Goal: Task Accomplishment & Management: Manage account settings

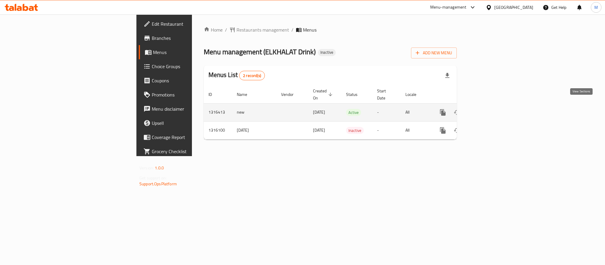
click at [489, 109] on icon "enhanced table" at bounding box center [485, 112] width 7 height 7
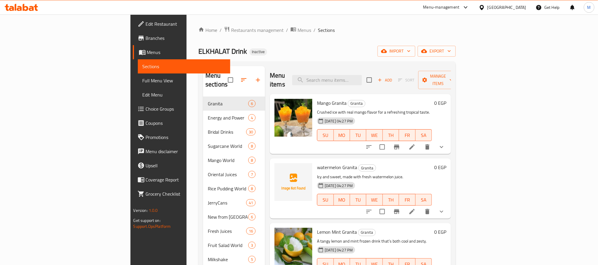
click at [315, 161] on div "watermelon Granita Granita Icy and sweet, made with fresh watermelon juice. 08-…" at bounding box center [375, 188] width 120 height 55
click at [317, 163] on span "watermelon Granita" at bounding box center [337, 167] width 40 height 9
copy span "watermelon"
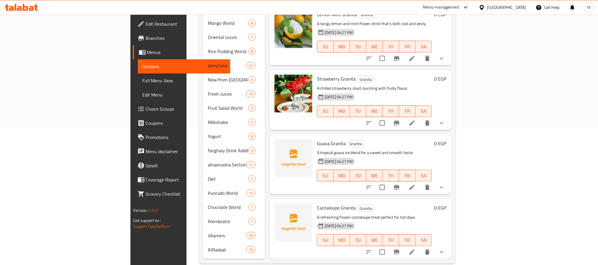
scroll to position [138, 0]
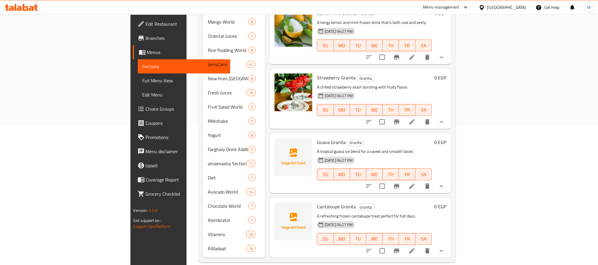
click at [317, 138] on span "Guava Granita" at bounding box center [331, 142] width 29 height 9
copy span "Guava"
click at [315, 200] on div "Cantaloupe Granita Granita A refreshing frozen cantaloupe treat perfect for hot…" at bounding box center [375, 227] width 120 height 55
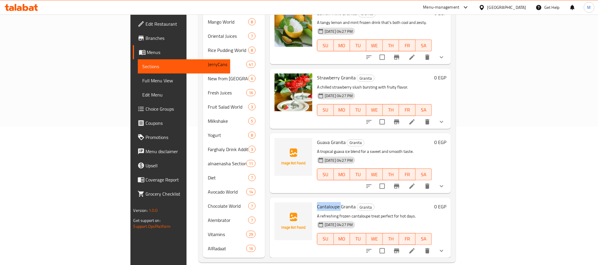
copy span "Cantaloupe"
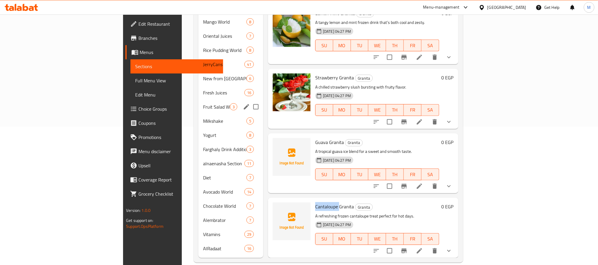
scroll to position [0, 0]
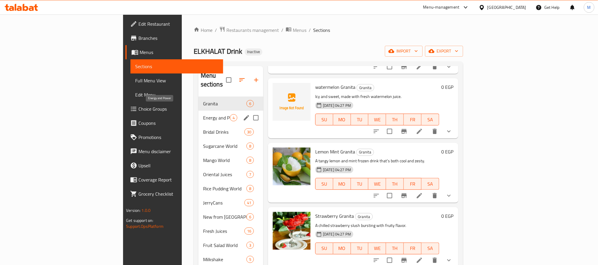
click at [203, 114] on span "Energy and Power" at bounding box center [216, 117] width 27 height 7
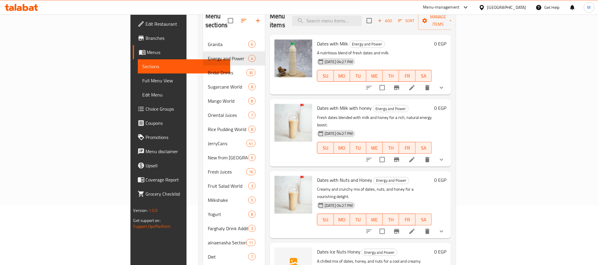
scroll to position [138, 0]
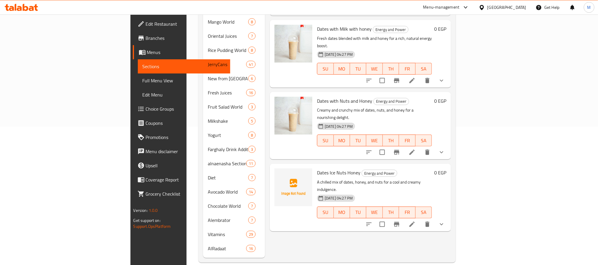
click at [317, 168] on span "Dates Ice Nuts Honey" at bounding box center [338, 172] width 43 height 9
copy span "Dates"
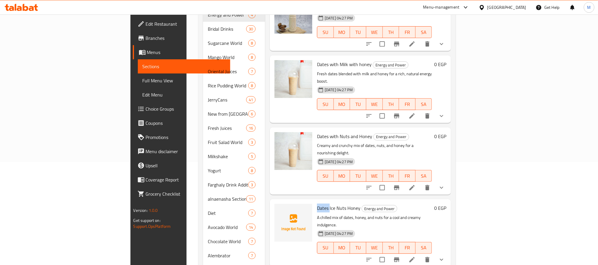
scroll to position [50, 0]
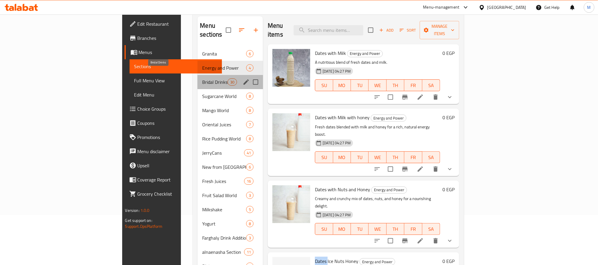
click at [202, 79] on span "Bridal Drinks" at bounding box center [214, 82] width 25 height 7
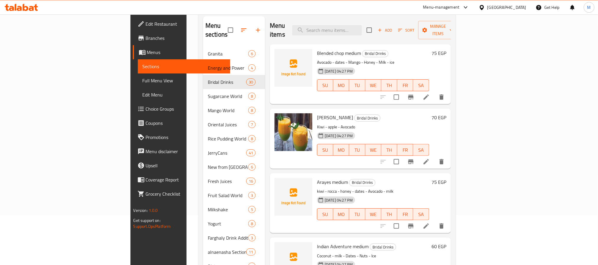
click at [317, 49] on span "Blended chop medium" at bounding box center [339, 53] width 44 height 9
copy span "Blended"
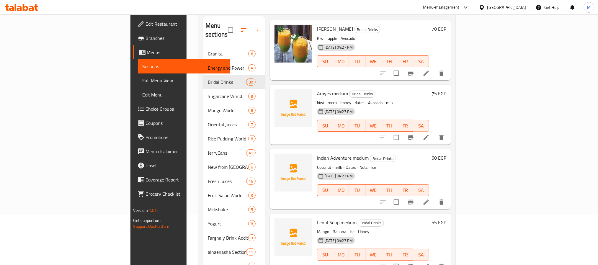
scroll to position [133, 0]
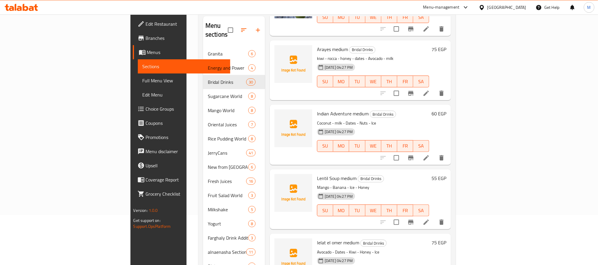
click at [317, 45] on span "Arayes medium" at bounding box center [332, 49] width 31 height 9
copy span "Arayes"
click at [317, 45] on span "Arayes medium" at bounding box center [332, 49] width 31 height 9
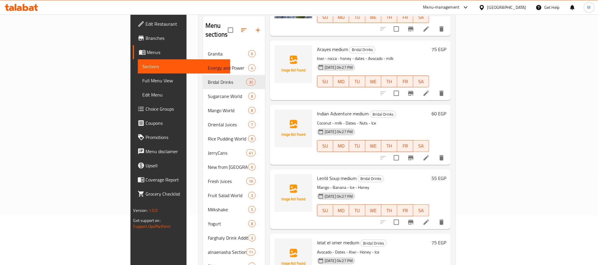
copy span "medium"
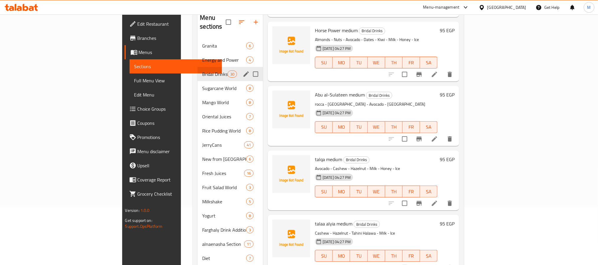
scroll to position [50, 0]
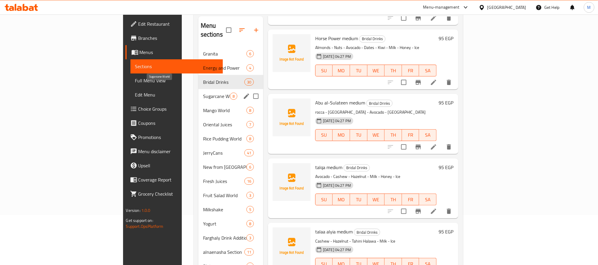
click at [203, 93] on span "Sugarcane World" at bounding box center [216, 96] width 27 height 7
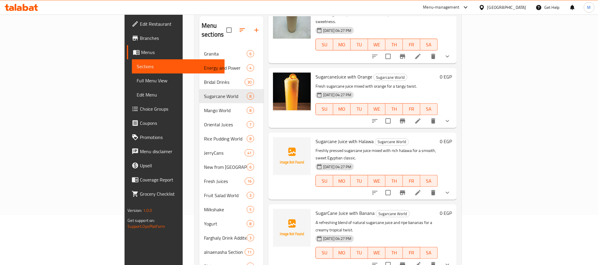
scroll to position [209, 0]
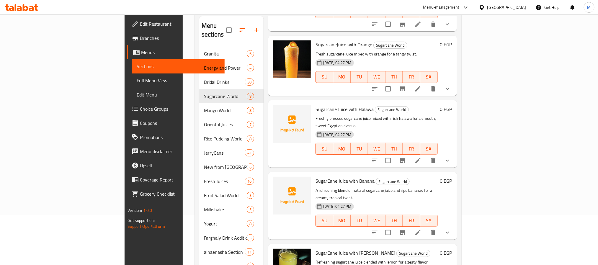
click at [316, 105] on span "Sugarcane Juice with Halawa" at bounding box center [345, 109] width 58 height 9
copy span "Sugarcane"
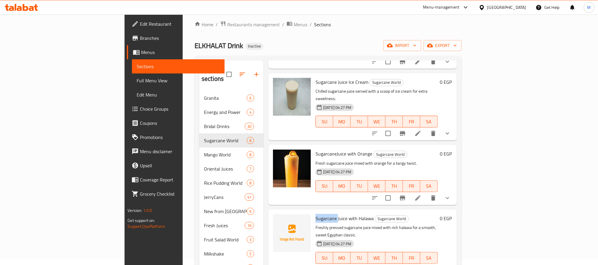
scroll to position [177, 0]
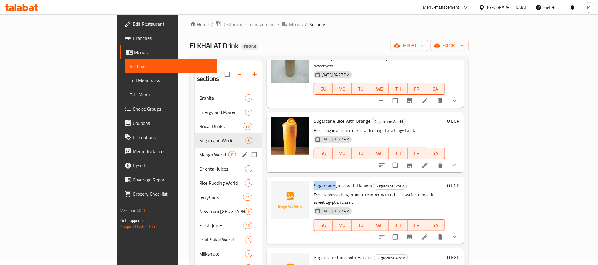
click at [199, 151] on span "Mango World" at bounding box center [213, 154] width 29 height 7
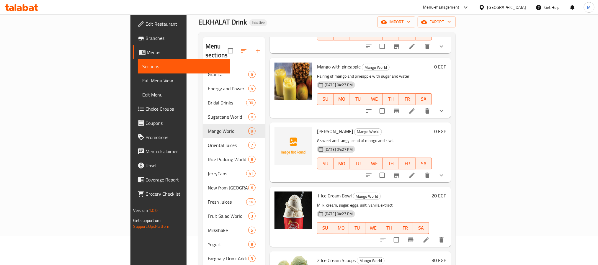
scroll to position [50, 0]
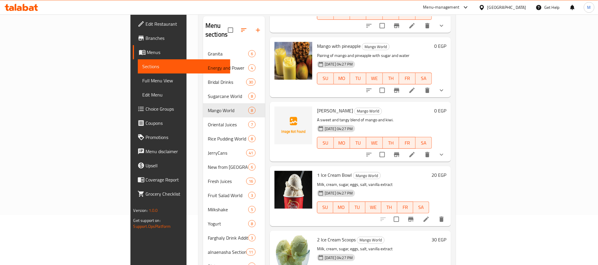
click at [317, 106] on span "Mango Kiwi" at bounding box center [335, 110] width 36 height 9
copy span "Mango"
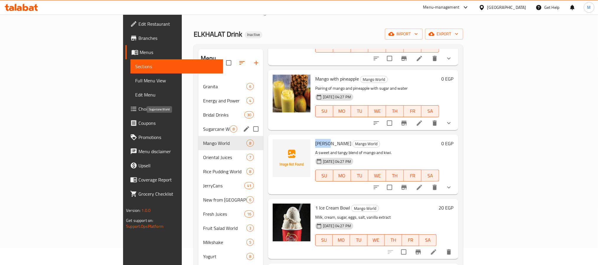
scroll to position [6, 0]
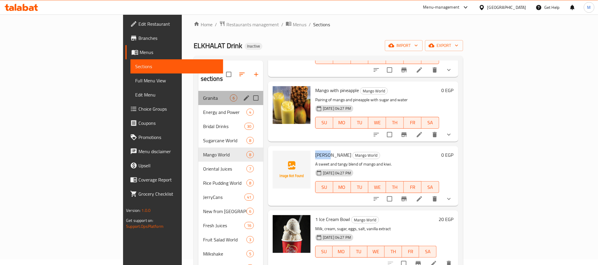
click at [198, 91] on div "Granita 6" at bounding box center [230, 98] width 65 height 14
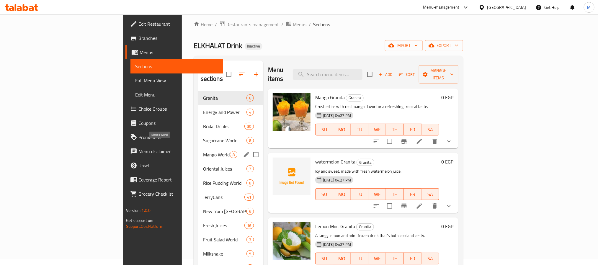
click at [203, 151] on span "Mango World" at bounding box center [216, 154] width 27 height 7
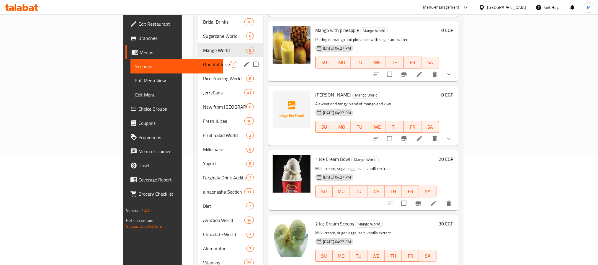
scroll to position [94, 0]
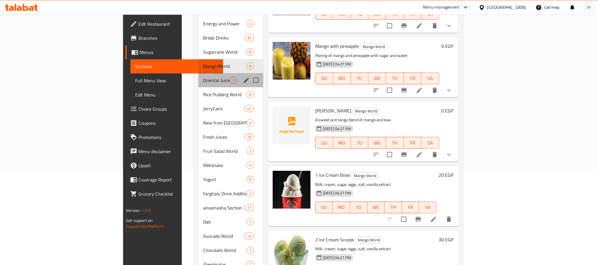
click at [198, 77] on div "Oriental Juices 7" at bounding box center [230, 80] width 65 height 14
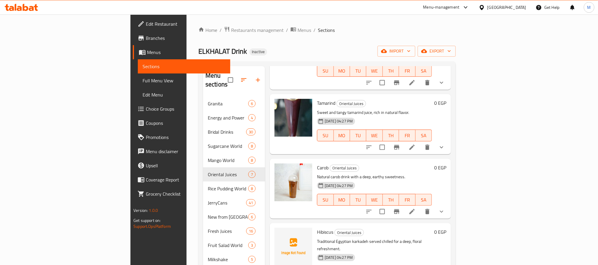
scroll to position [145, 0]
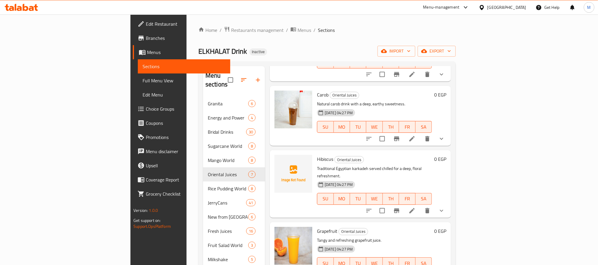
click at [317, 155] on span "Hibiscus" at bounding box center [325, 159] width 16 height 9
copy h6 "Hibiscus"
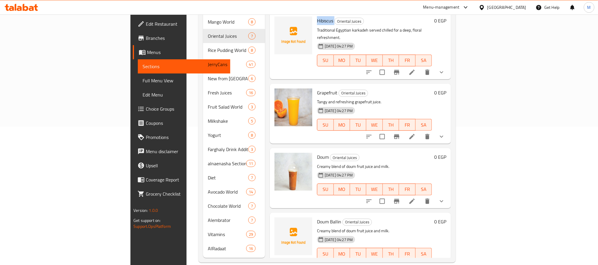
drag, startPoint x: 354, startPoint y: 163, endPoint x: 321, endPoint y: 200, distance: 49.1
click at [344, 89] on h6 "Grapefruit Oriental Juices" at bounding box center [374, 93] width 115 height 8
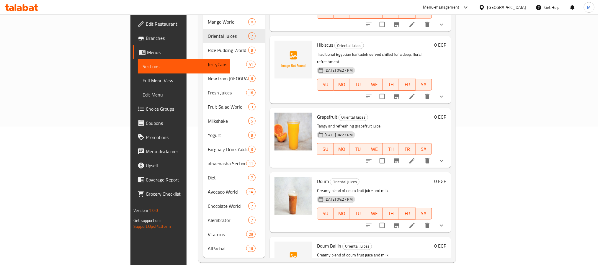
scroll to position [100, 0]
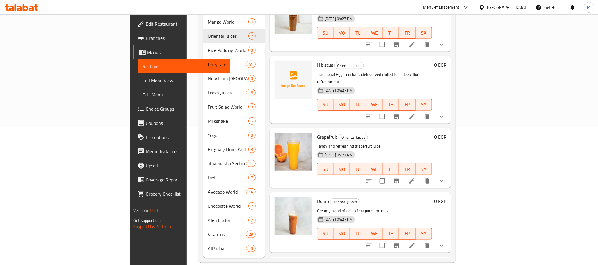
click at [317, 61] on span "Hibiscus" at bounding box center [325, 65] width 16 height 9
click at [318, 165] on div "Menu items Add Sort Manage items Sobia Oriental Juices Traditional creamy Egypt…" at bounding box center [358, 93] width 186 height 330
drag, startPoint x: 318, startPoint y: 214, endPoint x: 323, endPoint y: 238, distance: 25.0
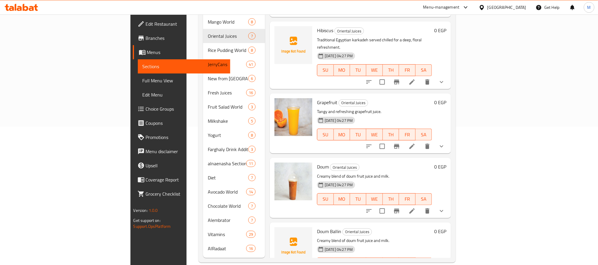
scroll to position [145, 0]
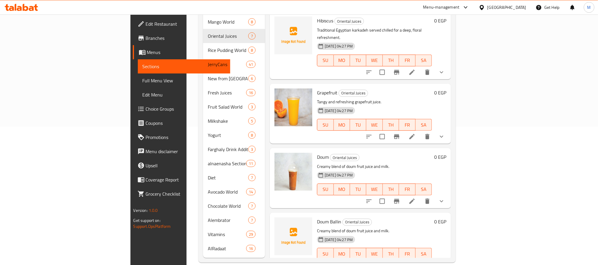
click at [317, 217] on span "Doum Ballin" at bounding box center [329, 221] width 24 height 9
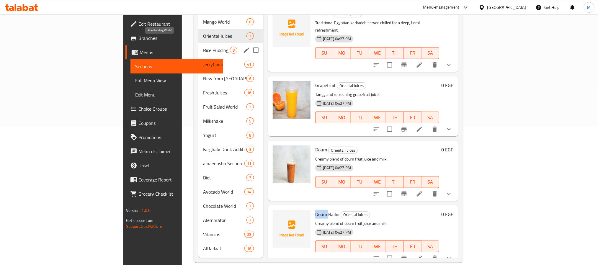
click at [203, 47] on span "Rice Pudding World" at bounding box center [216, 50] width 27 height 7
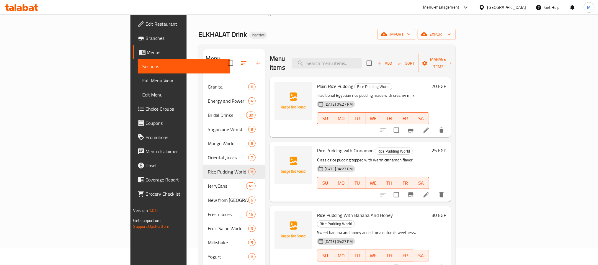
scroll to position [6, 0]
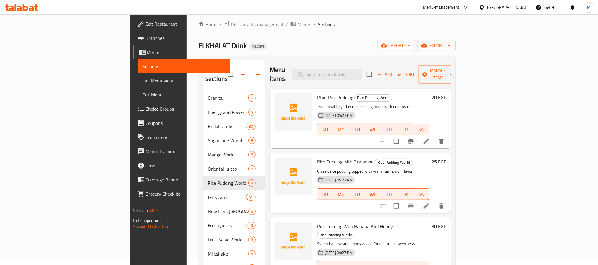
click at [317, 93] on span "Plain Rice Pudding" at bounding box center [335, 97] width 36 height 9
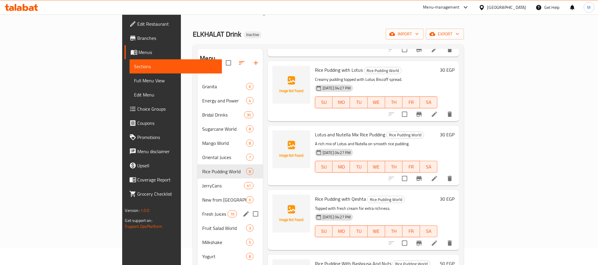
scroll to position [0, 0]
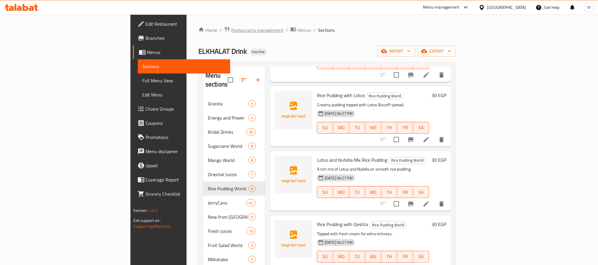
click at [231, 28] on span "Restaurants management" at bounding box center [257, 30] width 53 height 7
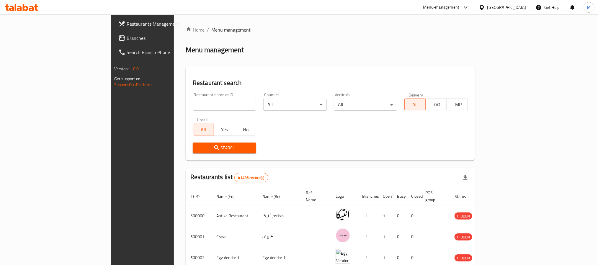
click at [127, 38] on span "Branches" at bounding box center [167, 38] width 80 height 7
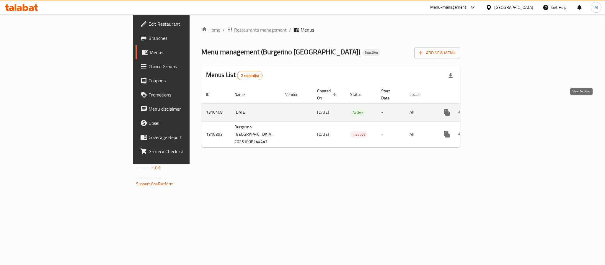
click at [493, 109] on icon "enhanced table" at bounding box center [489, 112] width 7 height 7
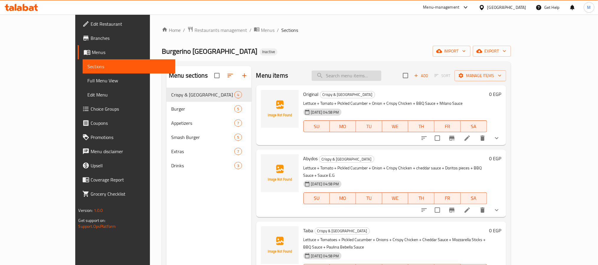
click at [366, 81] on input "search" at bounding box center [347, 76] width 70 height 10
paste input "بطاطس صغير"
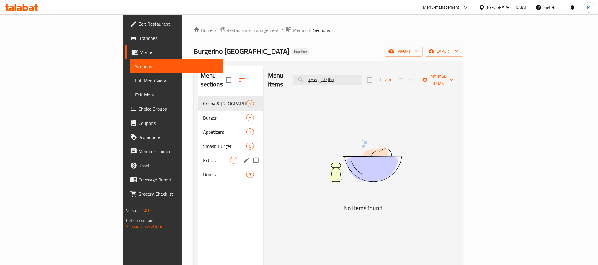
type input "بطاطس صغير"
click at [198, 153] on div "Extras 7" at bounding box center [230, 160] width 65 height 14
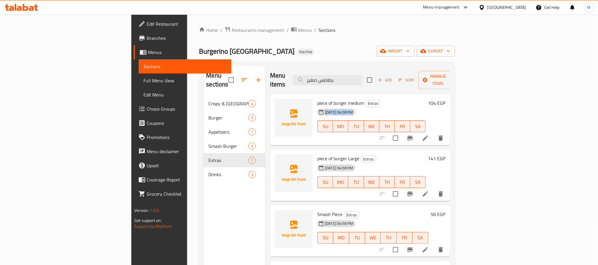
drag, startPoint x: 489, startPoint y: 107, endPoint x: 196, endPoint y: 152, distance: 296.8
click at [428, 106] on div "08-10-2025 04:58 PM SU MO TU WE TH FR SA" at bounding box center [371, 122] width 113 height 32
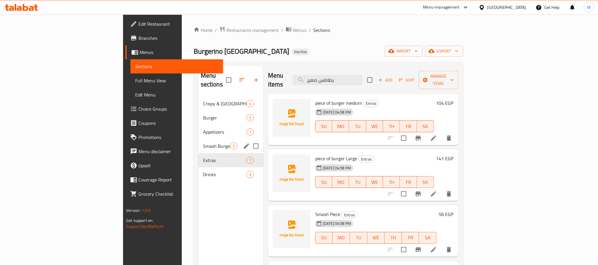
click at [203, 143] on span "Smash Burger" at bounding box center [216, 146] width 27 height 7
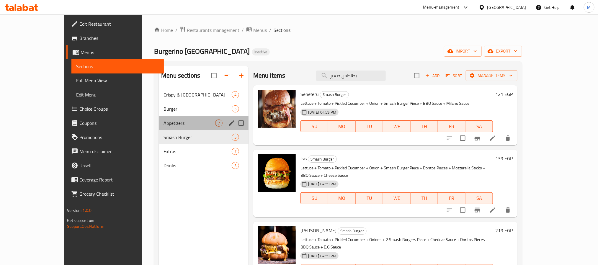
click at [159, 118] on div "Appetizers 7" at bounding box center [204, 123] width 90 height 14
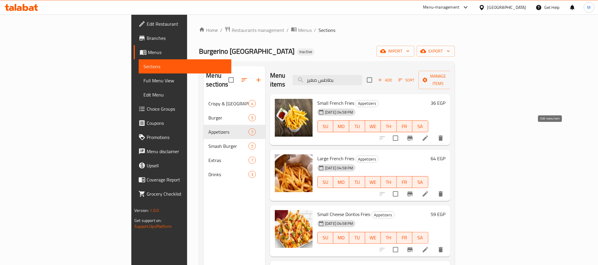
click at [429, 135] on icon at bounding box center [425, 138] width 7 height 7
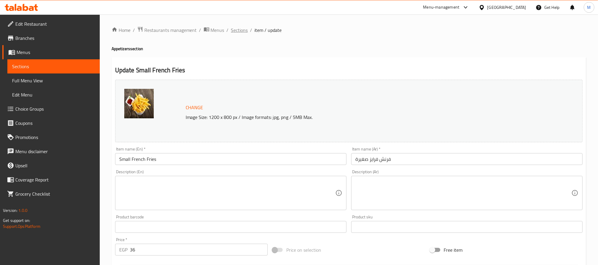
click at [240, 31] on span "Sections" at bounding box center [239, 30] width 17 height 7
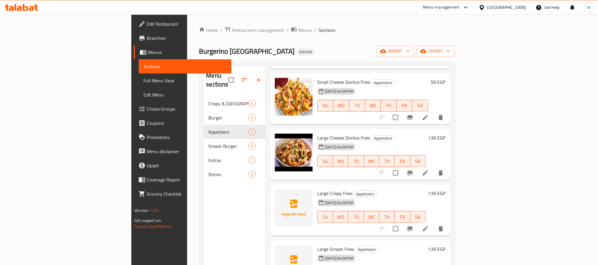
scroll to position [133, 0]
click at [434, 112] on li at bounding box center [425, 117] width 17 height 11
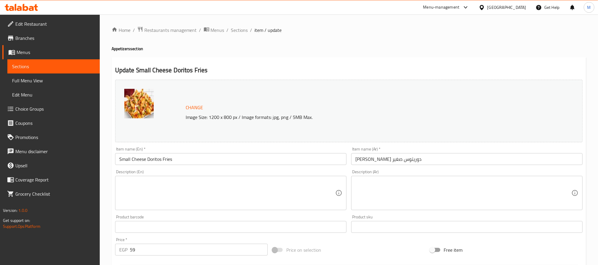
click at [432, 199] on textarea at bounding box center [463, 193] width 216 height 28
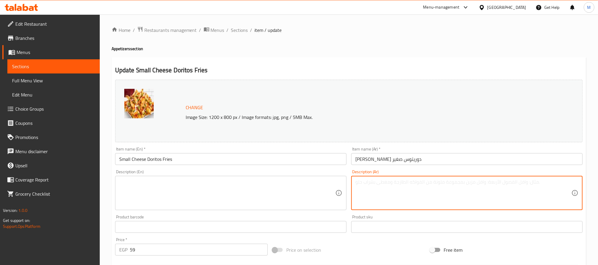
paste textarea "دورتس بطاطس مقلية وعليها صوص جبن شيدر"
type textarea "دورتس بطاطس مقلية وعليها صوص جبن شيدر"
click at [274, 189] on textarea at bounding box center [227, 193] width 216 height 28
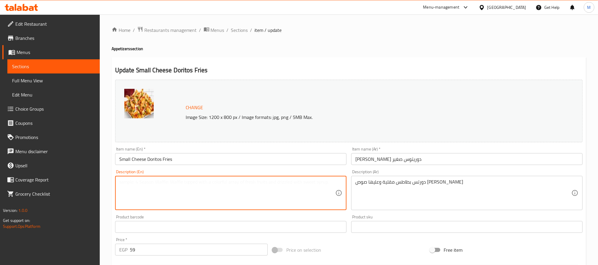
paste textarea "Doritos French fries with cheddar cheese sauce"
type textarea "Doritos French fries with cheddar cheese sauce"
click at [292, 165] on input "Small Cheese Doritos Fries" at bounding box center [230, 159] width 231 height 12
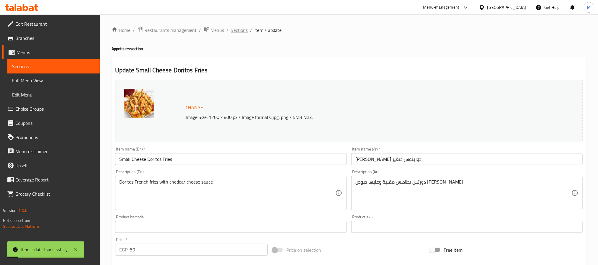
click at [236, 31] on span "Sections" at bounding box center [239, 30] width 17 height 7
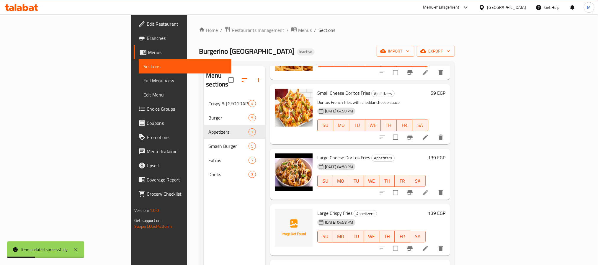
scroll to position [133, 0]
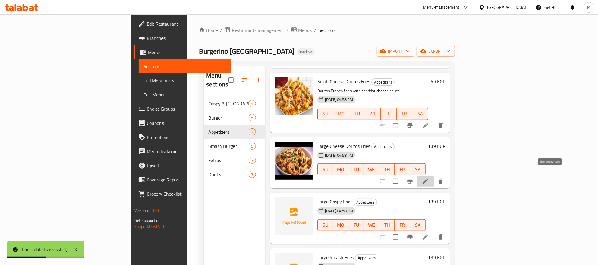
click at [429, 178] on icon at bounding box center [425, 181] width 7 height 7
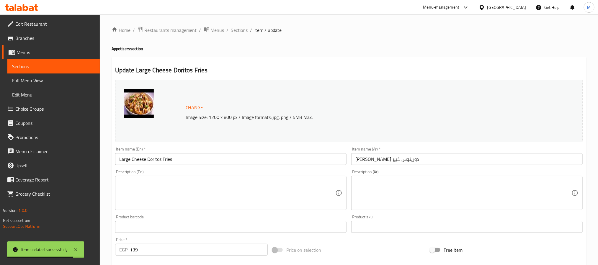
click at [398, 199] on textarea at bounding box center [463, 193] width 216 height 28
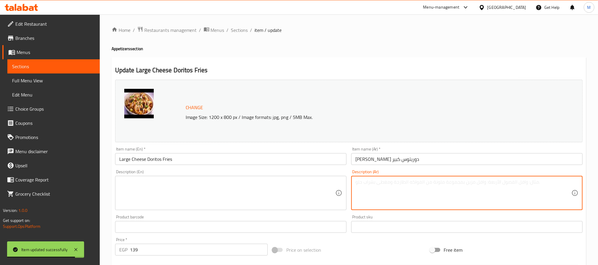
paste textarea "دورتس بطاطس مقلية وعليها صوص جبن شيدر"
type textarea "دورتس بطاطس مقلية وعليها صوص جبن شيدر"
click at [236, 198] on textarea at bounding box center [227, 193] width 216 height 28
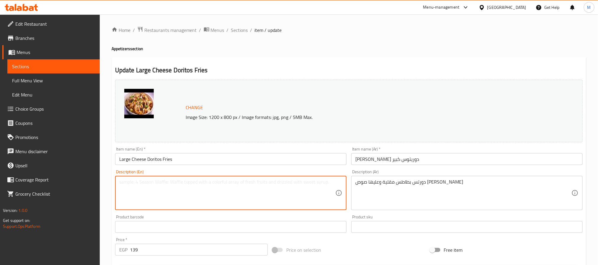
paste textarea "Doritos French fries with cheddar cheese sauce"
type textarea "Doritos French fries with cheddar cheese sauce"
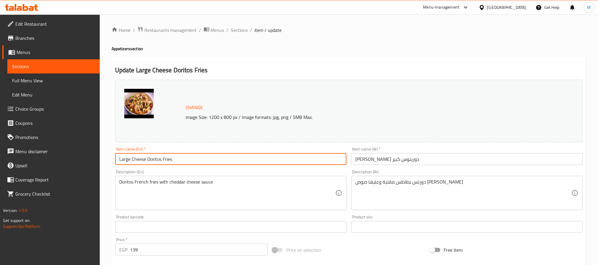
click at [274, 162] on input "Large Cheese Doritos Fries" at bounding box center [230, 159] width 231 height 12
drag, startPoint x: 234, startPoint y: 32, endPoint x: 269, endPoint y: 0, distance: 47.0
click at [234, 32] on span "Sections" at bounding box center [239, 30] width 17 height 7
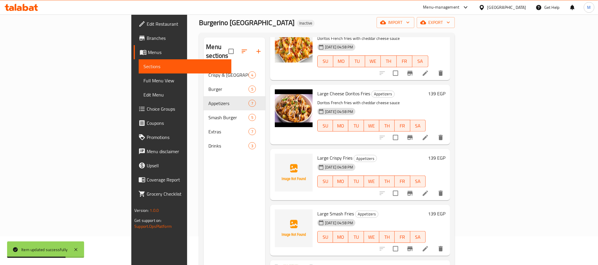
scroll to position [44, 0]
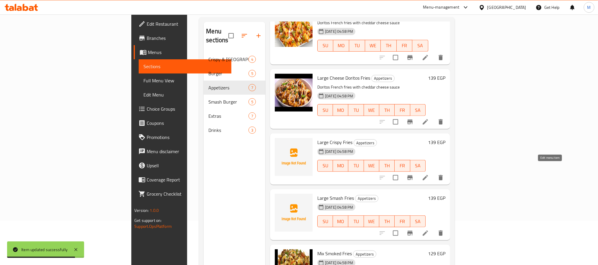
click at [428, 175] on icon at bounding box center [425, 177] width 5 height 5
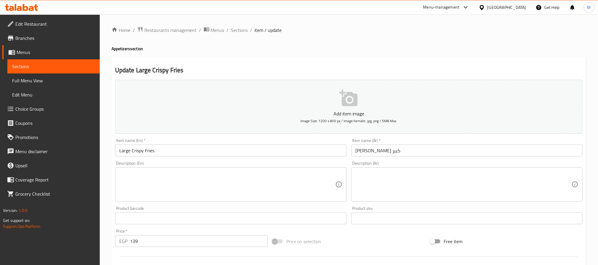
click at [405, 180] on textarea at bounding box center [463, 185] width 216 height 28
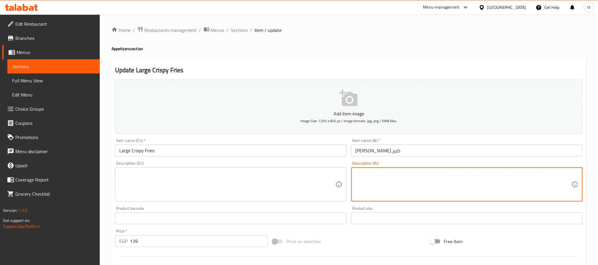
paste textarea "بطاطس مقلية وعليها قطع دجاج كرسبى وجبن موتزاريلا"
type textarea "بطاطس مقلية وعليها قطع دجاج كرسبى وجبن موتزاريلا"
click at [271, 189] on textarea at bounding box center [227, 185] width 216 height 28
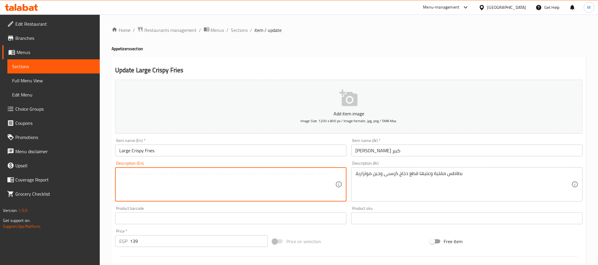
paste textarea "French fries topped with crispy chicken pieces and mozzarella cheese"
type textarea "French fries topped with crispy chicken pieces and mozzarella cheese"
click at [307, 154] on input "Large Crispy Fries" at bounding box center [230, 151] width 231 height 12
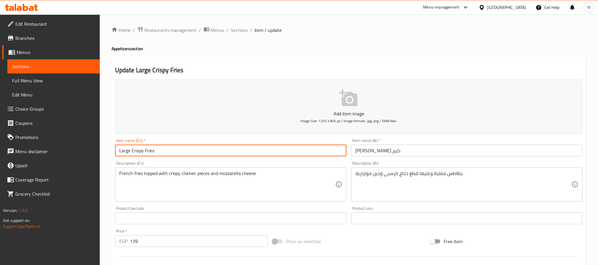
click at [235, 34] on span "Sections" at bounding box center [239, 30] width 17 height 7
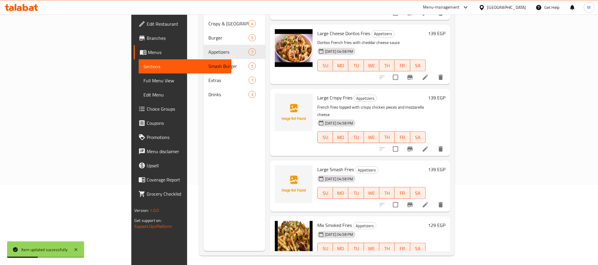
scroll to position [83, 0]
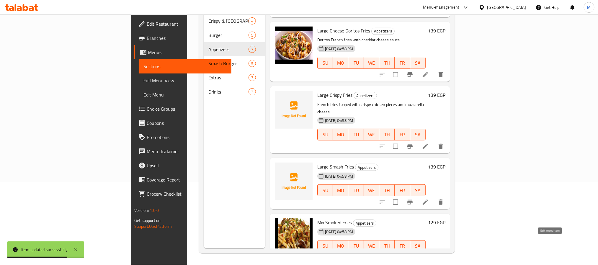
click at [428, 255] on icon at bounding box center [425, 257] width 5 height 5
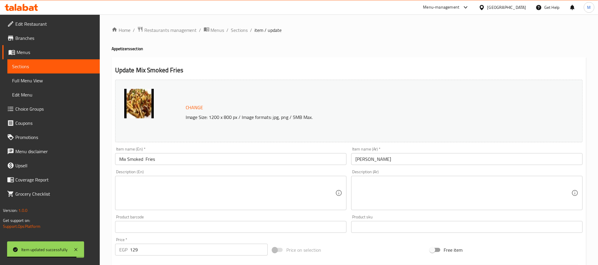
click at [401, 185] on textarea at bounding box center [463, 193] width 216 height 28
paste textarea "بطاطس مقليه وعليه قطع سجق وبجر وصوص الشيدر"
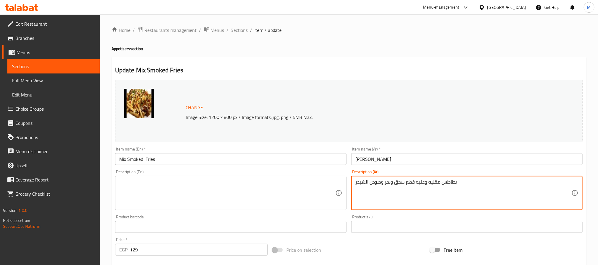
type textarea "بطاطس مقليه وعليه قطع سجق وبجر وصوص الشيدر"
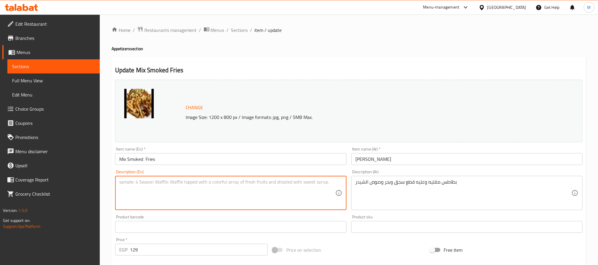
click at [261, 203] on textarea at bounding box center [227, 193] width 216 height 28
paste textarea "French fries topped with sausage, bacon, and cheddar sauce"
type textarea "French fries topped with sausage, bacon, and cheddar sauce"
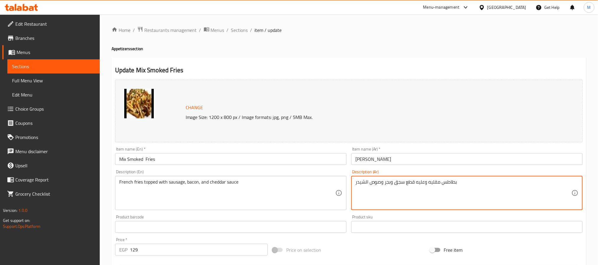
click at [388, 182] on textarea "بطاطس مقليه وعليه قطع سجق وبجر وصوص الشيدر" at bounding box center [463, 193] width 216 height 28
drag, startPoint x: 446, startPoint y: 190, endPoint x: 437, endPoint y: 189, distance: 9.8
type textarea "بطاطس مقليه وعليه قطع سجق وبرجر وصوص الشيدر"
drag, startPoint x: 437, startPoint y: 189, endPoint x: 197, endPoint y: 182, distance: 239.8
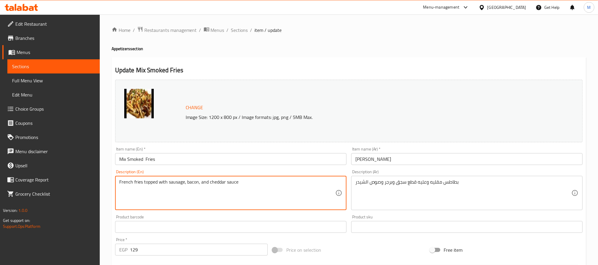
click at [197, 182] on textarea "French fries topped with sausage, bacon, and cheddar sauce" at bounding box center [227, 193] width 216 height 28
click at [200, 182] on textarea "French fries topped with sausage, burger, and cheddar sauce" at bounding box center [227, 193] width 216 height 28
click at [301, 196] on textarea "French fries topped with sausage, burger pieces and cheddar sauce" at bounding box center [227, 193] width 216 height 28
type textarea "French fries topped with sausage, burger pieces and cheddar sauce"
click at [303, 156] on input "Mix Smoked Fries" at bounding box center [230, 159] width 231 height 12
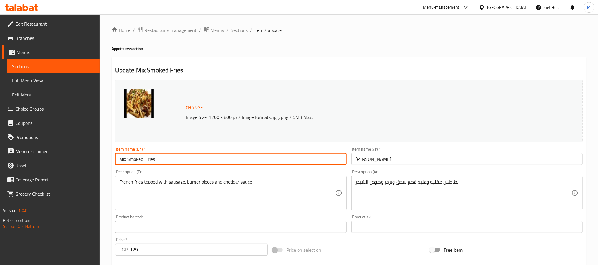
drag, startPoint x: 243, startPoint y: 31, endPoint x: 268, endPoint y: 2, distance: 38.7
click at [243, 31] on span "Sections" at bounding box center [239, 30] width 17 height 7
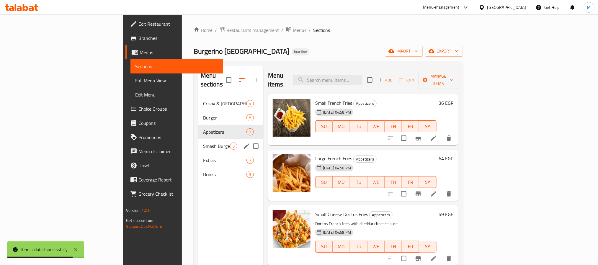
click at [198, 142] on div "Smash Burger 5" at bounding box center [230, 146] width 65 height 14
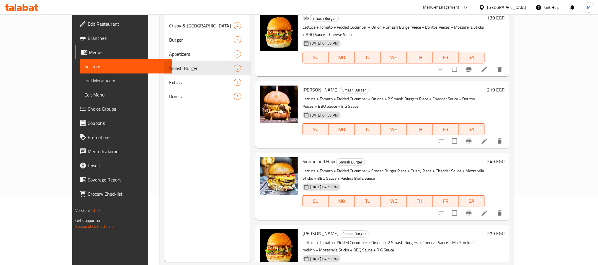
scroll to position [83, 0]
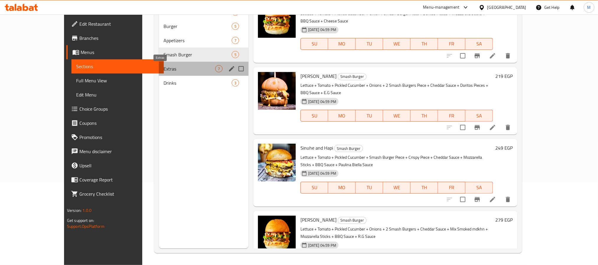
click at [164, 68] on span "Extras" at bounding box center [190, 68] width 52 height 7
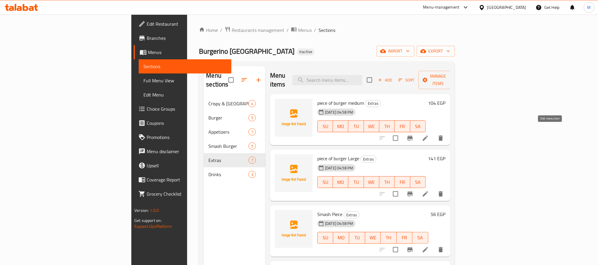
click at [429, 135] on icon at bounding box center [425, 138] width 7 height 7
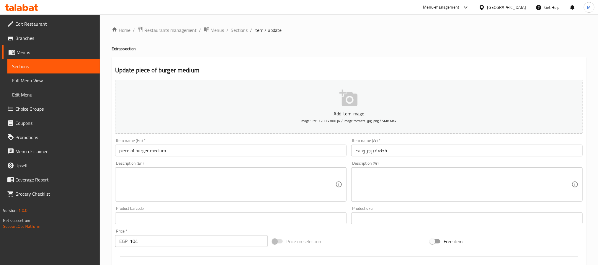
click at [410, 192] on textarea at bounding box center [463, 185] width 216 height 28
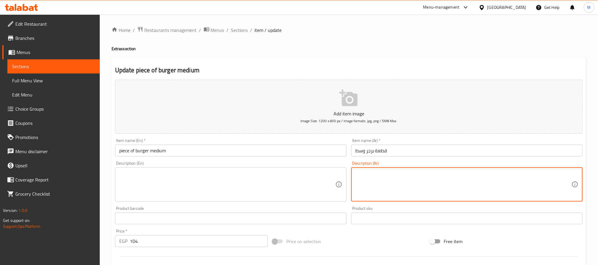
paste textarea "قطعة برجر 100 جرام صغيرة"
type textarea "قطعة برجر 100 جرام صغيرة"
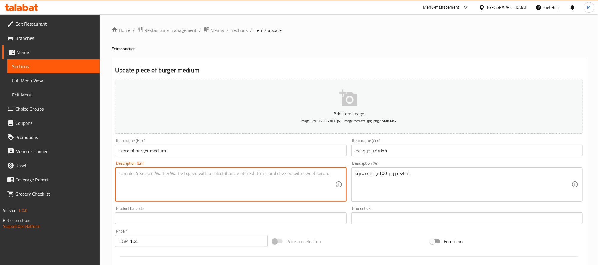
click at [286, 192] on textarea at bounding box center [227, 185] width 216 height 28
paste textarea "100g small burger patty"
type textarea "100g small burger patty"
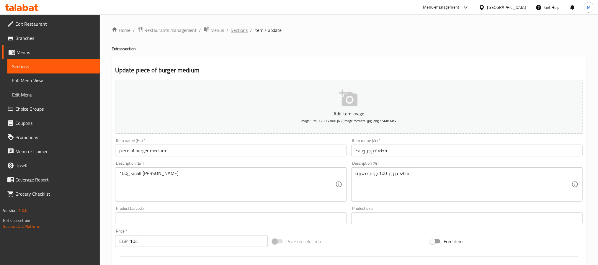
click at [233, 30] on span "Sections" at bounding box center [239, 30] width 17 height 7
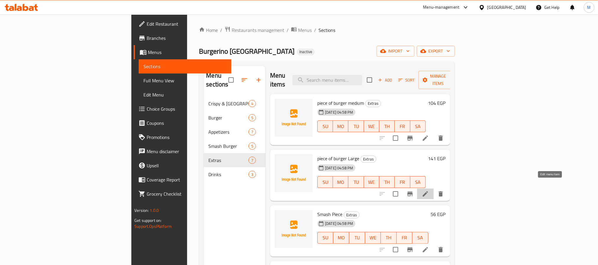
click at [428, 191] on icon at bounding box center [425, 193] width 5 height 5
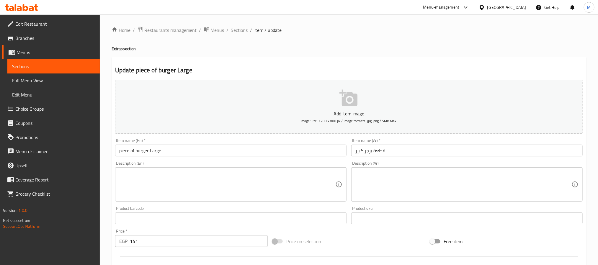
click at [429, 179] on textarea at bounding box center [463, 185] width 216 height 28
paste textarea "قطععة برجر 300 جرام كبيرة"
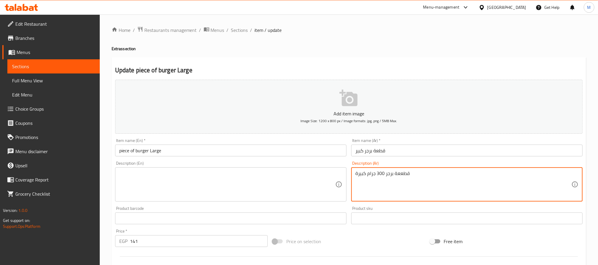
type textarea "قطععة برجر 300 جرام كبيرة"
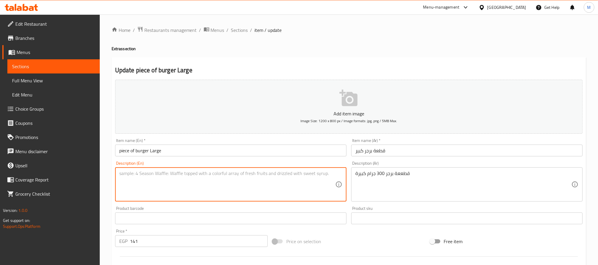
click at [266, 182] on textarea at bounding box center [227, 185] width 216 height 28
paste textarea "300g large burger patty"
type textarea "300g large burger patty"
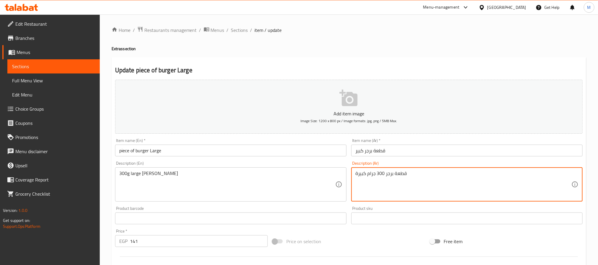
type textarea "قطعة برجر 300 جرام كبيرة"
click at [269, 146] on input "piece of burger Large" at bounding box center [230, 151] width 231 height 12
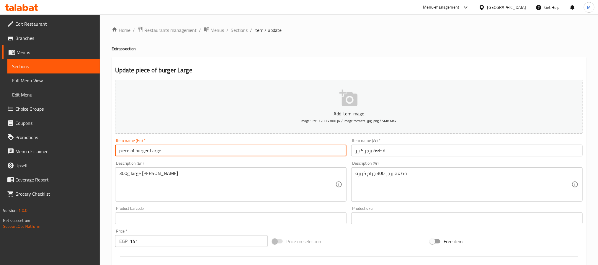
drag, startPoint x: 241, startPoint y: 30, endPoint x: 260, endPoint y: 8, distance: 29.1
click at [241, 30] on span "Sections" at bounding box center [239, 30] width 17 height 7
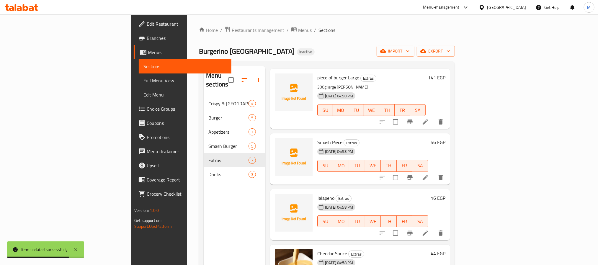
scroll to position [89, 0]
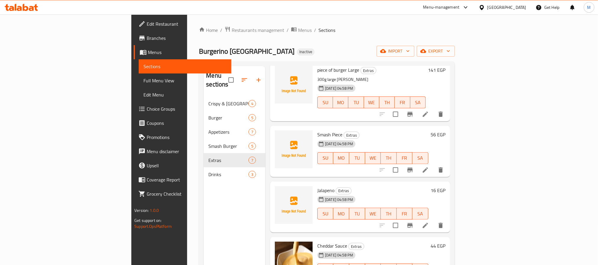
click at [429, 167] on icon at bounding box center [425, 170] width 7 height 7
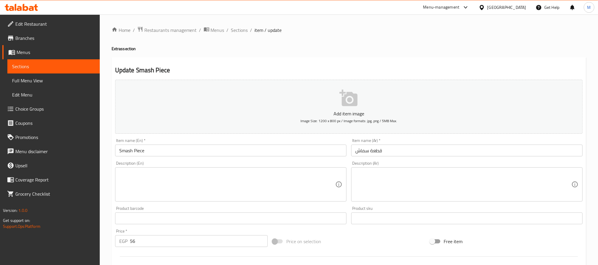
click at [374, 190] on textarea at bounding box center [463, 185] width 216 height 28
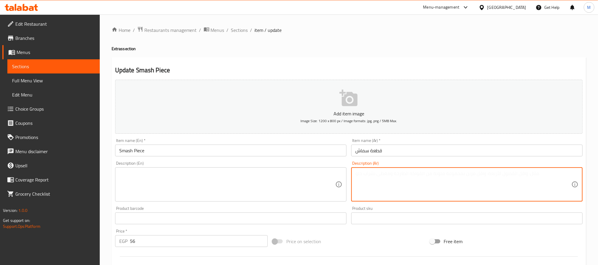
paste textarea "لحم مقطع سماش مطبوخ"
type textarea "لحم مقطع سماش مطبوخ"
click at [251, 176] on textarea at bounding box center [227, 185] width 216 height 28
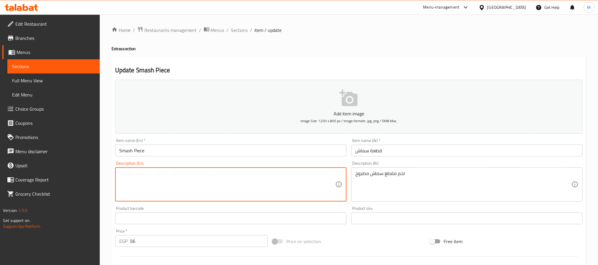
paste textarea "cooked smashed meat"
click at [153, 172] on textarea "cooked smashed meat" at bounding box center [227, 185] width 216 height 28
paste textarea "chopped"
type textarea "cooked smashed chopped meat"
click at [192, 146] on input "Smash Piece" at bounding box center [230, 151] width 231 height 12
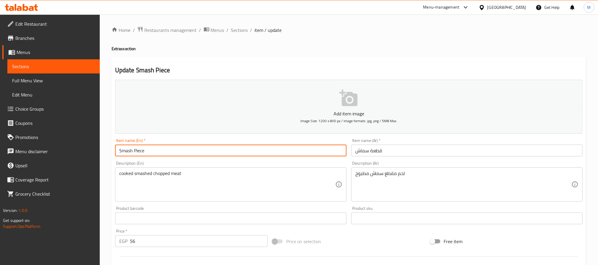
click at [212, 151] on input "Smash Piece" at bounding box center [230, 151] width 231 height 12
drag, startPoint x: 239, startPoint y: 28, endPoint x: 245, endPoint y: 42, distance: 14.9
click at [239, 28] on span "Sections" at bounding box center [239, 30] width 17 height 7
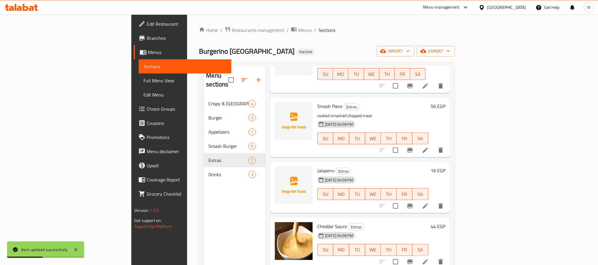
scroll to position [133, 0]
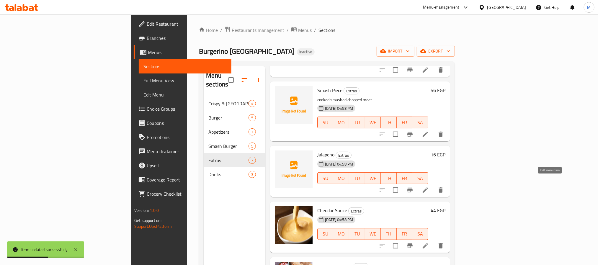
click at [428, 187] on icon at bounding box center [425, 189] width 5 height 5
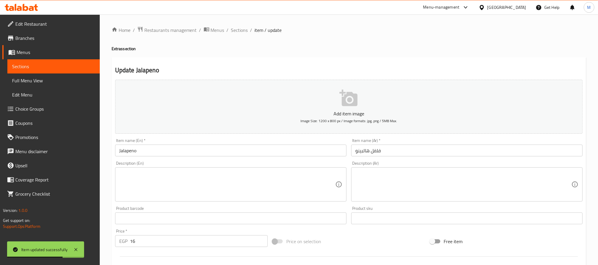
click at [428, 193] on textarea at bounding box center [463, 185] width 216 height 28
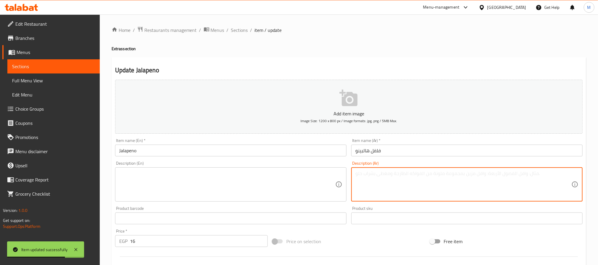
paste textarea "قطع الفلفل الهالبينو الحار"
type textarea "قطع الفلفل الهالبينو الحار"
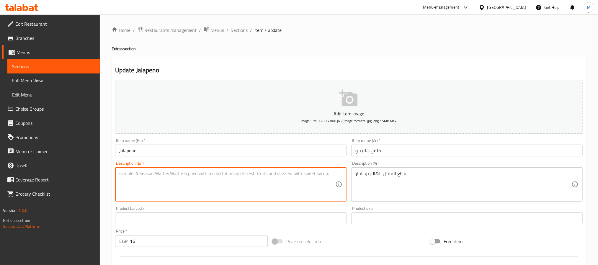
click at [248, 186] on textarea at bounding box center [227, 185] width 216 height 28
paste textarea "hot jalapeño pepper slices"
click at [123, 174] on textarea "hot jalapeño pepper slices" at bounding box center [227, 185] width 216 height 28
click at [143, 172] on textarea "spicy jalapeño pepper slices" at bounding box center [227, 185] width 216 height 28
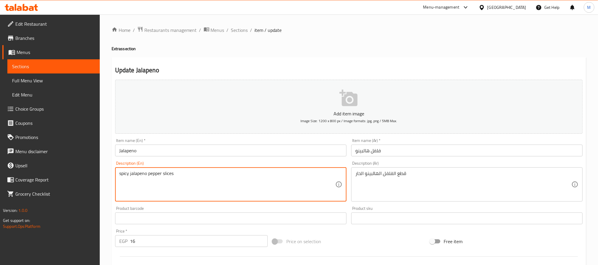
type textarea "spicy jalapeno pepper slices"
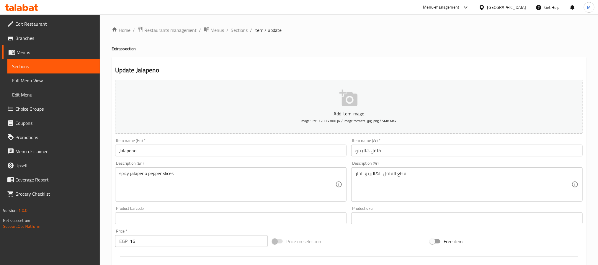
click at [213, 169] on div "spicy jalapeno pepper slices Description (En)" at bounding box center [230, 184] width 231 height 34
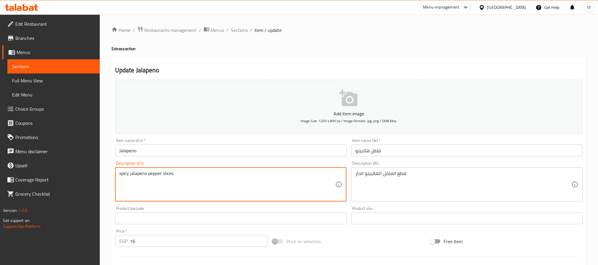
click at [210, 183] on textarea "spicy jalapeno pepper slices" at bounding box center [227, 185] width 216 height 28
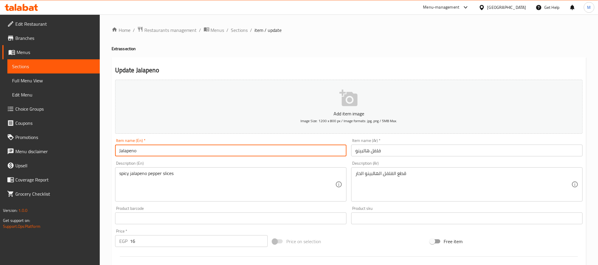
click at [197, 154] on input "Jalapeno" at bounding box center [230, 151] width 231 height 12
click at [251, 37] on div "Home / Restaurants management / Menus / Sections / item / update Extras section…" at bounding box center [349, 215] width 475 height 379
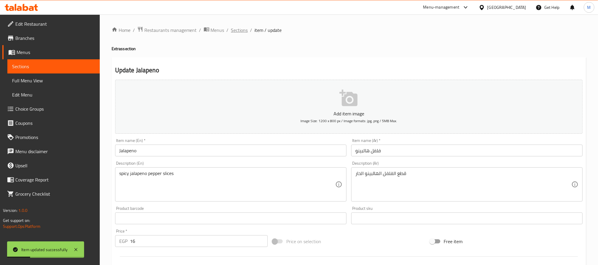
click at [243, 29] on span "Sections" at bounding box center [239, 30] width 17 height 7
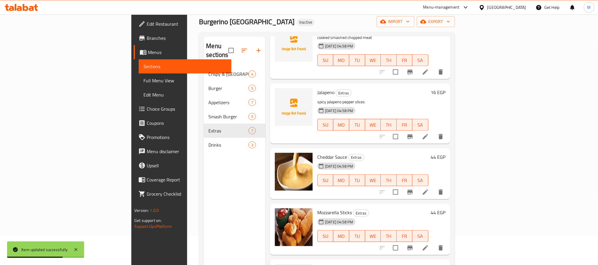
scroll to position [83, 0]
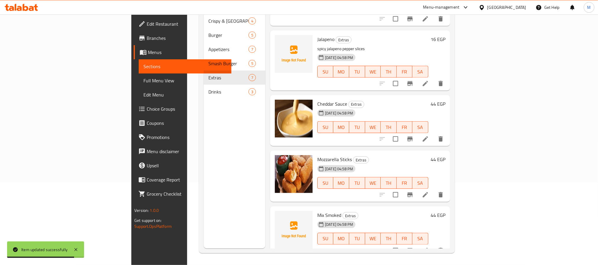
click at [434, 190] on li at bounding box center [425, 195] width 17 height 11
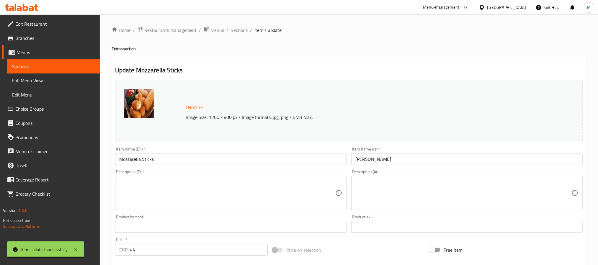
click at [394, 195] on textarea at bounding box center [463, 193] width 216 height 28
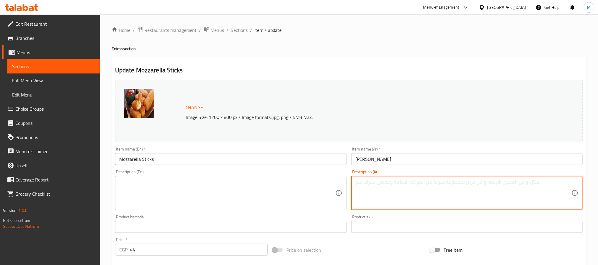
paste textarea "اصابع المواتزاريلا المقلية المقرمشه"
type textarea "اصابع المواتزاريلا المقلية المقرمشه"
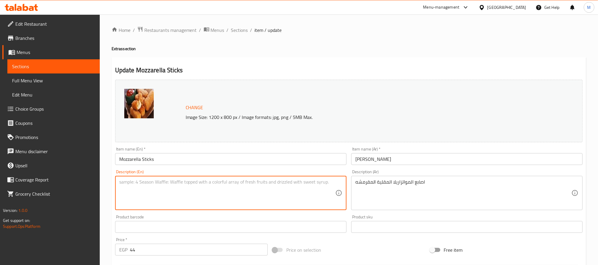
click at [294, 189] on textarea at bounding box center [227, 193] width 216 height 28
paste textarea "Crispy fried mozzarella fingers"
click at [144, 157] on input "Mozzarella Sticks" at bounding box center [230, 159] width 231 height 12
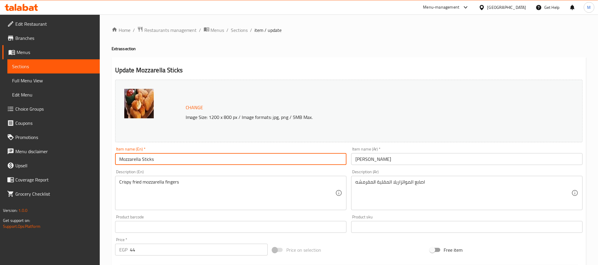
click at [144, 157] on input "Mozzarella Sticks" at bounding box center [230, 159] width 231 height 12
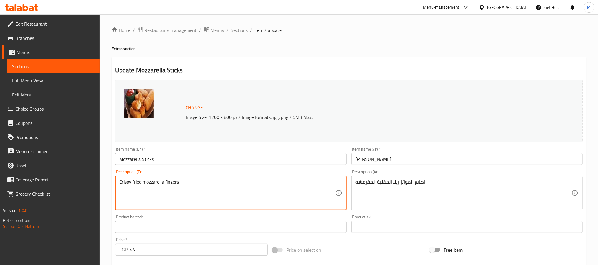
click at [176, 182] on textarea "Crispy fried mozzarella fingers" at bounding box center [227, 193] width 216 height 28
paste textarea "Stick"
type textarea "Crispy fried mozzarella Sticks"
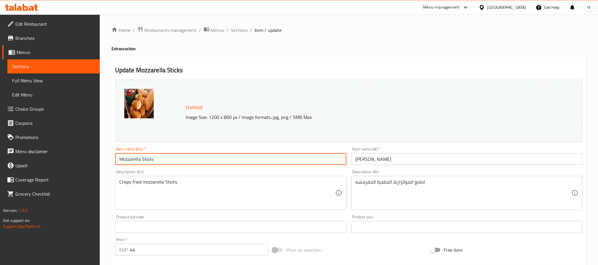
click at [190, 161] on input "Mozzarella Sticks" at bounding box center [230, 159] width 231 height 12
click at [236, 28] on span "Sections" at bounding box center [239, 30] width 17 height 7
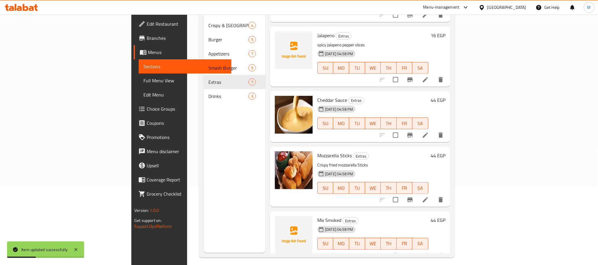
scroll to position [83, 0]
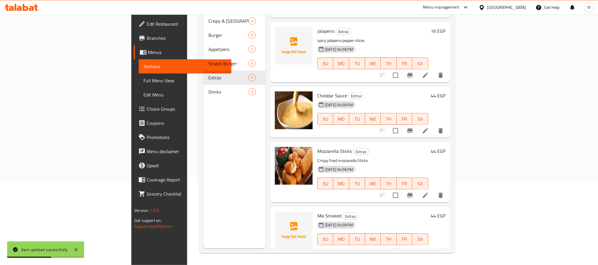
click at [434, 246] on li at bounding box center [425, 251] width 17 height 11
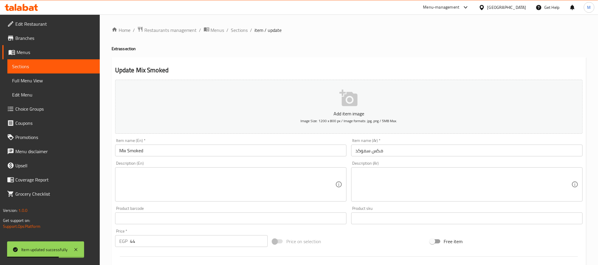
click at [392, 192] on textarea at bounding box center [463, 185] width 216 height 28
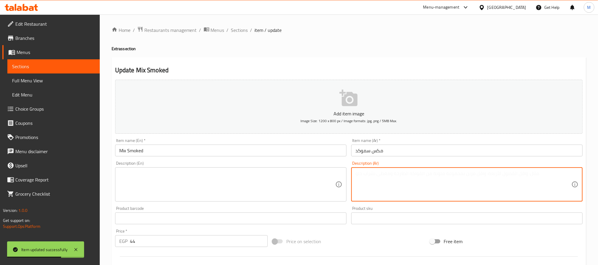
paste textarea "ميكس برجر وهوت دوج قطع مطبوخ"
type textarea "ميكس برجر وهوت دوج قطع مطبوخ"
click at [260, 185] on textarea at bounding box center [227, 185] width 216 height 28
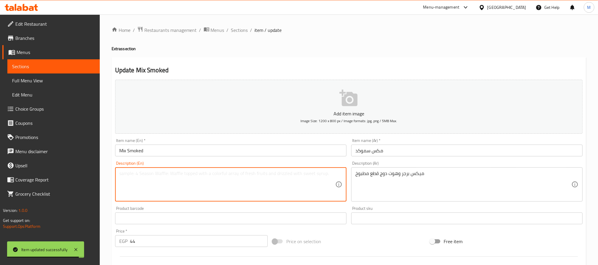
paste textarea "Mixed burgers and hot dogs cooked pieces"
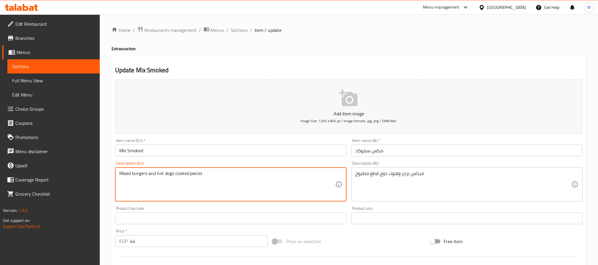
type textarea "Mixed burgers and hot dogs cooked pieces"
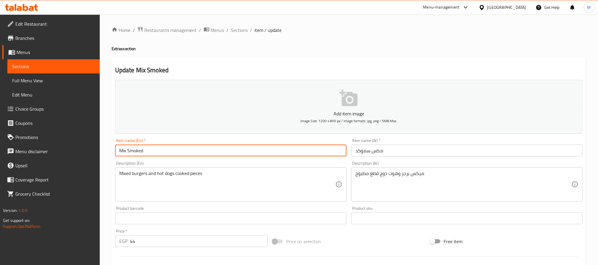
click at [282, 149] on input "Mix Smoked" at bounding box center [230, 151] width 231 height 12
click at [258, 146] on input "Mix Smoked" at bounding box center [230, 151] width 231 height 12
drag, startPoint x: 242, startPoint y: 31, endPoint x: 283, endPoint y: 6, distance: 48.4
click at [242, 31] on span "Sections" at bounding box center [239, 30] width 17 height 7
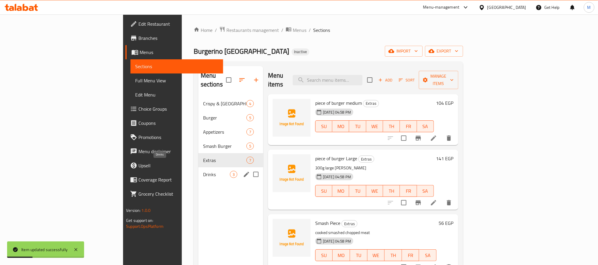
click at [203, 171] on span "Drinks" at bounding box center [216, 174] width 27 height 7
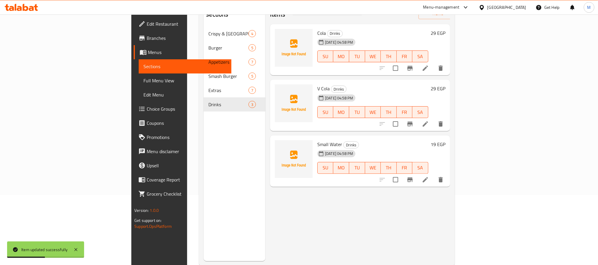
scroll to position [83, 0]
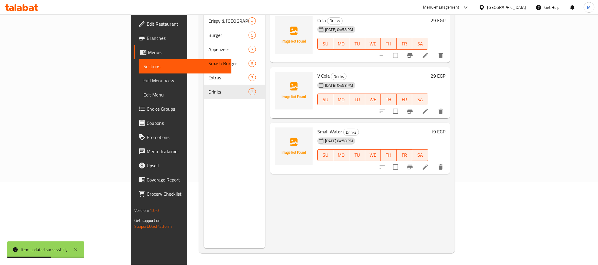
click at [434, 162] on li at bounding box center [425, 167] width 17 height 11
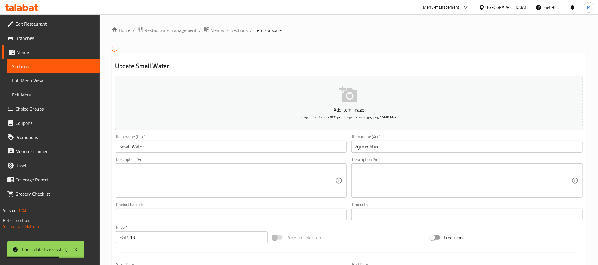
click at [479, 170] on textarea at bounding box center [463, 181] width 216 height 28
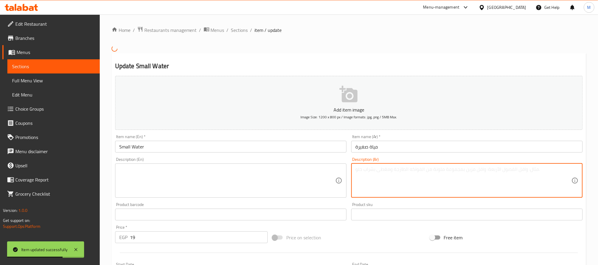
paste textarea "زجاجة مياه معدنيه صغيرة"
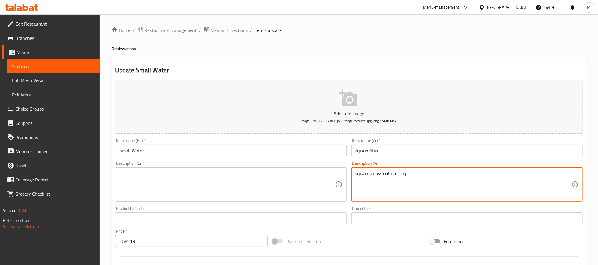
type textarea "زجاجة مياه معدنيه صغيرة"
click at [275, 177] on textarea at bounding box center [227, 185] width 216 height 28
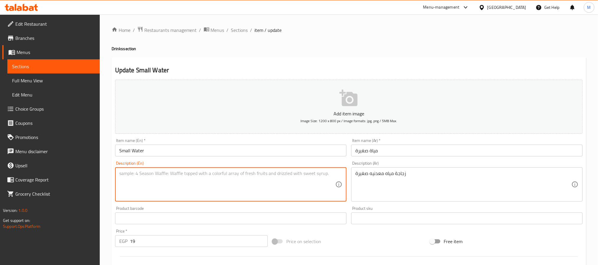
paste textarea "small mineral water bottle"
type textarea "small mineral water bottle"
click at [260, 147] on input "Small Water" at bounding box center [230, 151] width 231 height 12
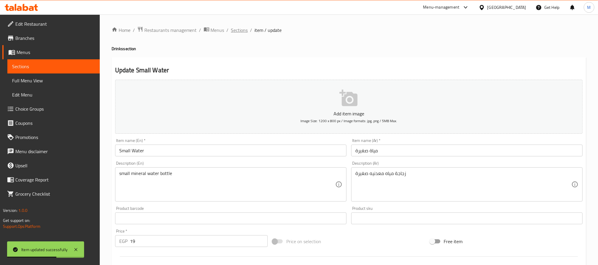
click at [242, 31] on span "Sections" at bounding box center [239, 30] width 17 height 7
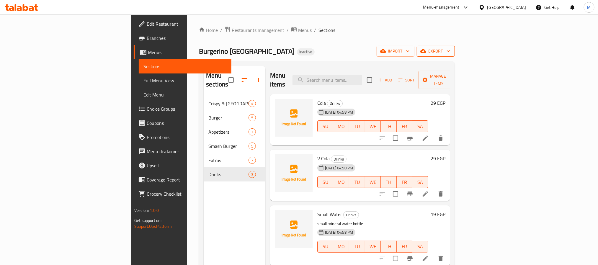
click at [450, 48] on span "export" at bounding box center [436, 51] width 29 height 7
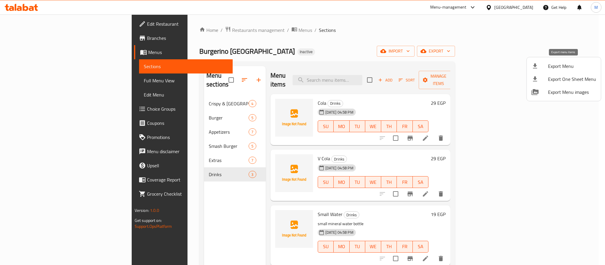
click at [572, 63] on span "Export Menu" at bounding box center [572, 66] width 48 height 7
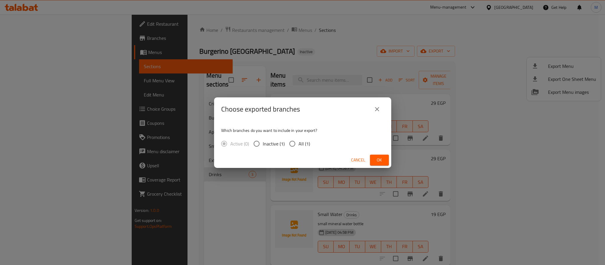
click at [290, 143] on input "All (1)" at bounding box center [292, 144] width 12 height 12
radio input "true"
click at [380, 159] on span "Ok" at bounding box center [379, 159] width 9 height 7
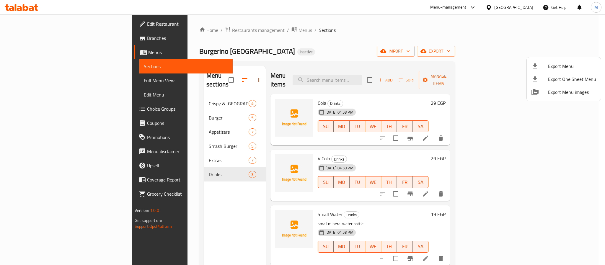
click at [376, 74] on div at bounding box center [302, 132] width 605 height 265
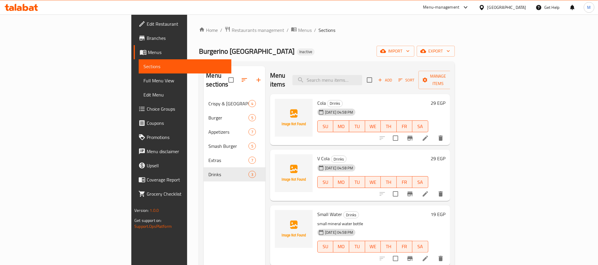
click at [362, 75] on input "search" at bounding box center [328, 80] width 70 height 10
paste input "ابيدوس"
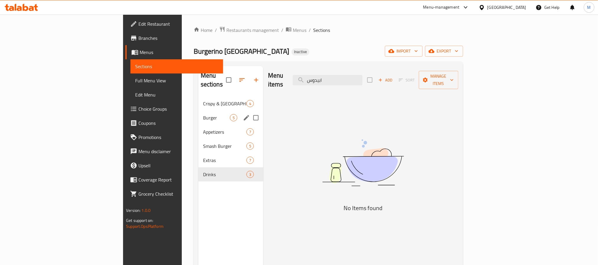
click at [198, 111] on div "Burger 5" at bounding box center [230, 118] width 65 height 14
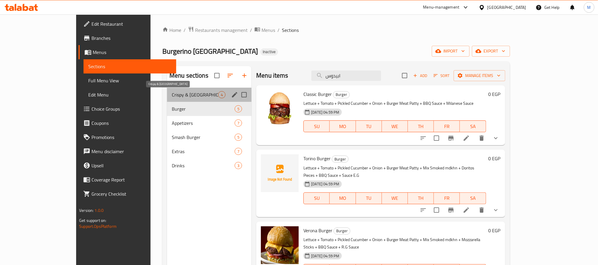
click at [172, 92] on span "Crispy & Nashville" at bounding box center [195, 94] width 46 height 7
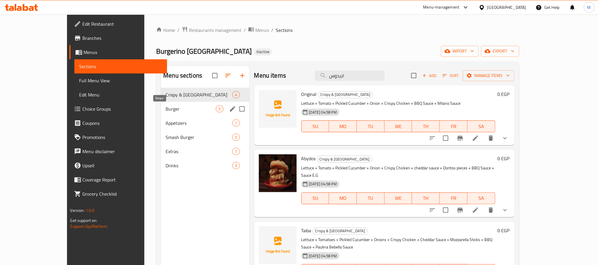
click at [166, 110] on span "Burger" at bounding box center [191, 108] width 50 height 7
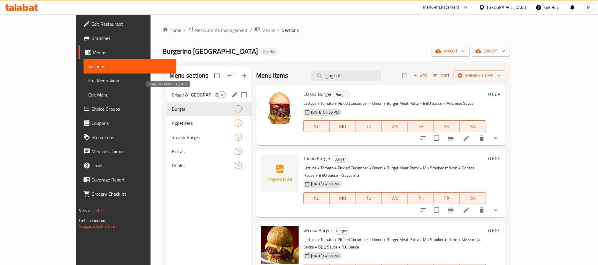
click at [172, 97] on span "Crispy & Nashville" at bounding box center [195, 94] width 46 height 7
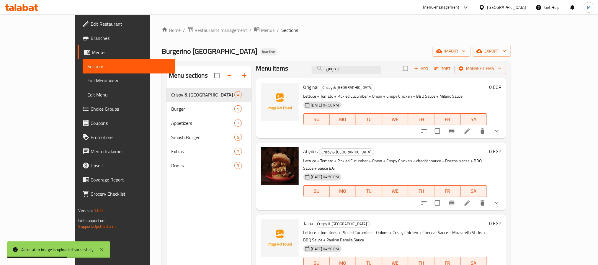
click at [504, 133] on button "show more" at bounding box center [497, 131] width 14 height 14
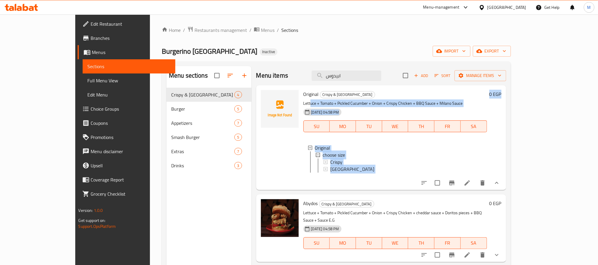
drag, startPoint x: 291, startPoint y: 103, endPoint x: 604, endPoint y: 104, distance: 313.5
click at [598, 104] on html "​ Menu-management Egypt Get Help M Edit Restaurant Branches Menus Sections Full…" at bounding box center [299, 132] width 598 height 265
click at [487, 106] on p "Lettuce + Tomato + Pickled Cucumber + Onion + Crispy Chicken + BBQ Sauce + Mila…" at bounding box center [395, 103] width 184 height 7
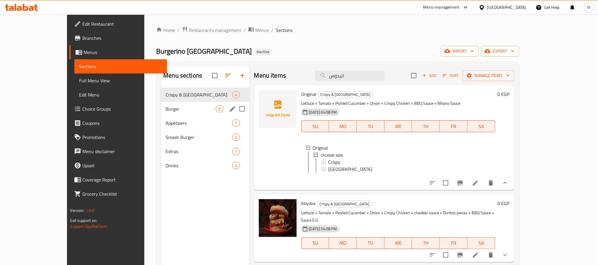
click at [174, 112] on span "Burger" at bounding box center [191, 108] width 50 height 7
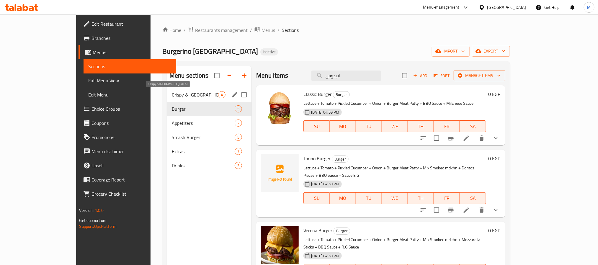
click at [172, 98] on span "Crispy & Nashville" at bounding box center [195, 94] width 46 height 7
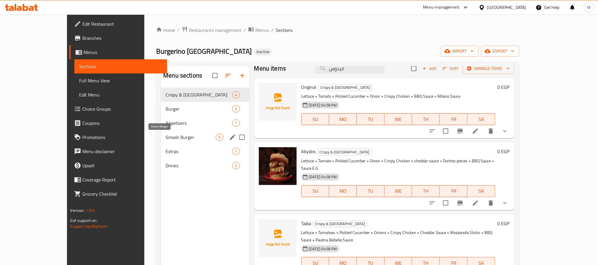
click at [166, 137] on span "Smash Burger" at bounding box center [191, 137] width 50 height 7
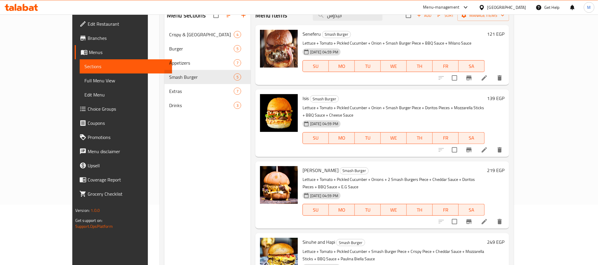
scroll to position [38, 0]
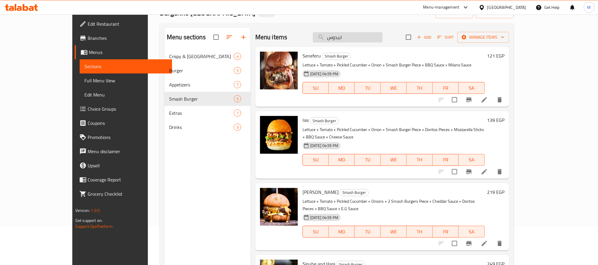
click at [383, 42] on input "ابيدوس" at bounding box center [348, 37] width 70 height 10
click at [383, 41] on input "ابيدوس" at bounding box center [348, 37] width 70 height 10
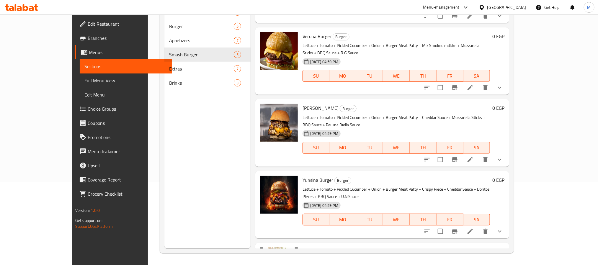
scroll to position [0, 0]
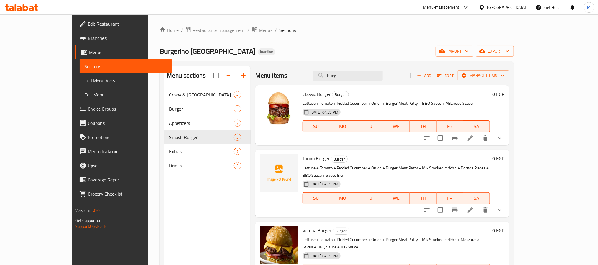
type input "burg"
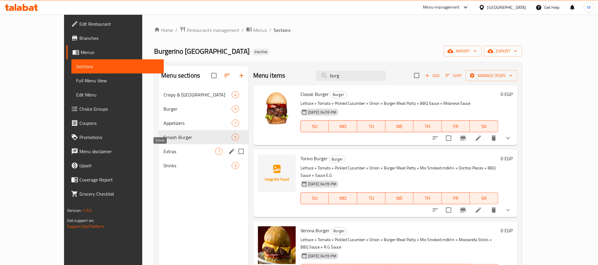
drag, startPoint x: 151, startPoint y: 149, endPoint x: 151, endPoint y: 144, distance: 4.4
click at [164, 149] on span "Extras" at bounding box center [190, 151] width 52 height 7
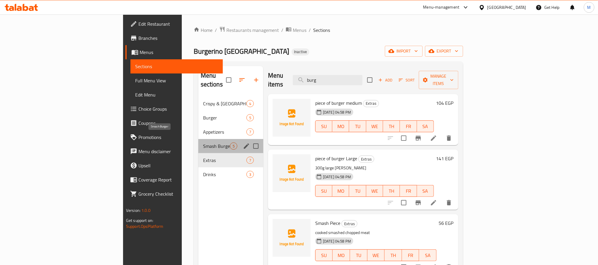
click at [203, 143] on span "Smash Burger" at bounding box center [216, 146] width 27 height 7
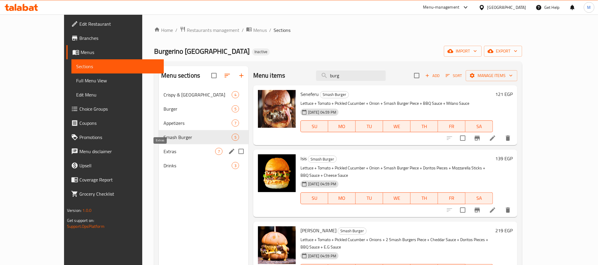
click at [164, 148] on span "Extras" at bounding box center [190, 151] width 52 height 7
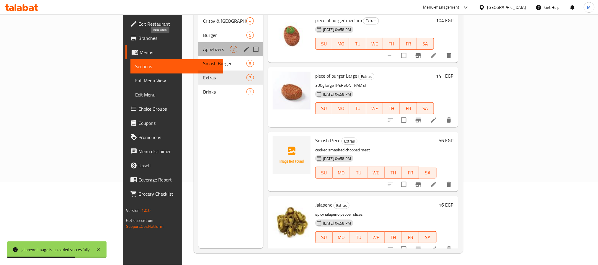
click at [203, 46] on span "Appetizers" at bounding box center [216, 49] width 27 height 7
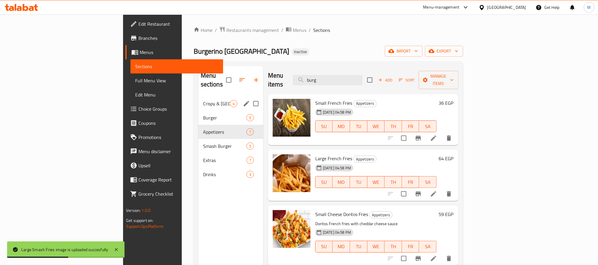
click at [198, 99] on div "Crispy & Nashville 4" at bounding box center [230, 104] width 65 height 14
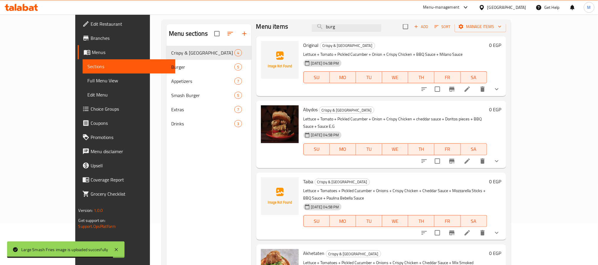
scroll to position [83, 0]
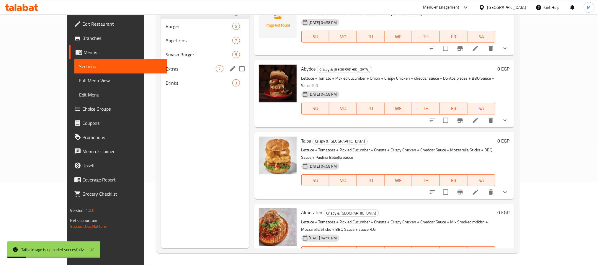
click at [166, 75] on div "Extras 7" at bounding box center [205, 69] width 88 height 14
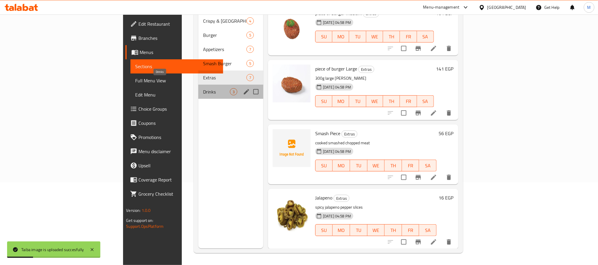
click at [203, 88] on span "Drinks" at bounding box center [216, 91] width 27 height 7
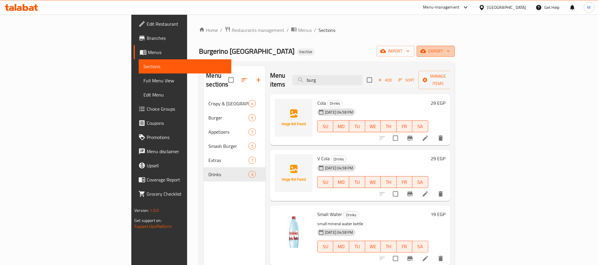
click at [451, 50] on icon "button" at bounding box center [448, 51] width 6 height 6
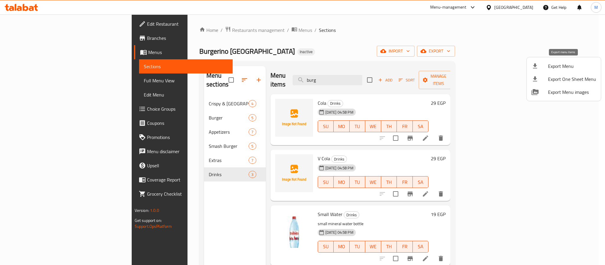
click at [577, 61] on li "Export Menu" at bounding box center [564, 66] width 74 height 13
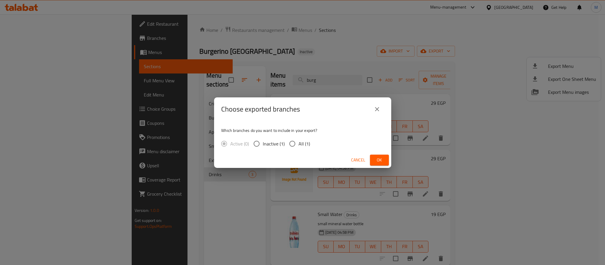
click at [297, 139] on input "All (1)" at bounding box center [292, 144] width 12 height 12
radio input "true"
click at [377, 160] on span "Ok" at bounding box center [379, 159] width 9 height 7
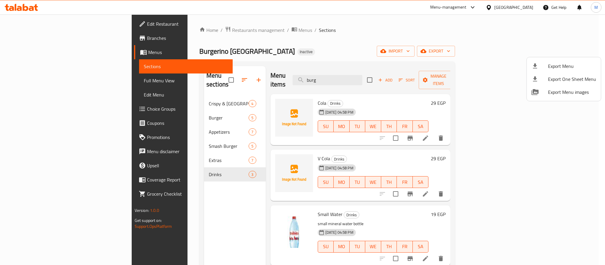
click at [157, 93] on div at bounding box center [302, 132] width 605 height 265
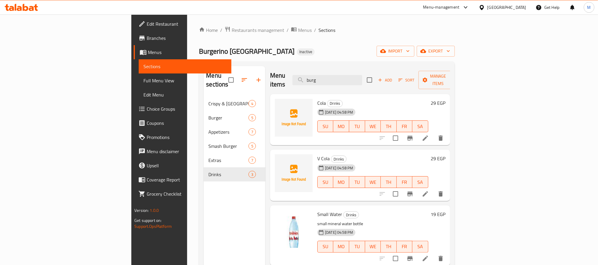
click at [208, 100] on span "Crispy & Nashville" at bounding box center [228, 103] width 40 height 7
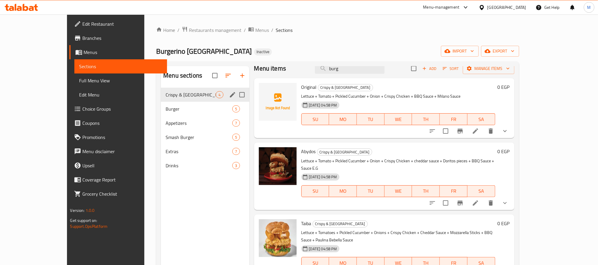
click at [177, 100] on div "Crispy & Nashville 4" at bounding box center [205, 95] width 88 height 14
click at [177, 103] on div "Burger 5" at bounding box center [205, 109] width 88 height 14
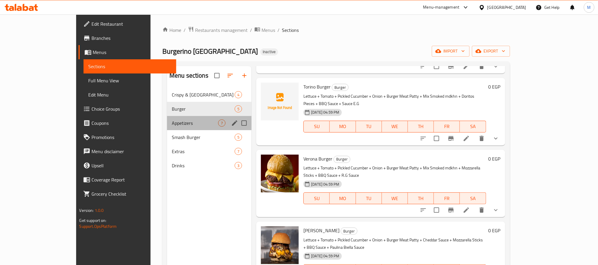
click at [167, 129] on div "Appetizers 7" at bounding box center [209, 123] width 84 height 14
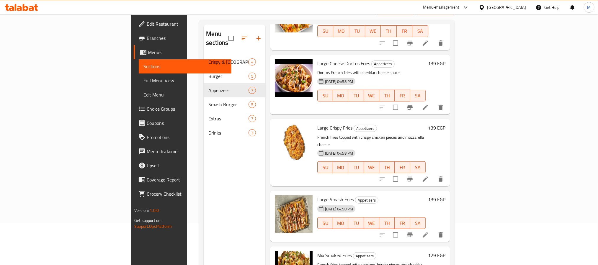
scroll to position [83, 0]
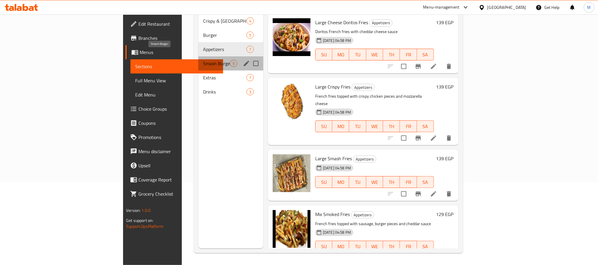
click at [203, 60] on span "Smash Burger" at bounding box center [216, 63] width 27 height 7
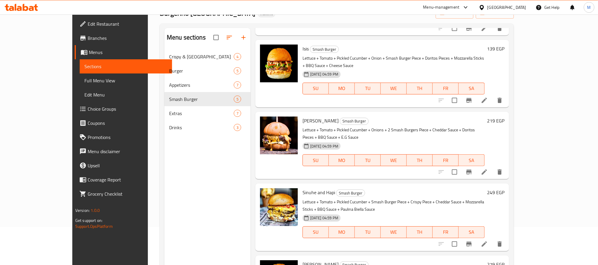
scroll to position [83, 0]
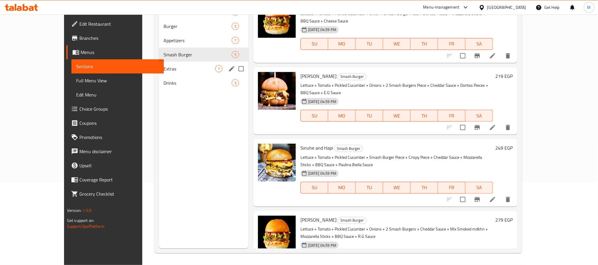
click at [178, 67] on span "Extras" at bounding box center [190, 68] width 52 height 7
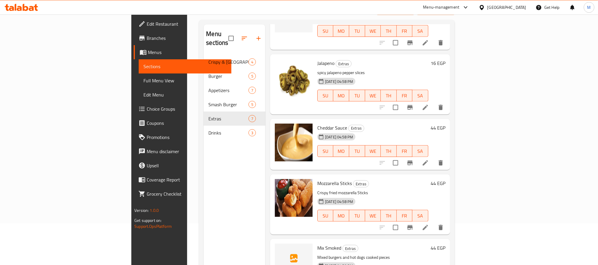
scroll to position [83, 0]
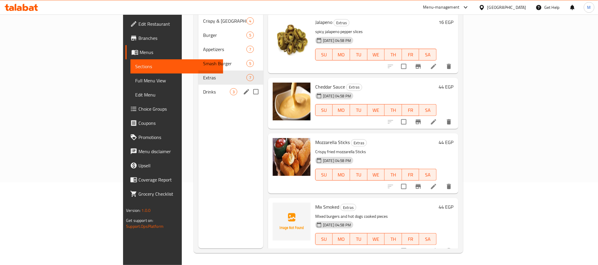
click at [203, 88] on span "Drinks" at bounding box center [216, 91] width 27 height 7
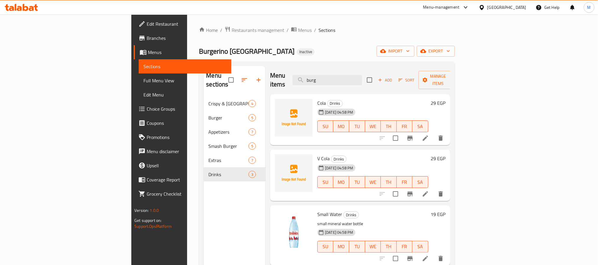
click at [147, 20] on span "Edit Restaurant" at bounding box center [187, 23] width 80 height 7
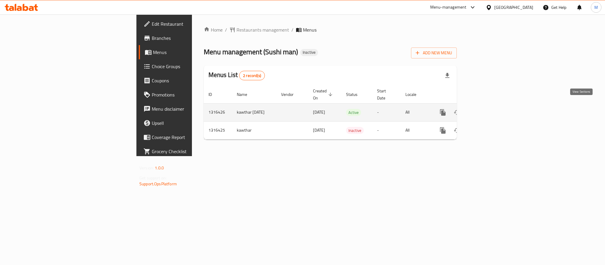
click at [492, 105] on link "enhanced table" at bounding box center [485, 112] width 14 height 14
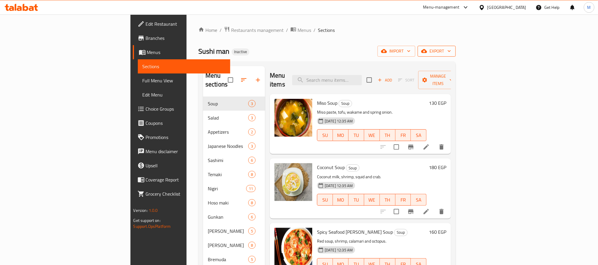
click at [451, 48] on span "export" at bounding box center [436, 51] width 29 height 7
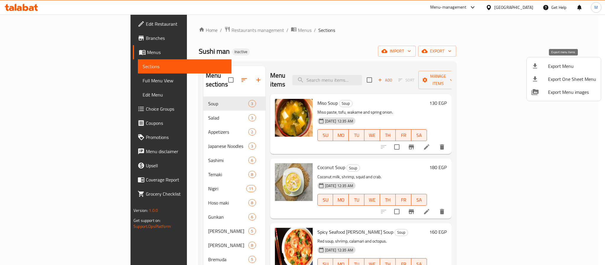
click at [555, 68] on span "Export Menu" at bounding box center [572, 66] width 48 height 7
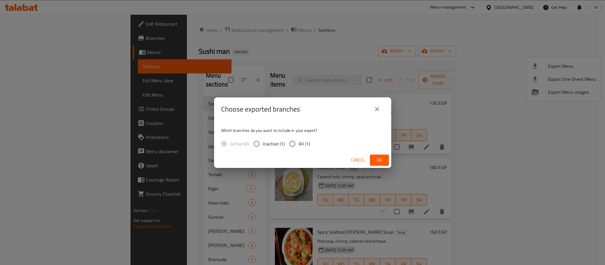
click at [312, 142] on div "Active (0) Inactive (1) All (1)" at bounding box center [268, 144] width 94 height 12
click at [303, 147] on span "All (1)" at bounding box center [304, 143] width 12 height 7
click at [298, 148] on input "All (1)" at bounding box center [292, 144] width 12 height 12
radio input "true"
click at [384, 157] on button "Ok" at bounding box center [379, 160] width 19 height 11
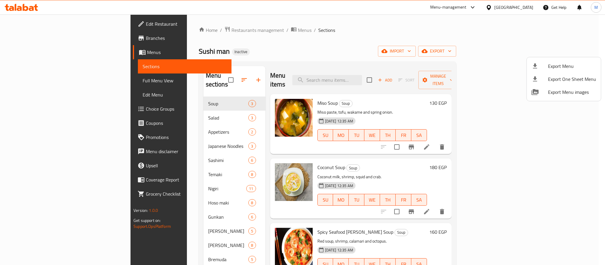
click at [306, 68] on div at bounding box center [302, 132] width 605 height 265
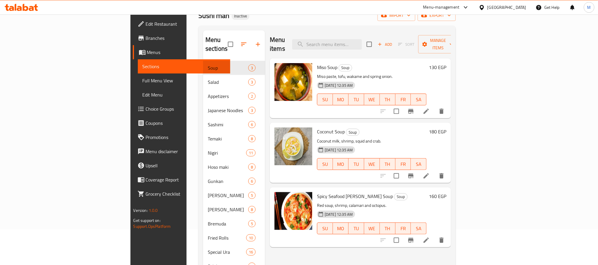
scroll to position [83, 0]
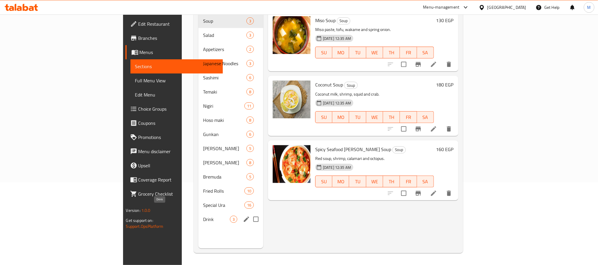
click at [203, 216] on span "Drink" at bounding box center [216, 219] width 27 height 7
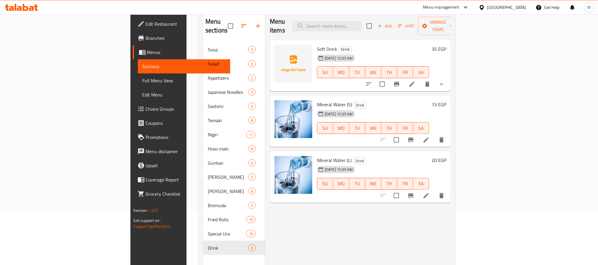
scroll to position [38, 0]
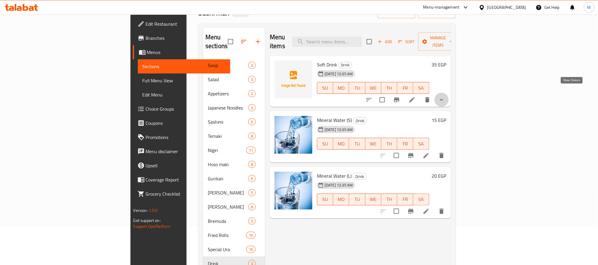
click at [445, 96] on icon "show more" at bounding box center [441, 99] width 7 height 7
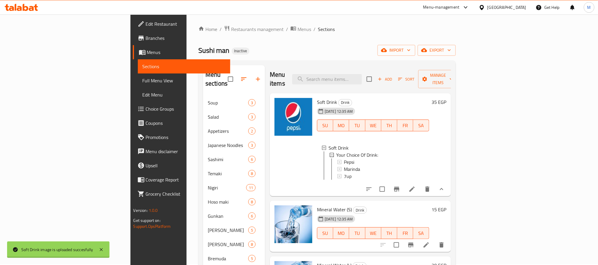
scroll to position [0, 0]
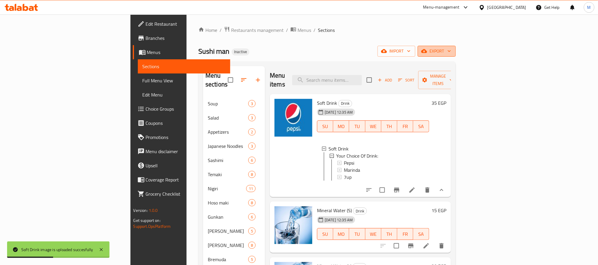
click at [451, 50] on span "export" at bounding box center [436, 51] width 29 height 7
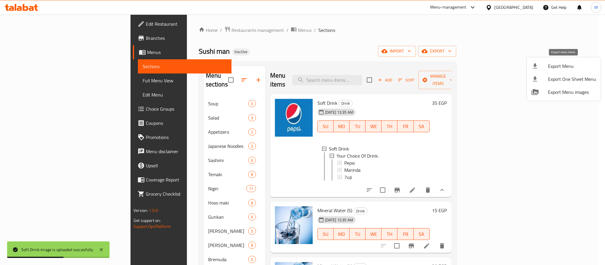
click at [564, 63] on span "Export Menu" at bounding box center [572, 66] width 48 height 7
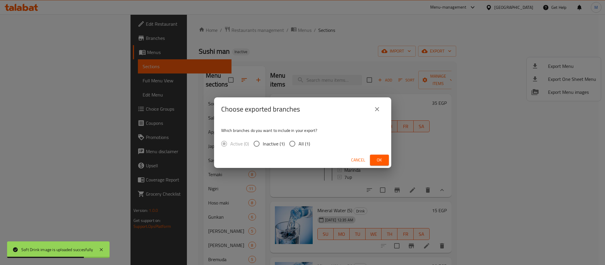
click at [293, 145] on input "All (1)" at bounding box center [292, 144] width 12 height 12
radio input "true"
click at [378, 156] on span "Ok" at bounding box center [379, 159] width 9 height 7
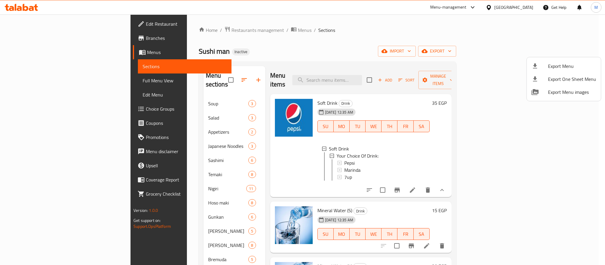
click at [37, 21] on div at bounding box center [302, 132] width 605 height 265
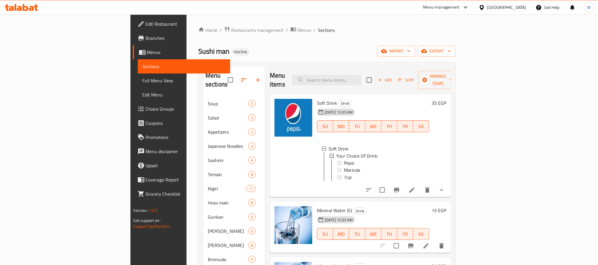
drag, startPoint x: 42, startPoint y: 19, endPoint x: 48, endPoint y: 2, distance: 17.9
click at [133, 19] on link "Edit Restaurant" at bounding box center [181, 24] width 97 height 14
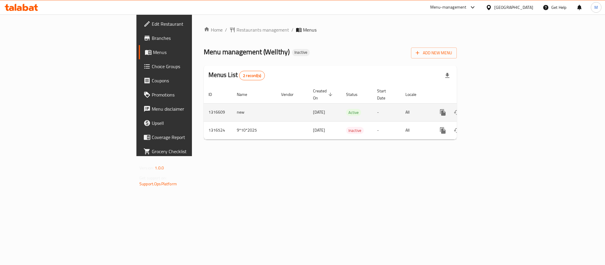
click at [489, 109] on icon "enhanced table" at bounding box center [485, 112] width 7 height 7
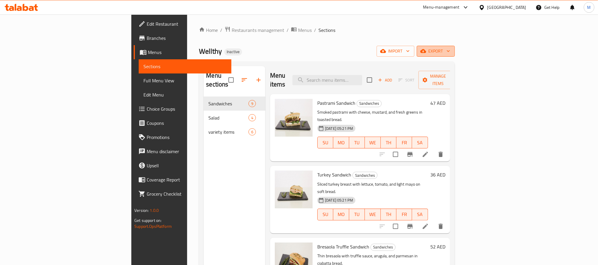
click at [450, 53] on span "export" at bounding box center [436, 51] width 29 height 7
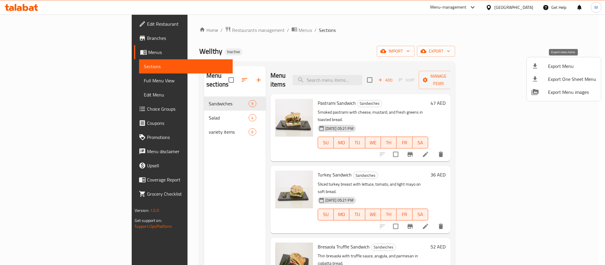
click at [555, 64] on span "Export Menu" at bounding box center [572, 66] width 48 height 7
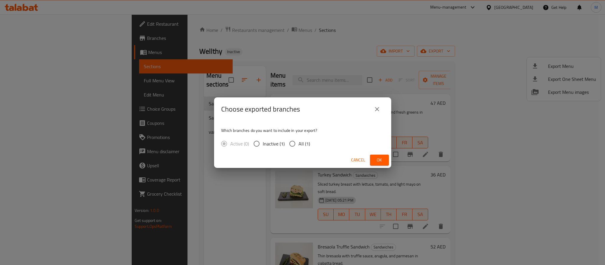
drag, startPoint x: 298, startPoint y: 154, endPoint x: 298, endPoint y: 147, distance: 6.3
click at [297, 154] on div "Cancel Ok" at bounding box center [302, 160] width 177 height 16
click at [299, 141] on span "All (1)" at bounding box center [304, 143] width 12 height 7
click at [298, 141] on input "All (1)" at bounding box center [292, 144] width 12 height 12
radio input "true"
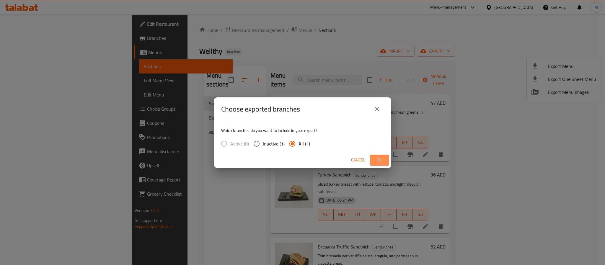
click at [371, 160] on button "Ok" at bounding box center [379, 160] width 19 height 11
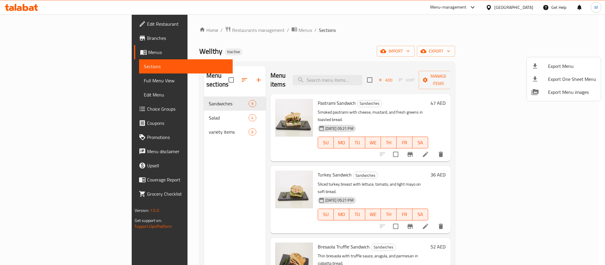
click at [198, 27] on div at bounding box center [302, 132] width 605 height 265
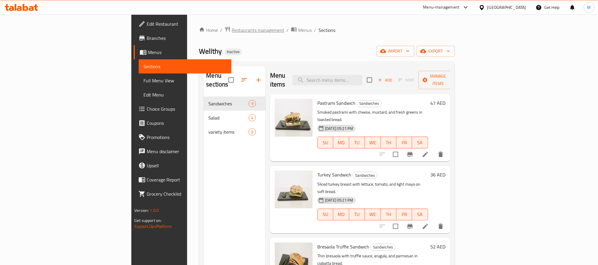
click at [232, 27] on span "Restaurants management" at bounding box center [258, 30] width 53 height 7
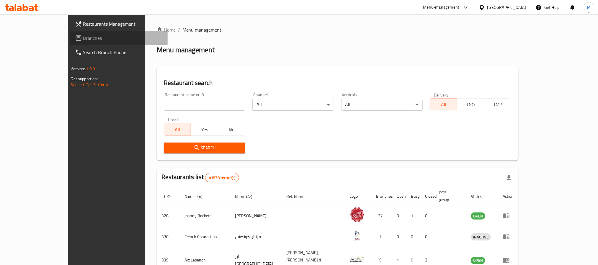
click at [83, 37] on span "Branches" at bounding box center [123, 38] width 80 height 7
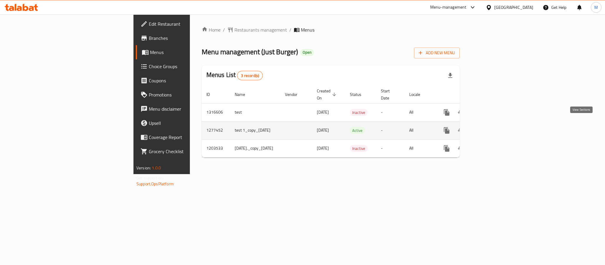
click at [493, 127] on icon "enhanced table" at bounding box center [489, 130] width 7 height 7
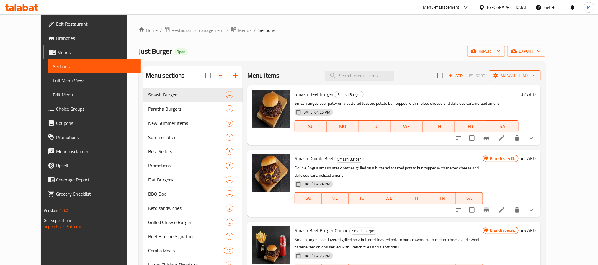
click at [536, 72] on span "Manage items" at bounding box center [515, 75] width 42 height 7
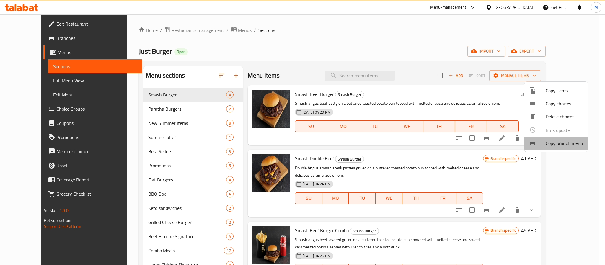
click at [569, 145] on span "Copy branch menu" at bounding box center [564, 143] width 37 height 7
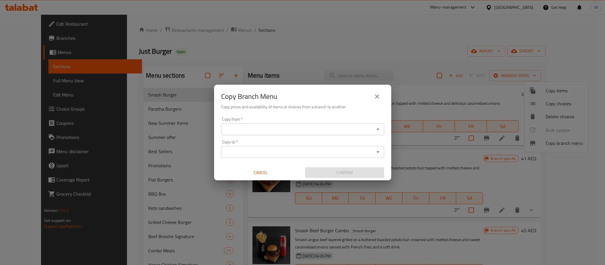
click at [311, 131] on input "Copy from   *" at bounding box center [298, 129] width 150 height 8
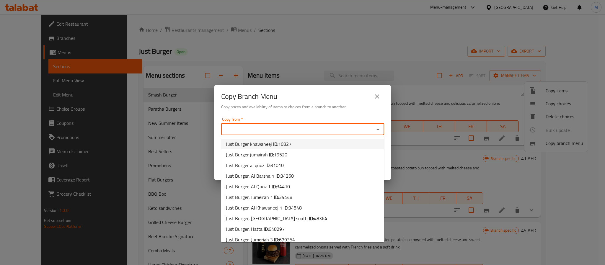
click at [293, 141] on li "Just Burger khawaneej ID: 16827" at bounding box center [302, 144] width 163 height 11
type input "Just Burger khawaneej"
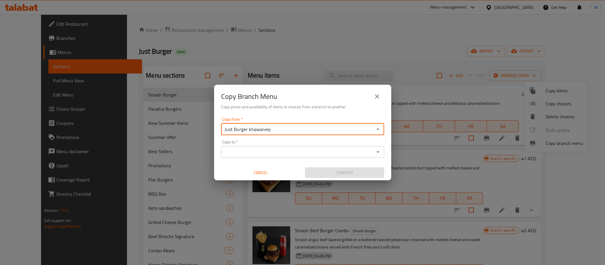
click at [369, 155] on input "Copy to   *" at bounding box center [298, 152] width 150 height 8
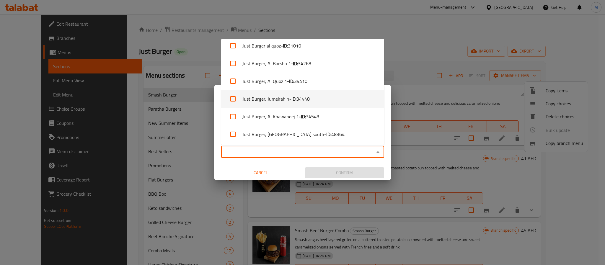
scroll to position [111, 0]
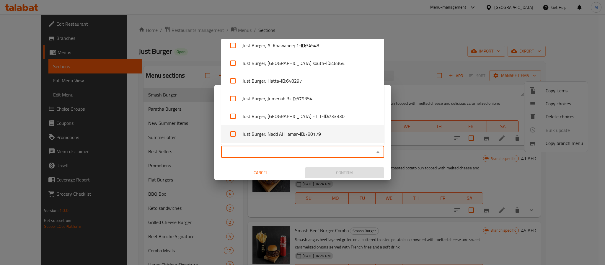
click at [325, 131] on li "Just Burger, Nadd Al Hamar - ID: 780179" at bounding box center [302, 134] width 163 height 18
checkbox input "true"
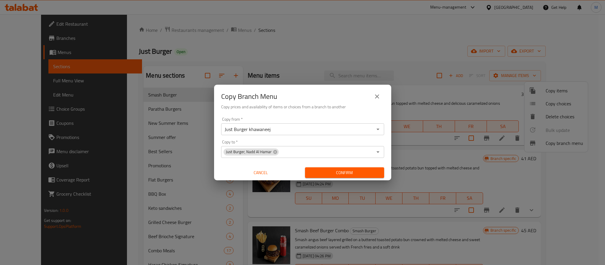
click at [378, 156] on div "Just Burger, Nadd [PERSON_NAME] Copy to *" at bounding box center [302, 152] width 163 height 12
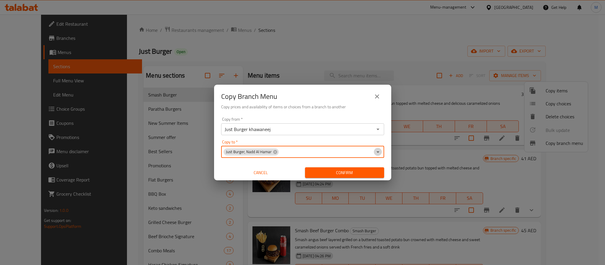
click at [380, 151] on icon "Open" at bounding box center [377, 151] width 7 height 7
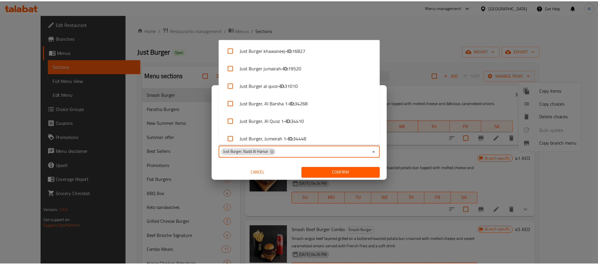
scroll to position [110, 0]
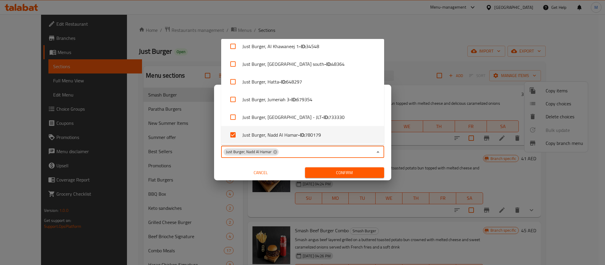
click at [383, 156] on div "Just Burger, Nadd [PERSON_NAME] Copy to *" at bounding box center [302, 152] width 163 height 12
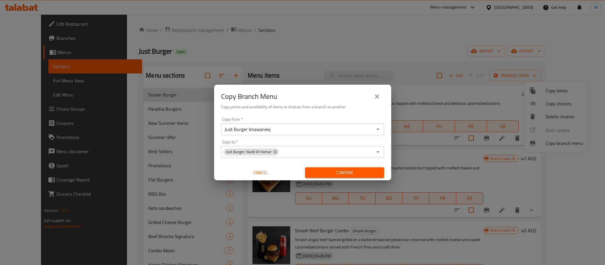
click at [386, 160] on div "Copy from   * Just Burger khawaneej Copy from * Copy to   * Just Burger, Nadd […" at bounding box center [302, 148] width 177 height 66
click at [372, 171] on span "Confirm" at bounding box center [345, 172] width 70 height 7
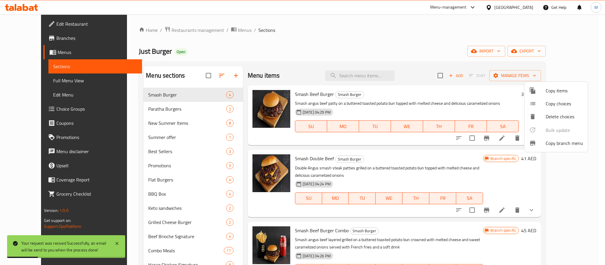
click at [427, 49] on div at bounding box center [302, 132] width 605 height 265
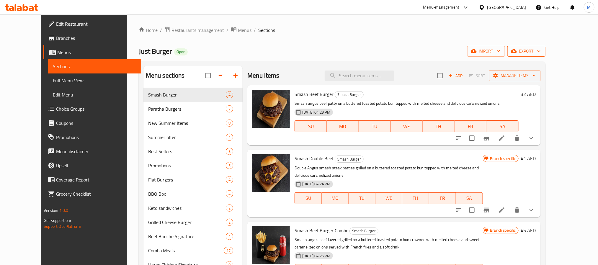
click at [541, 51] on span "export" at bounding box center [526, 51] width 29 height 7
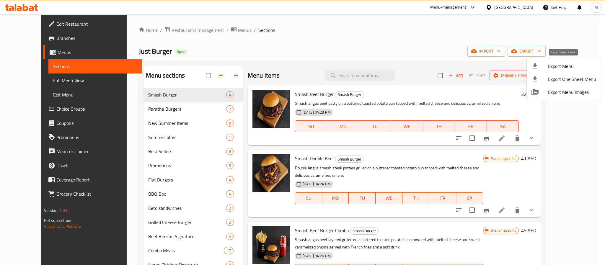
click at [553, 68] on span "Export Menu" at bounding box center [572, 66] width 48 height 7
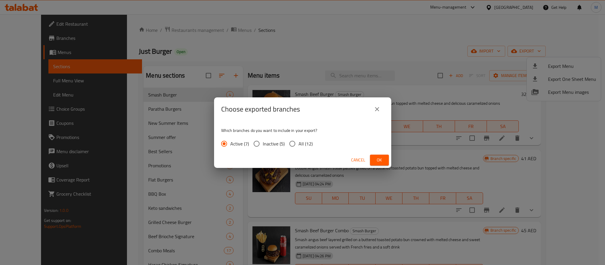
click at [305, 148] on label "All (12)" at bounding box center [299, 144] width 27 height 12
click at [298, 148] on input "All (12)" at bounding box center [292, 144] width 12 height 12
radio input "true"
drag, startPoint x: 379, startPoint y: 161, endPoint x: 383, endPoint y: 7, distance: 154.1
click at [378, 161] on span "Ok" at bounding box center [379, 159] width 9 height 7
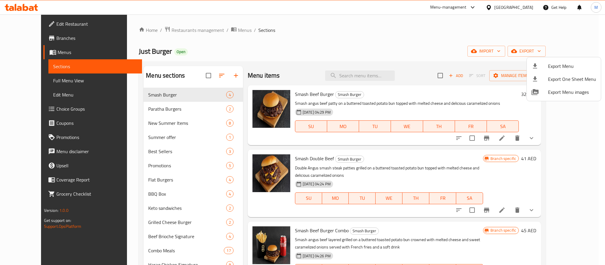
click at [395, 75] on div at bounding box center [302, 132] width 605 height 265
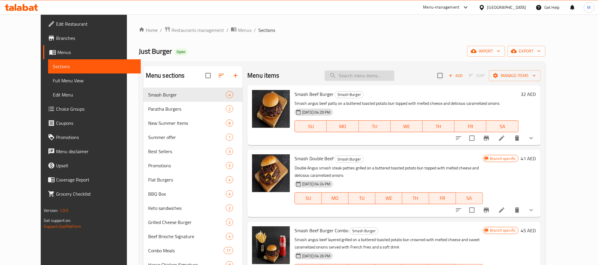
click at [386, 72] on input "search" at bounding box center [360, 76] width 70 height 10
paste input "Kids Box"
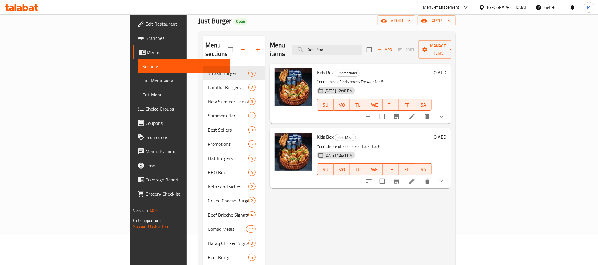
scroll to position [44, 0]
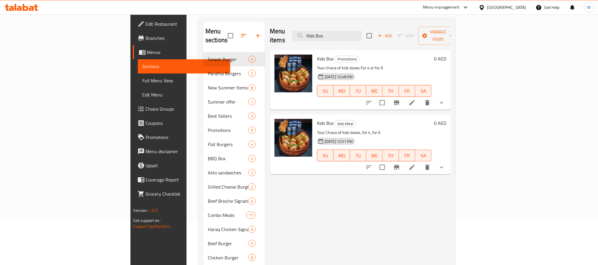
type input "Kids Box"
click at [445, 99] on icon "show more" at bounding box center [441, 102] width 7 height 7
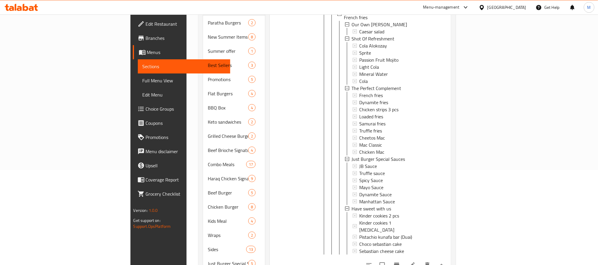
scroll to position [153, 0]
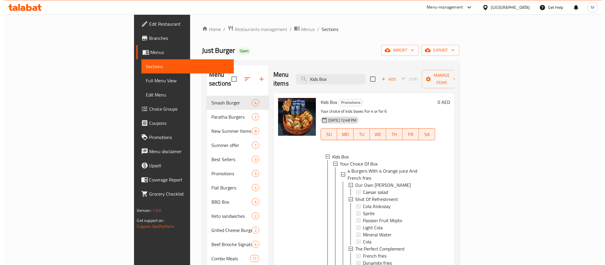
scroll to position [0, 0]
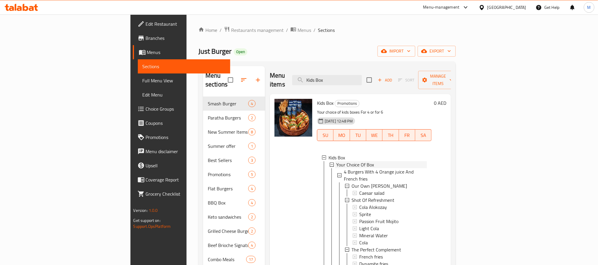
click at [336, 161] on span "Your Choice Of Box" at bounding box center [355, 164] width 38 height 7
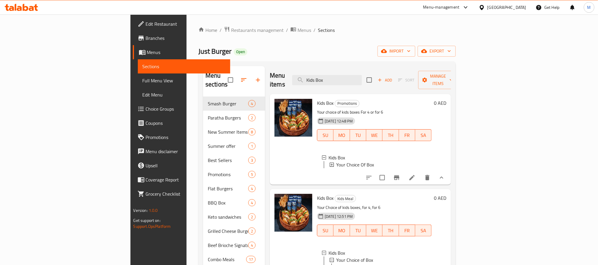
click at [336, 161] on span "Your Choice Of Box" at bounding box center [355, 164] width 38 height 7
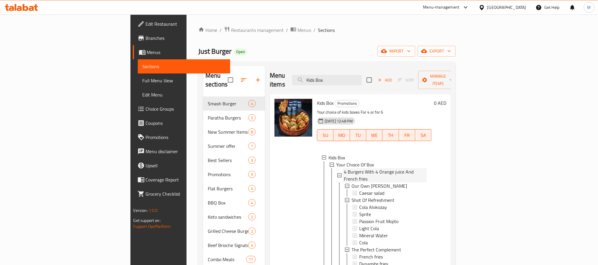
click at [347, 168] on span "4 Burgers With 4 Orange juice And French fries" at bounding box center [385, 175] width 83 height 14
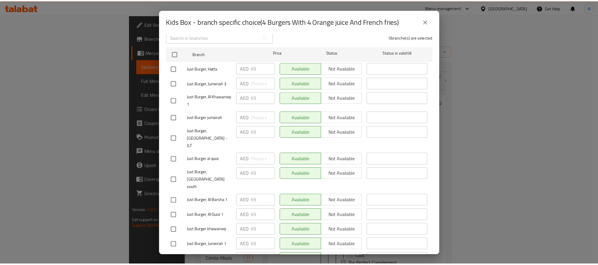
scroll to position [99, 0]
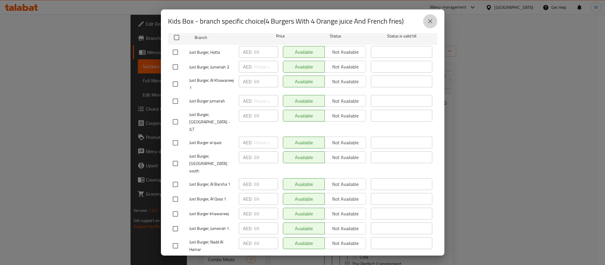
click at [432, 19] on icon "close" at bounding box center [430, 21] width 4 height 4
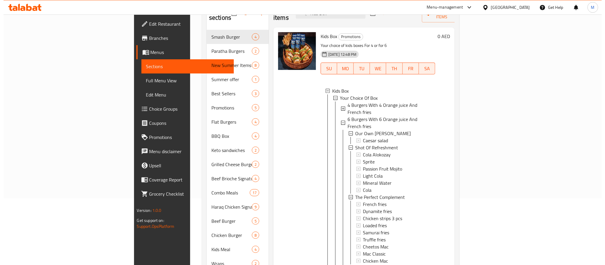
scroll to position [64, 0]
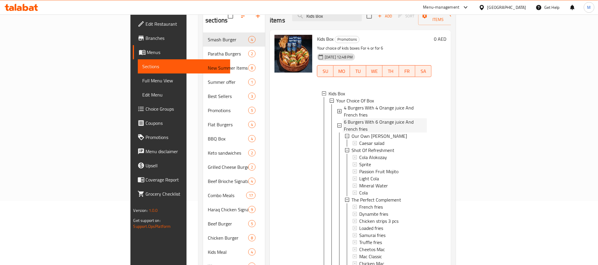
click at [360, 118] on span "6 Burgers With 6 Orange juice And French fries" at bounding box center [385, 125] width 83 height 14
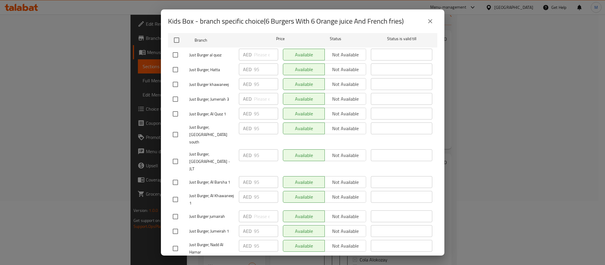
scroll to position [99, 0]
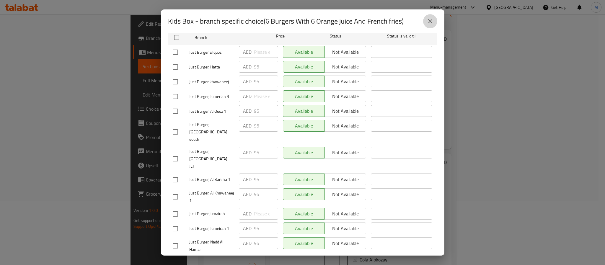
click at [434, 25] on button "close" at bounding box center [430, 21] width 14 height 14
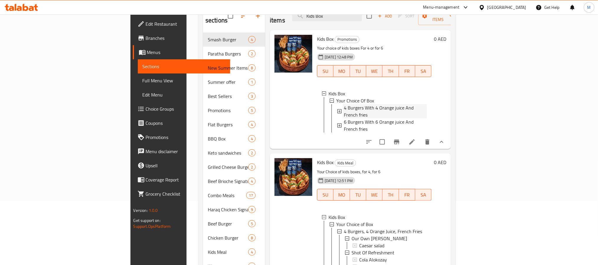
click at [358, 104] on span "4 Burgers With 4 Orange juice And French fries" at bounding box center [385, 111] width 83 height 14
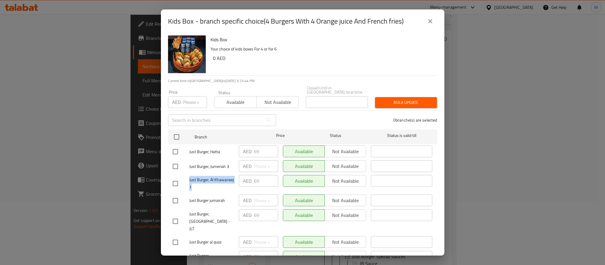
click at [272, 180] on div "Just Burger, [STREET_ADDRESS] ​ Available Not available ​" at bounding box center [302, 184] width 265 height 22
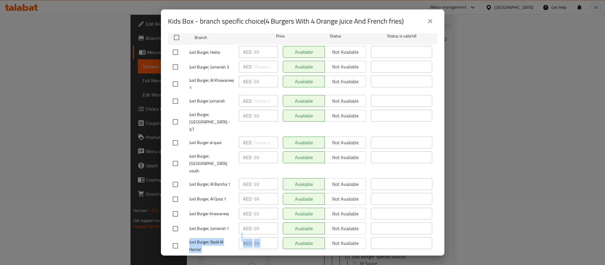
drag, startPoint x: 184, startPoint y: 227, endPoint x: 285, endPoint y: 228, distance: 101.6
click at [285, 235] on div "Just Burger, Nadd [PERSON_NAME] AED 69 ​ Available Not available ​" at bounding box center [302, 246] width 265 height 22
click at [427, 23] on icon "close" at bounding box center [430, 21] width 7 height 7
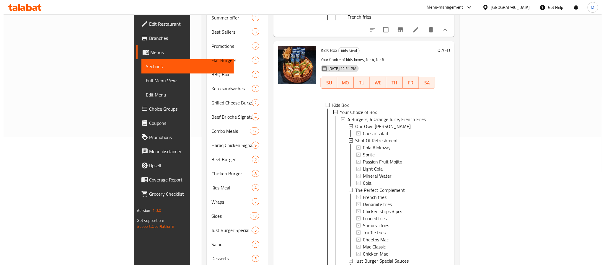
scroll to position [266, 0]
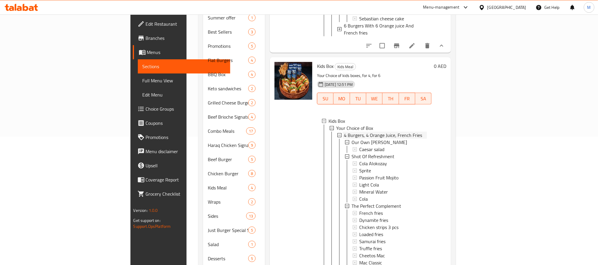
click at [348, 132] on span "4 Burgers, 4 Orange Juice, French Fries" at bounding box center [383, 135] width 78 height 7
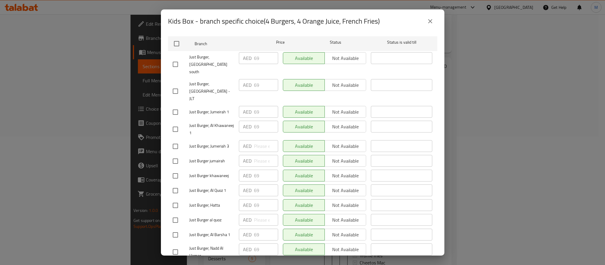
scroll to position [99, 0]
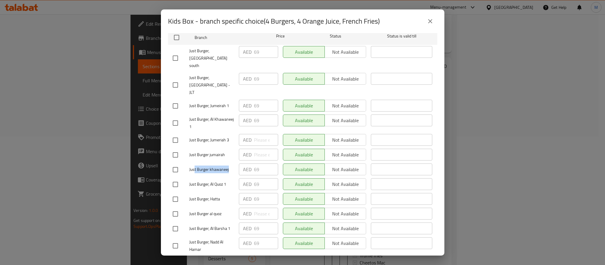
click at [263, 161] on div "Just Burger khawaneej AED 69 ​ Available Not available ​" at bounding box center [302, 169] width 265 height 17
click at [438, 21] on div "Kids Box - branch specific choice(4 Burgers, 4 Orange Juice, French Fries)" at bounding box center [302, 21] width 283 height 24
click at [432, 22] on icon "close" at bounding box center [430, 21] width 7 height 7
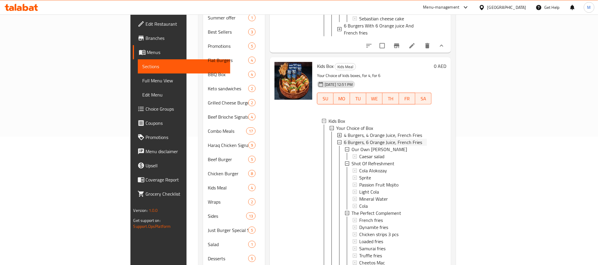
click at [377, 139] on span "6 Burgers, 6 Orange Juice, French Fries" at bounding box center [383, 142] width 78 height 7
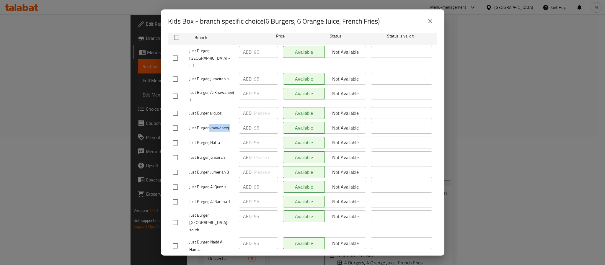
drag, startPoint x: 208, startPoint y: 120, endPoint x: 239, endPoint y: 121, distance: 30.1
click at [239, 121] on div "Just Burger khawaneej AED 95 ​ Available Not available ​" at bounding box center [302, 128] width 265 height 17
drag, startPoint x: 193, startPoint y: 227, endPoint x: 236, endPoint y: 235, distance: 43.0
click at [236, 235] on div "Just Burger, Nadd [PERSON_NAME] AED 95 ​ Available Not available ​" at bounding box center [302, 246] width 265 height 22
click at [428, 22] on icon "close" at bounding box center [430, 21] width 7 height 7
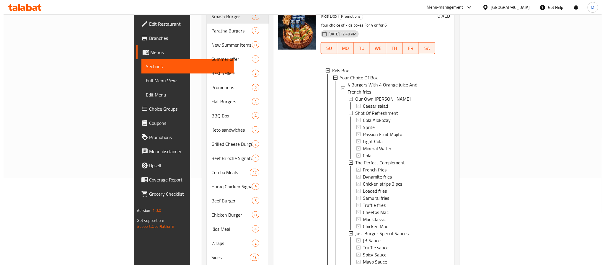
scroll to position [40, 0]
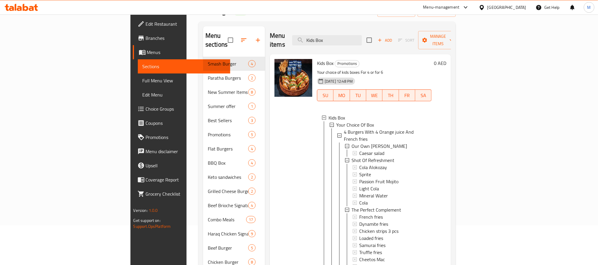
click at [364, 128] on span "4 Burgers With 4 Orange juice And French fries" at bounding box center [385, 135] width 83 height 14
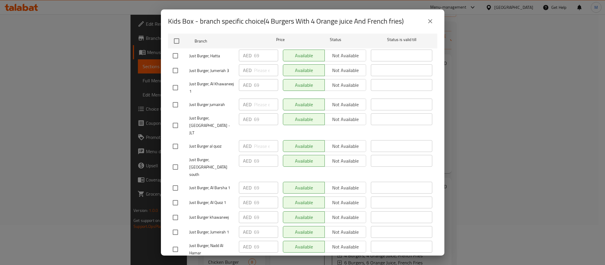
scroll to position [99, 0]
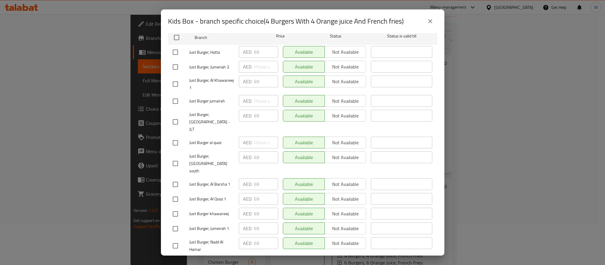
click at [177, 240] on input "checkbox" at bounding box center [175, 246] width 12 height 12
checkbox input "true"
drag, startPoint x: 261, startPoint y: 228, endPoint x: 211, endPoint y: 229, distance: 49.9
click at [211, 235] on div "Just Burger, Nadd [PERSON_NAME] AED 69 ​ Available Not available ​" at bounding box center [302, 246] width 265 height 22
type input "69"
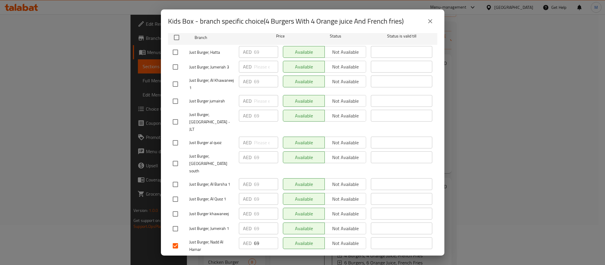
click at [323, 260] on span "Save" at bounding box center [303, 263] width 260 height 7
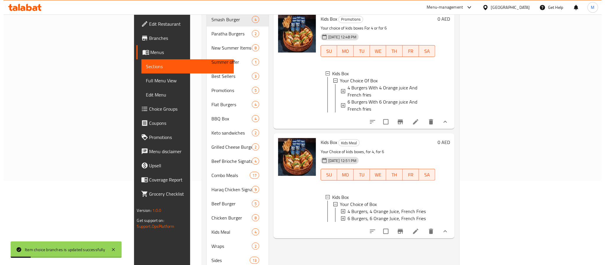
scroll to position [64, 0]
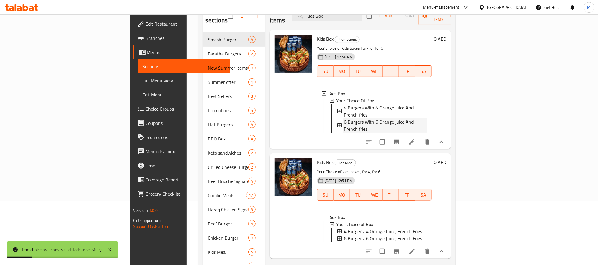
click at [359, 118] on span "6 Burgers With 6 Orange juice And French fries" at bounding box center [385, 125] width 83 height 14
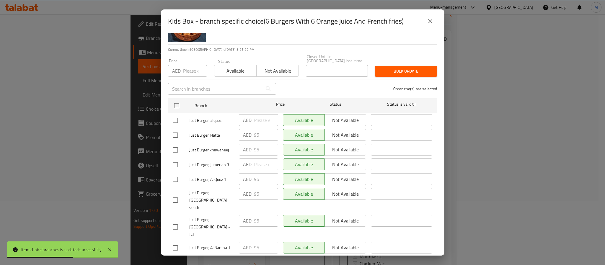
scroll to position [99, 0]
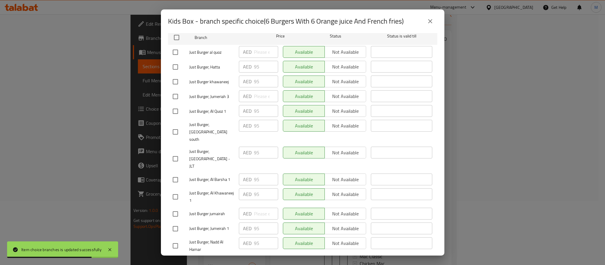
click at [177, 240] on input "checkbox" at bounding box center [175, 246] width 12 height 12
checkbox input "true"
drag, startPoint x: 263, startPoint y: 227, endPoint x: 213, endPoint y: 225, distance: 50.8
click at [213, 235] on div "Just Burger, Nadd Al Hamar AED 95 ​ Available Not available ​" at bounding box center [302, 246] width 265 height 22
type input "95"
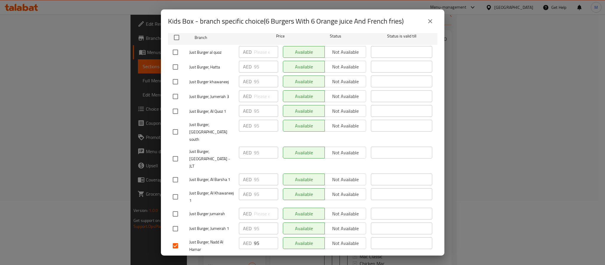
click at [309, 260] on span "Save" at bounding box center [303, 263] width 260 height 7
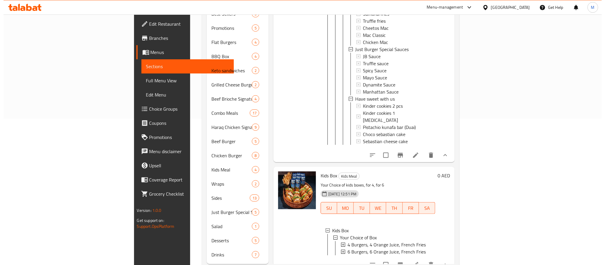
scroll to position [153, 0]
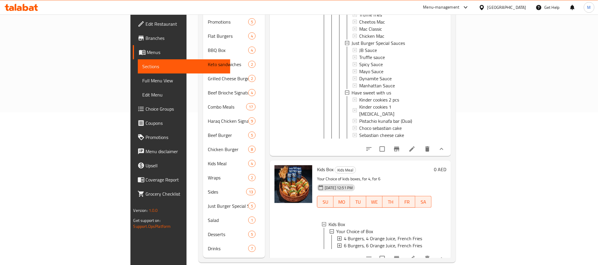
click at [355, 242] on span "6 Burgers, 6 Orange Juice, French Fries" at bounding box center [383, 245] width 78 height 7
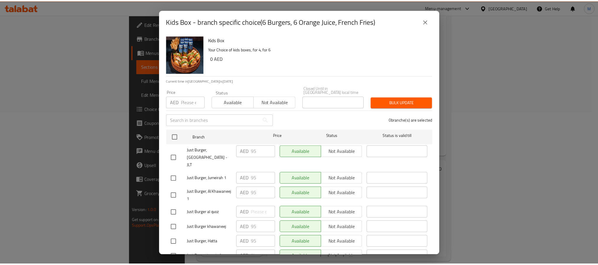
scroll to position [99, 0]
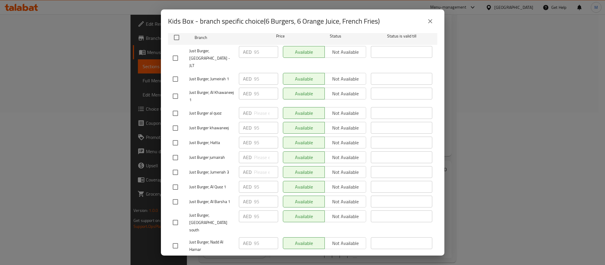
click at [176, 240] on input "checkbox" at bounding box center [175, 246] width 12 height 12
checkbox input "true"
drag, startPoint x: 264, startPoint y: 230, endPoint x: 213, endPoint y: 225, distance: 51.6
click at [217, 235] on div "Just Burger, Nadd Al Hamar AED 95 ​ Available Not available ​" at bounding box center [302, 246] width 265 height 22
type input "95"
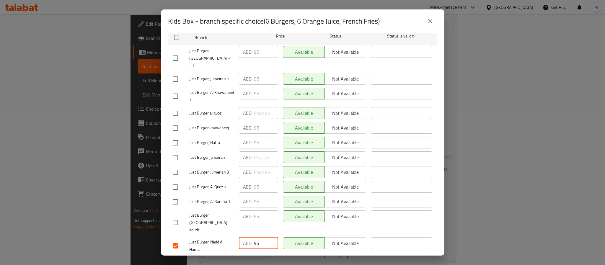
click at [345, 258] on button "Save" at bounding box center [302, 263] width 269 height 11
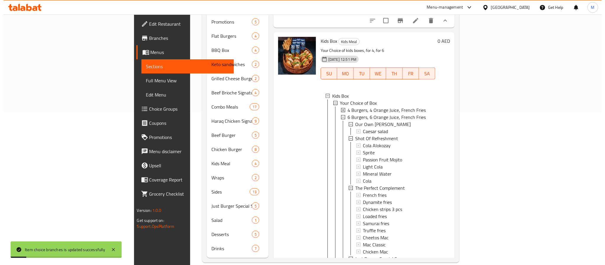
scroll to position [253, 0]
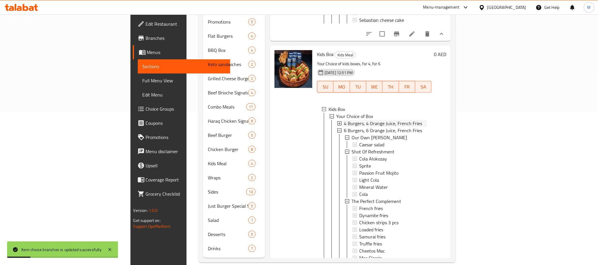
click at [359, 120] on span "4 Burgers, 4 Orange Juice, French Fries" at bounding box center [383, 123] width 78 height 7
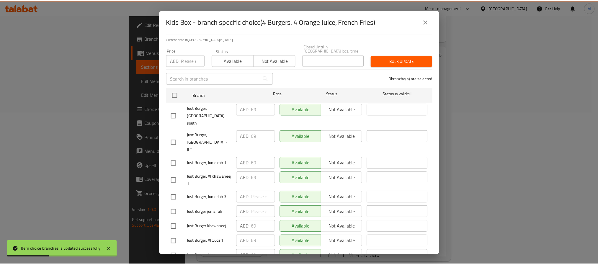
scroll to position [99, 0]
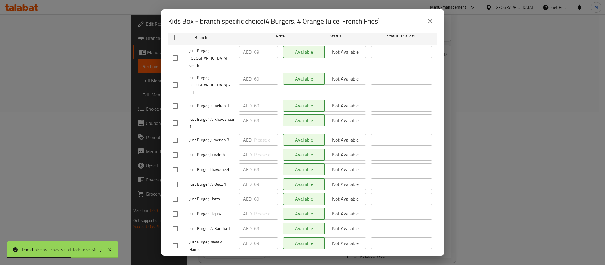
click at [169, 240] on input "checkbox" at bounding box center [175, 246] width 12 height 12
checkbox input "true"
drag, startPoint x: 260, startPoint y: 231, endPoint x: 230, endPoint y: 230, distance: 30.1
click at [230, 235] on div "Just Burger, Nadd Al Hamar AED 69 ​ Available Not available ​" at bounding box center [302, 246] width 265 height 22
type input "69"
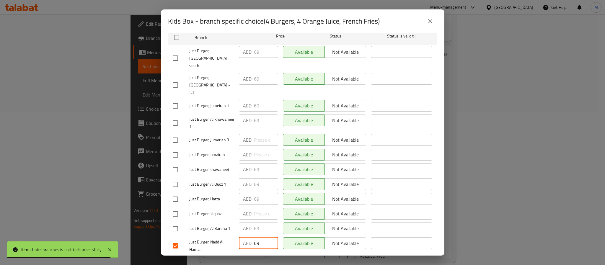
click at [305, 260] on span "Save" at bounding box center [303, 263] width 260 height 7
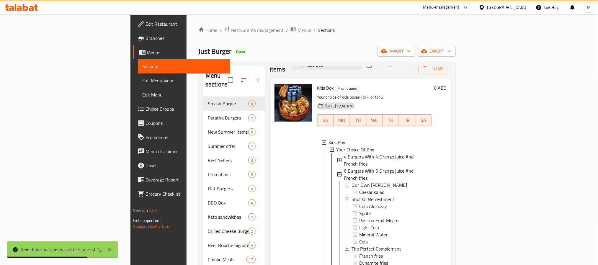
scroll to position [0, 0]
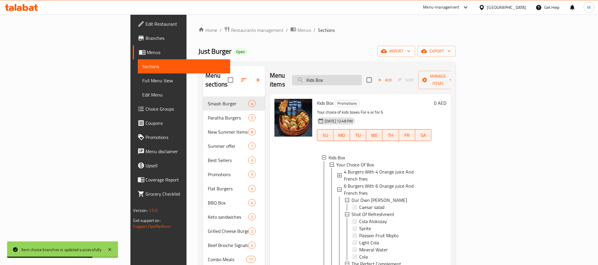
click at [362, 75] on input "Kids Box" at bounding box center [327, 80] width 70 height 10
paste input "Nuggets"
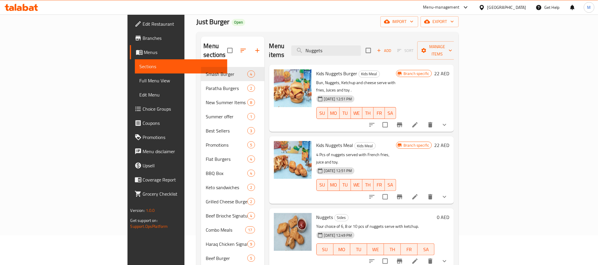
scroll to position [89, 0]
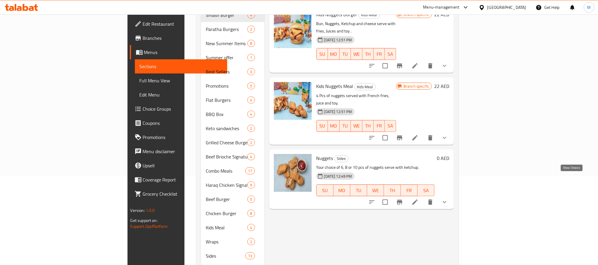
type input "Nuggets"
click at [448, 199] on icon "show more" at bounding box center [444, 202] width 7 height 7
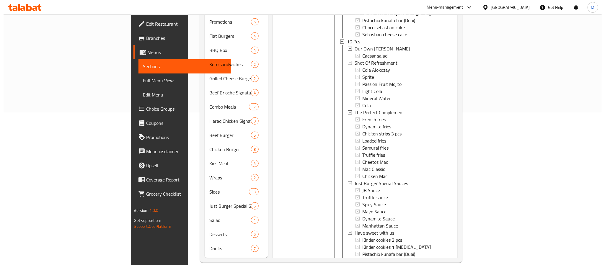
scroll to position [0, 0]
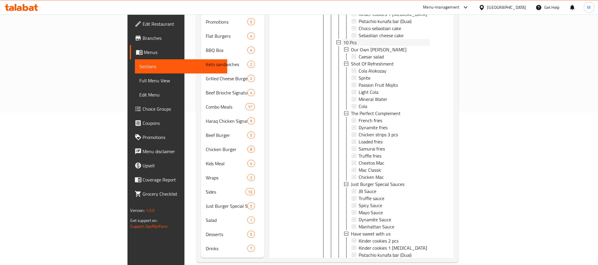
click at [343, 39] on div "10 Pcs" at bounding box center [386, 42] width 87 height 7
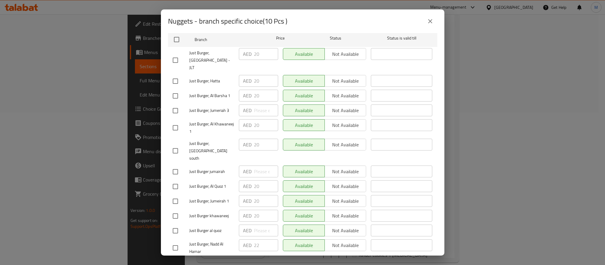
scroll to position [99, 0]
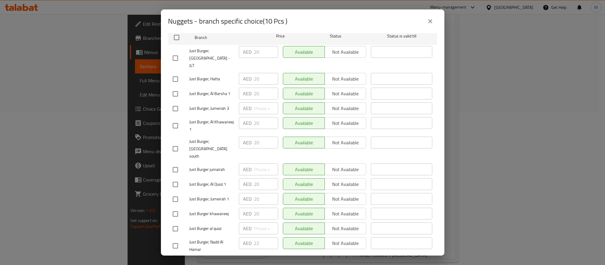
click at [176, 240] on input "checkbox" at bounding box center [175, 246] width 12 height 12
checkbox input "true"
drag, startPoint x: 260, startPoint y: 228, endPoint x: 214, endPoint y: 220, distance: 46.2
click at [221, 235] on div "Just Burger, Nadd Al Hamar AED 22 ​ Available Not available ​" at bounding box center [302, 246] width 265 height 22
type input "20"
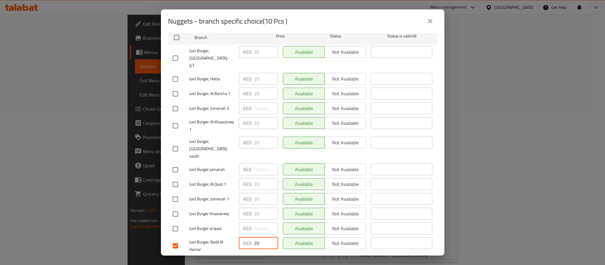
click at [298, 260] on span "Save" at bounding box center [303, 263] width 260 height 7
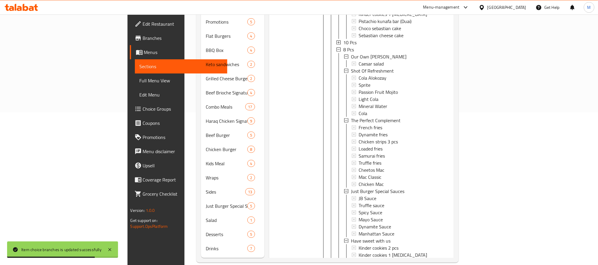
scroll to position [0, 0]
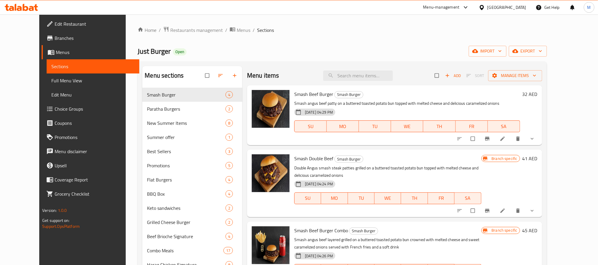
drag, startPoint x: 39, startPoint y: 81, endPoint x: 283, endPoint y: 36, distance: 247.6
click at [51, 81] on span "Full Menu View" at bounding box center [92, 80] width 83 height 7
click at [285, 37] on div "Home / Restaurants management / Menus / Sections Just Burger Open import export…" at bounding box center [342, 216] width 409 height 380
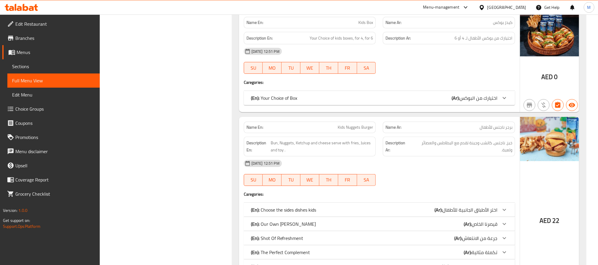
scroll to position [4621, 0]
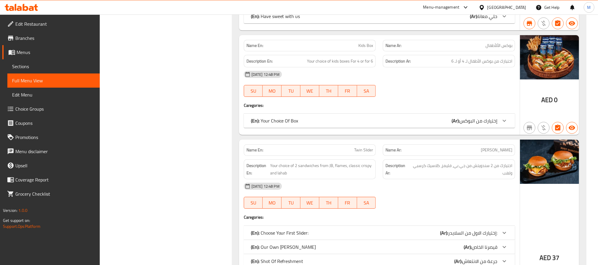
click at [501, 124] on icon at bounding box center [504, 120] width 7 height 7
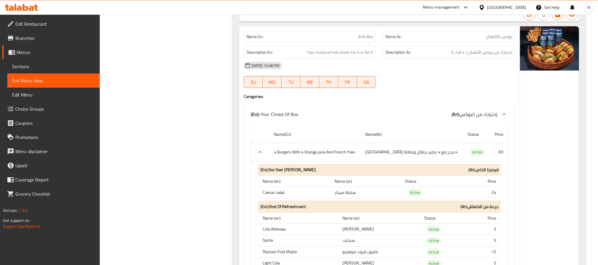
scroll to position [4577, 0]
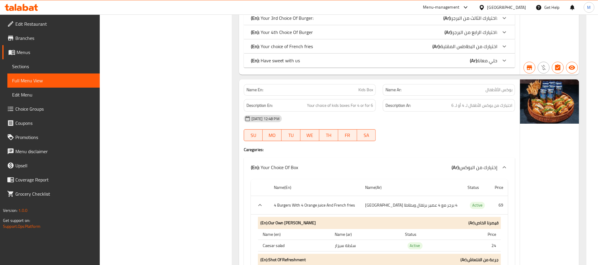
click at [367, 93] on span "Kids Box" at bounding box center [365, 90] width 15 height 6
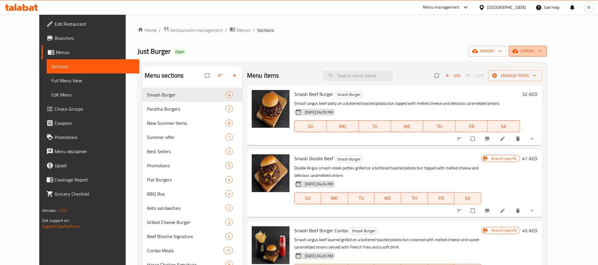
click at [518, 49] on icon "button" at bounding box center [515, 51] width 6 height 6
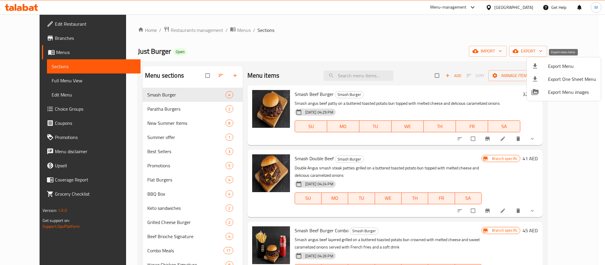
click at [550, 65] on span "Export Menu" at bounding box center [572, 66] width 48 height 7
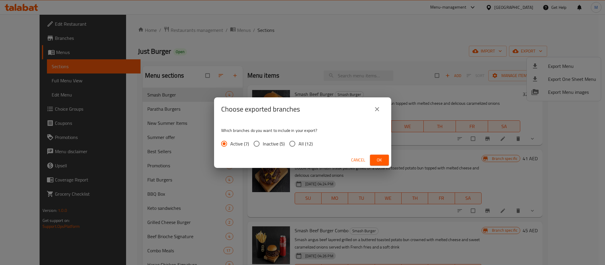
click at [290, 145] on input "All (12)" at bounding box center [292, 144] width 12 height 12
radio input "true"
click at [379, 156] on span "Ok" at bounding box center [379, 159] width 9 height 7
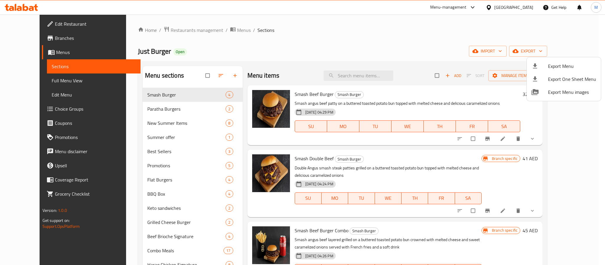
click at [168, 33] on div at bounding box center [302, 132] width 605 height 265
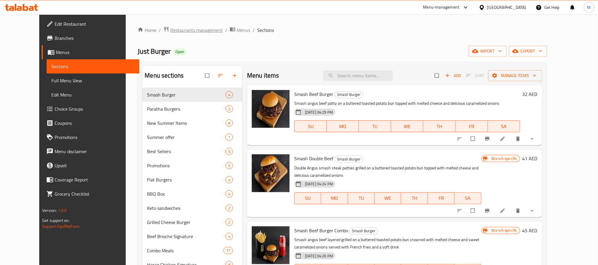
click at [171, 33] on span "Restaurants management" at bounding box center [196, 30] width 53 height 7
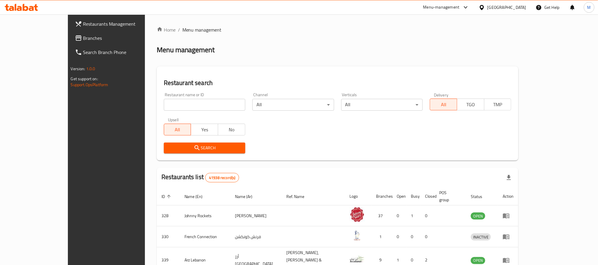
click at [83, 35] on span "Branches" at bounding box center [123, 38] width 80 height 7
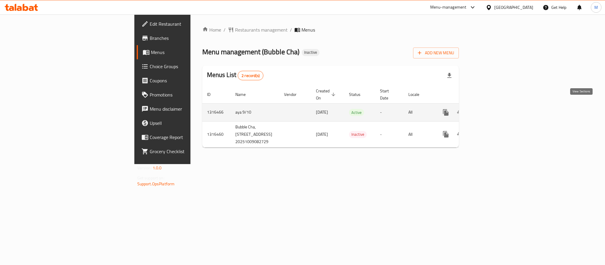
click at [491, 110] on icon "enhanced table" at bounding box center [488, 112] width 5 height 5
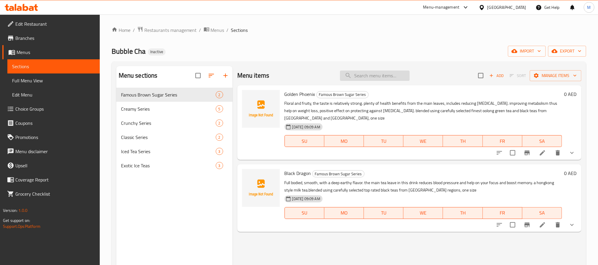
click at [382, 75] on input "search" at bounding box center [375, 76] width 70 height 10
paste input "Dark Chocolate"
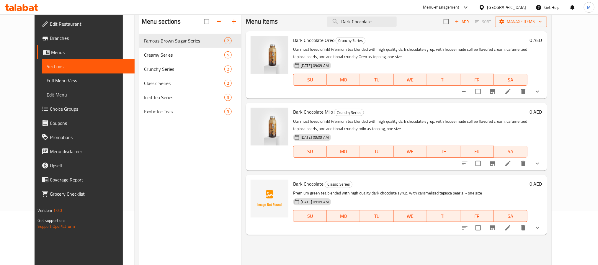
scroll to position [38, 0]
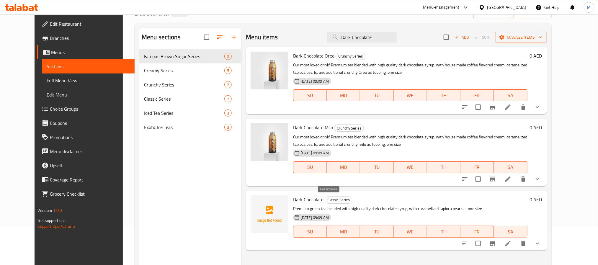
type input "Dark Chocolate"
drag, startPoint x: 318, startPoint y: 200, endPoint x: 355, endPoint y: 200, distance: 36.3
click at [355, 200] on h6 "Dark Chocolate Classic Series" at bounding box center [410, 199] width 234 height 8
click at [354, 208] on p "Premium green tea blended with high quality dark chocolate syrup, with carameli…" at bounding box center [410, 208] width 234 height 7
click at [545, 243] on button "show more" at bounding box center [537, 243] width 14 height 14
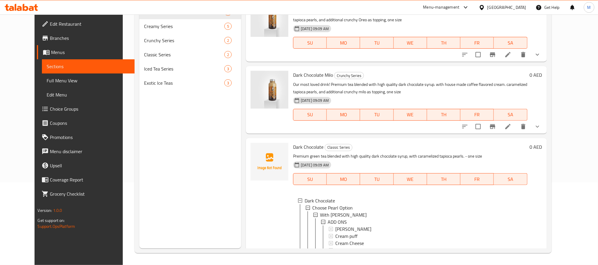
scroll to position [0, 0]
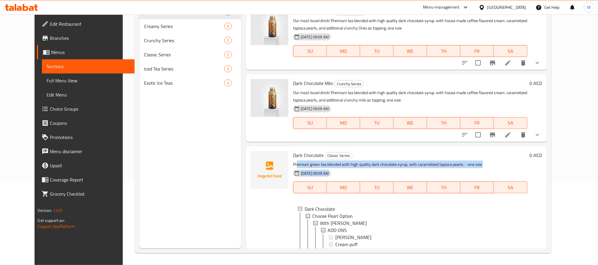
drag, startPoint x: 289, startPoint y: 162, endPoint x: 502, endPoint y: 171, distance: 213.6
click at [502, 171] on div "Dark Chocolate Classic Series Premium green tea blended with high quality dark …" at bounding box center [410, 234] width 239 height 171
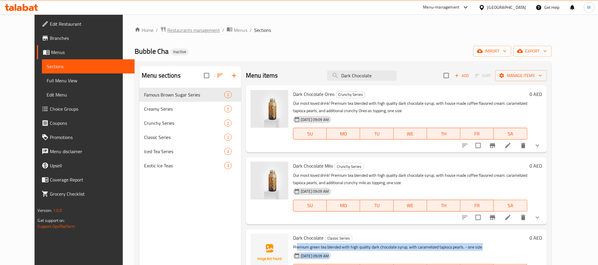
click at [188, 30] on span "Restaurants management" at bounding box center [193, 30] width 53 height 7
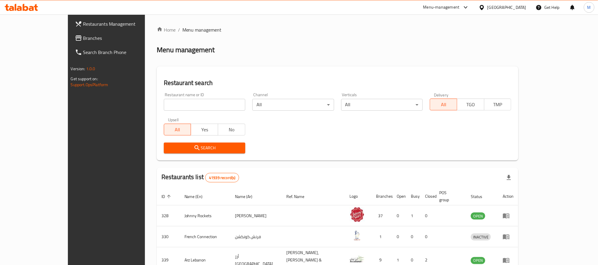
click at [83, 35] on span "Branches" at bounding box center [123, 38] width 80 height 7
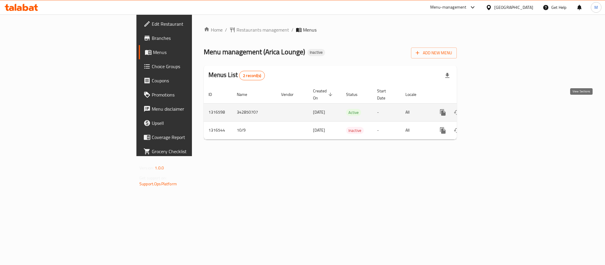
click at [489, 109] on icon "enhanced table" at bounding box center [485, 112] width 7 height 7
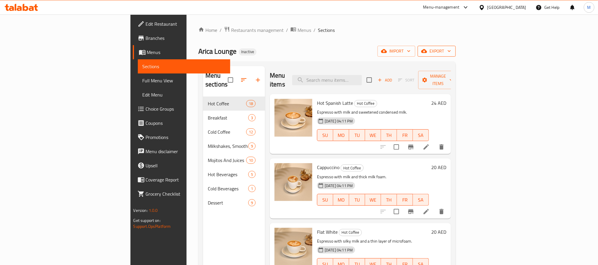
click at [451, 52] on icon "button" at bounding box center [449, 51] width 3 height 2
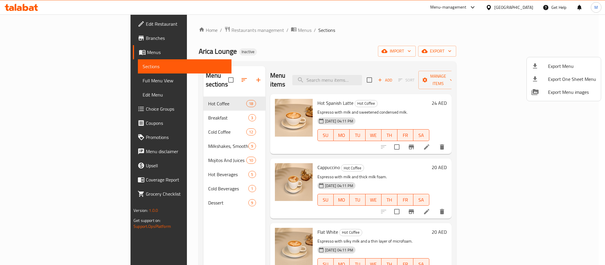
click at [569, 58] on ul "Export Menu Export One Sheet Menu Export Menu images" at bounding box center [564, 79] width 74 height 44
click at [568, 61] on li "Export Menu" at bounding box center [564, 66] width 74 height 13
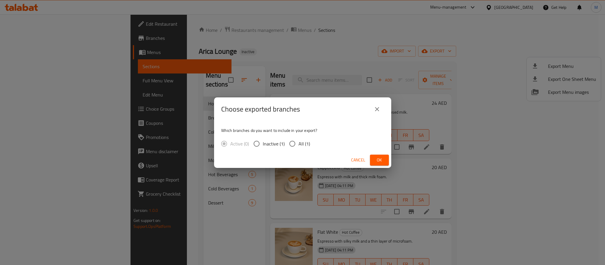
click at [306, 138] on label "All (1)" at bounding box center [298, 144] width 24 height 12
click at [298, 138] on input "All (1)" at bounding box center [292, 144] width 12 height 12
radio input "true"
click at [371, 155] on button "Ok" at bounding box center [379, 160] width 19 height 11
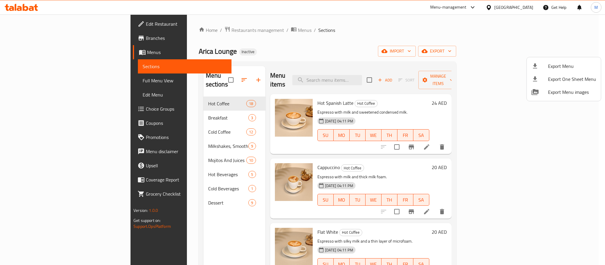
click at [50, 22] on div at bounding box center [302, 132] width 605 height 265
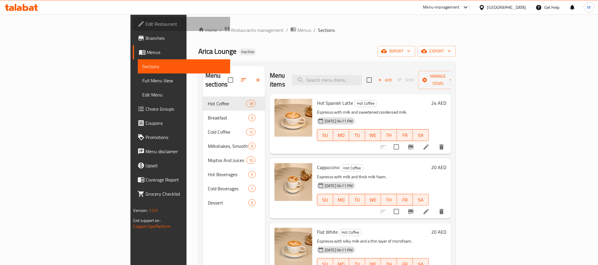
click at [146, 22] on span "Edit Restaurant" at bounding box center [186, 23] width 80 height 7
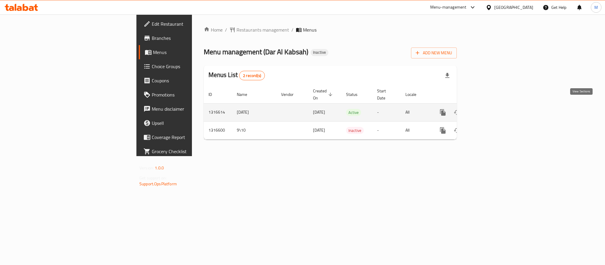
click at [492, 107] on link "enhanced table" at bounding box center [485, 112] width 14 height 14
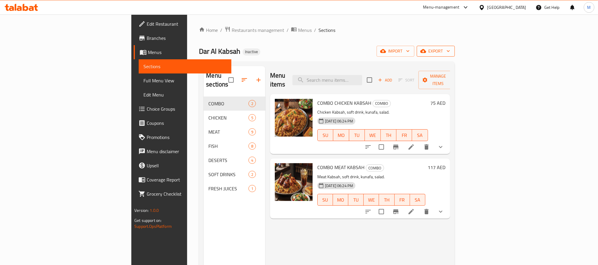
click at [450, 54] on span "export" at bounding box center [436, 51] width 29 height 7
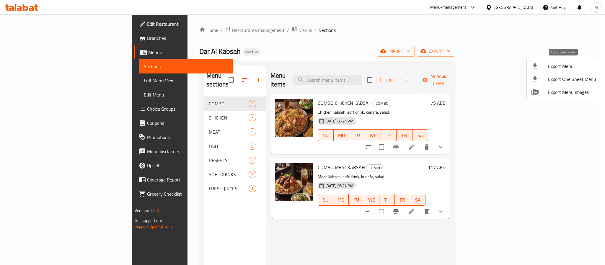
click at [553, 61] on li "Export Menu" at bounding box center [564, 66] width 74 height 13
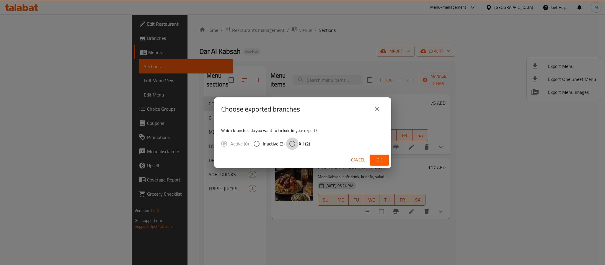
click at [296, 143] on input "All (2)" at bounding box center [292, 144] width 12 height 12
radio input "true"
click at [370, 160] on button "Ok" at bounding box center [379, 160] width 19 height 11
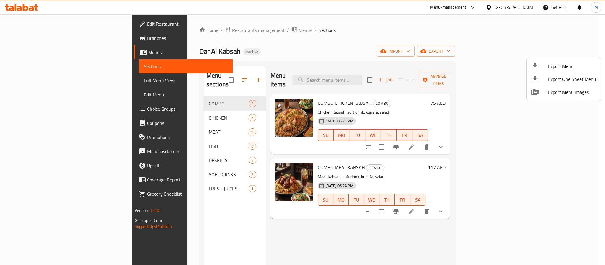
click at [515, 9] on div at bounding box center [302, 132] width 605 height 265
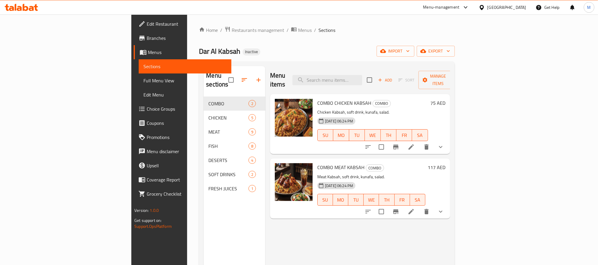
click at [515, 9] on div "[GEOGRAPHIC_DATA]" at bounding box center [506, 7] width 39 height 6
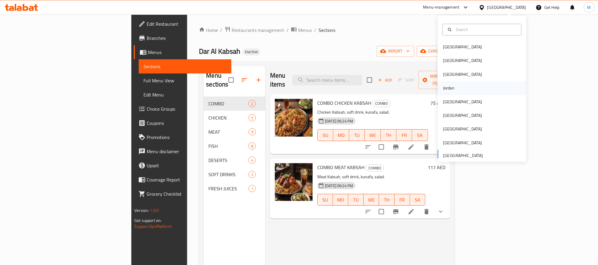
click at [445, 89] on div "Jordan" at bounding box center [449, 88] width 12 height 6
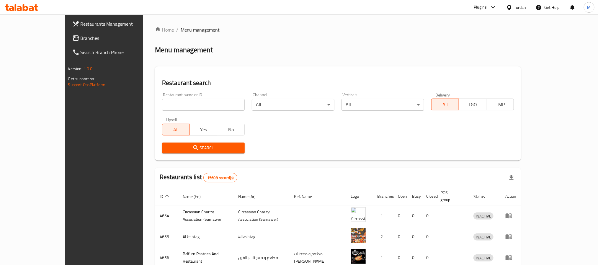
click at [179, 107] on input "search" at bounding box center [203, 105] width 83 height 12
paste input "640958"
type input "640958"
click at [68, 32] on link "Branches" at bounding box center [116, 38] width 97 height 14
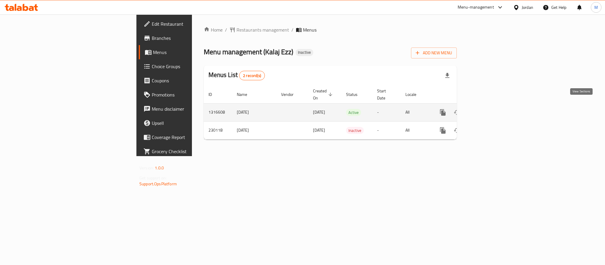
click at [492, 109] on link "enhanced table" at bounding box center [485, 112] width 14 height 14
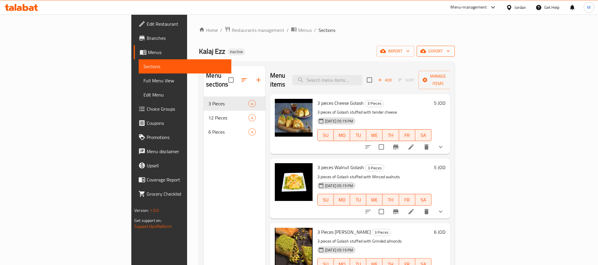
click at [455, 55] on button "export" at bounding box center [436, 51] width 38 height 11
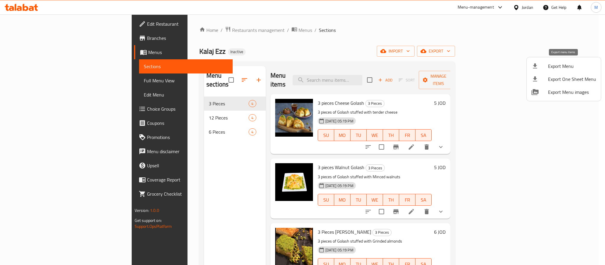
click at [556, 63] on span "Export Menu" at bounding box center [572, 66] width 48 height 7
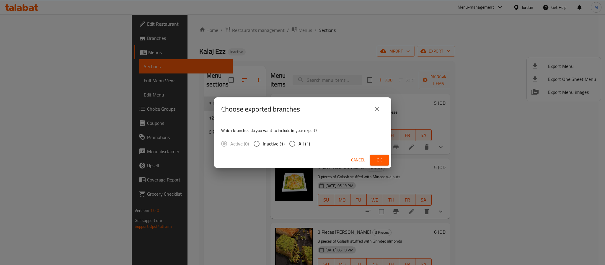
click at [298, 144] on span "All (1)" at bounding box center [304, 143] width 12 height 7
click at [298, 144] on input "All (1)" at bounding box center [292, 144] width 12 height 12
radio input "true"
click at [382, 164] on button "Ok" at bounding box center [379, 160] width 19 height 11
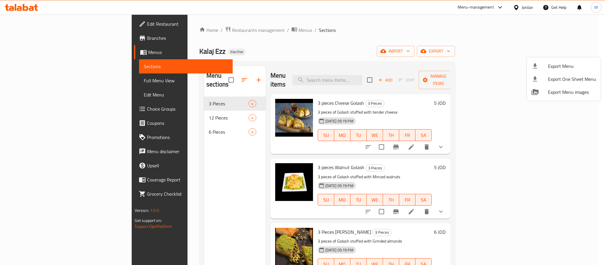
click at [60, 18] on div at bounding box center [302, 132] width 605 height 265
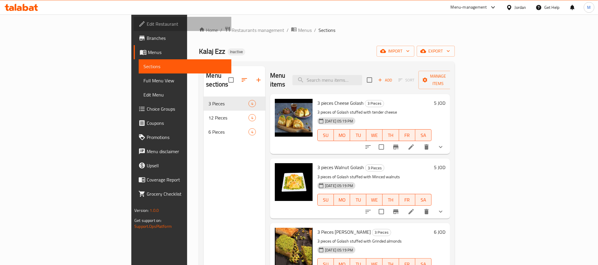
click at [134, 18] on link "Edit Restaurant" at bounding box center [182, 24] width 97 height 14
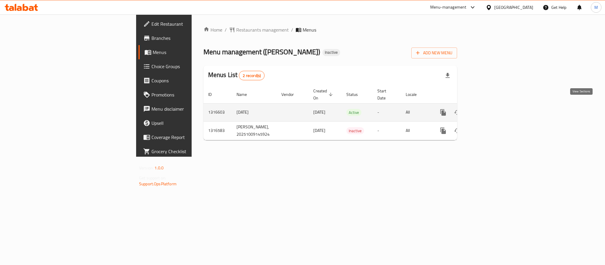
click at [493, 111] on link "enhanced table" at bounding box center [486, 112] width 14 height 14
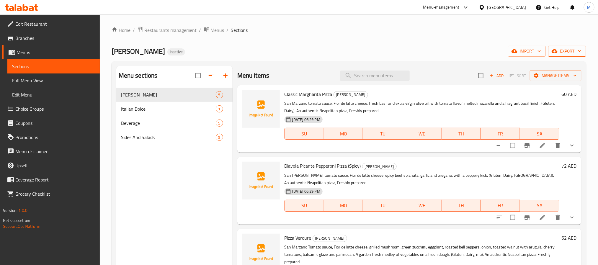
click at [568, 53] on span "export" at bounding box center [567, 51] width 29 height 7
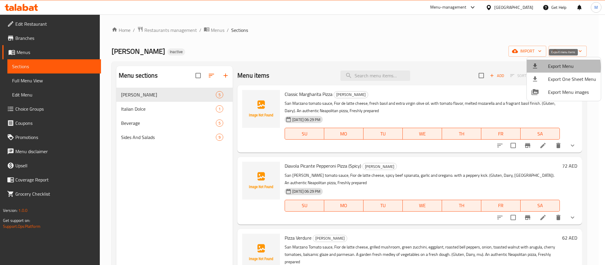
click at [558, 67] on span "Export Menu" at bounding box center [572, 66] width 48 height 7
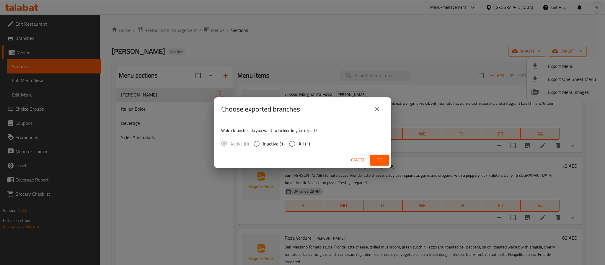
click at [305, 145] on span "All (1)" at bounding box center [304, 143] width 12 height 7
click at [298, 145] on input "All (1)" at bounding box center [292, 144] width 12 height 12
radio input "true"
click at [376, 161] on span "Ok" at bounding box center [379, 159] width 9 height 7
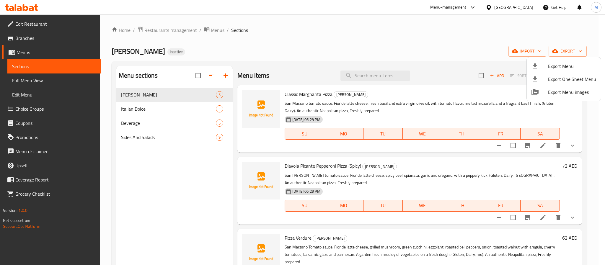
click at [183, 35] on div at bounding box center [302, 132] width 605 height 265
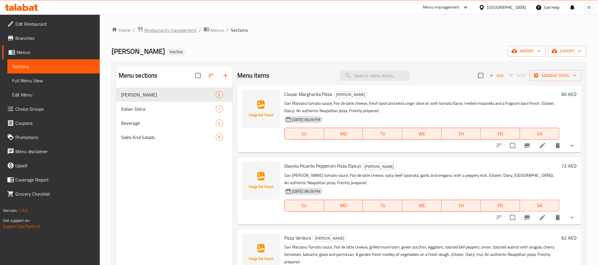
click at [180, 31] on span "Restaurants management" at bounding box center [170, 30] width 53 height 7
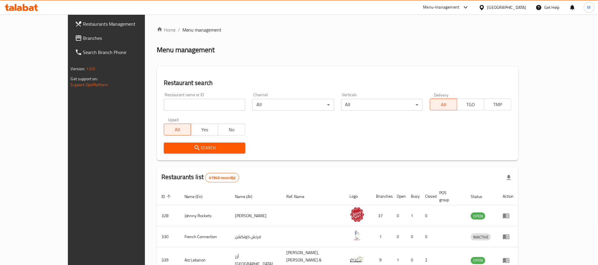
click at [83, 37] on span "Branches" at bounding box center [123, 38] width 80 height 7
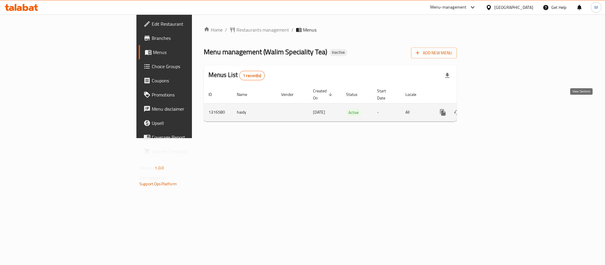
click at [492, 105] on link "enhanced table" at bounding box center [485, 112] width 14 height 14
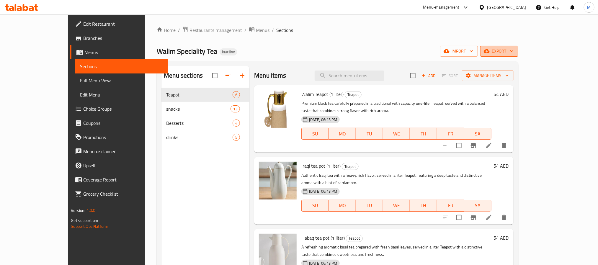
click at [514, 48] on span "export" at bounding box center [499, 51] width 29 height 7
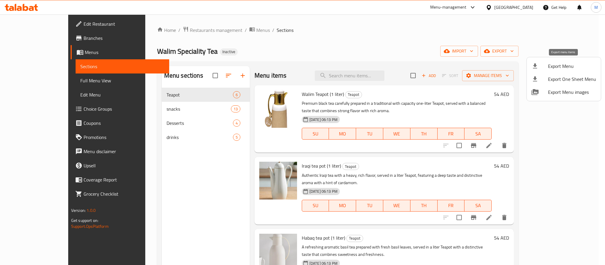
click at [564, 60] on li "Export Menu" at bounding box center [564, 66] width 74 height 13
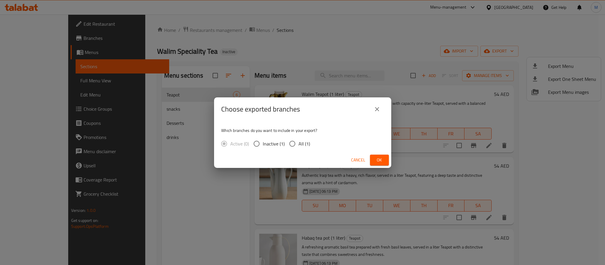
click at [308, 146] on span "All (1)" at bounding box center [304, 143] width 12 height 7
click at [298, 146] on input "All (1)" at bounding box center [292, 144] width 12 height 12
radio input "true"
click at [376, 151] on div "Which branches do you want to include in your export? Active (0) Inactive (1) A…" at bounding box center [302, 136] width 177 height 31
click at [373, 170] on div "Choose exported branches Which branches do you want to include in your export? …" at bounding box center [302, 132] width 605 height 265
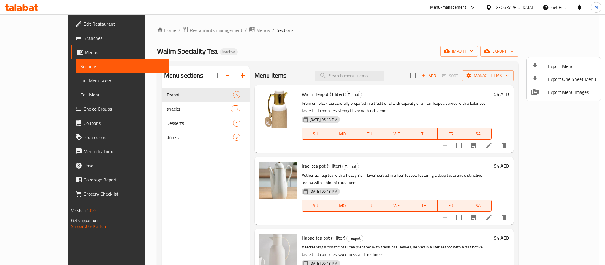
click at [376, 158] on div at bounding box center [302, 132] width 605 height 265
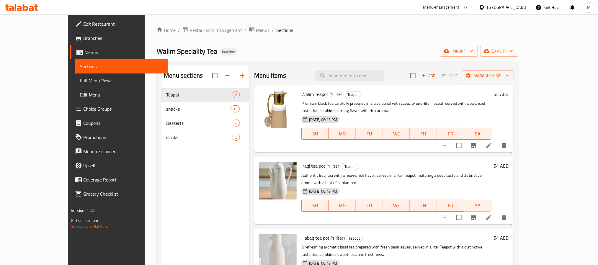
click at [518, 58] on div "Home / Restaurants management / Menus / Sections Walim Speciality Tea Inactive …" at bounding box center [337, 181] width 361 height 310
click at [518, 56] on button "export" at bounding box center [499, 51] width 38 height 11
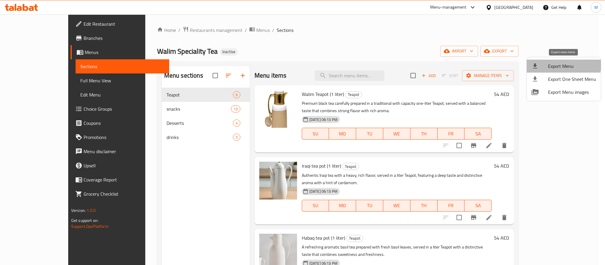
click at [563, 65] on span "Export Menu" at bounding box center [572, 66] width 48 height 7
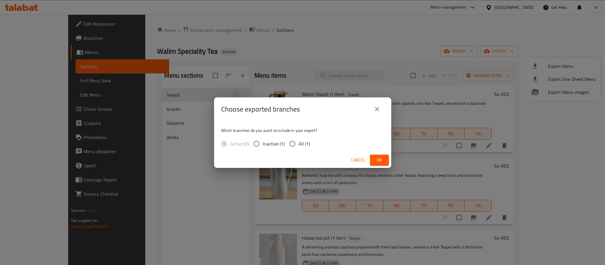
click at [309, 145] on div "Active (0) Inactive (1) All (1)" at bounding box center [268, 144] width 94 height 12
click at [301, 143] on span "All (1)" at bounding box center [304, 143] width 12 height 7
click at [298, 143] on input "All (1)" at bounding box center [292, 144] width 12 height 12
radio input "true"
click at [377, 157] on span "Ok" at bounding box center [379, 159] width 9 height 7
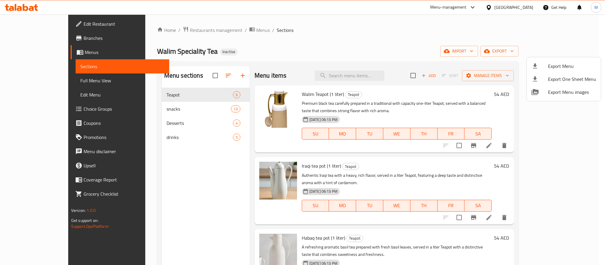
click at [27, 41] on div at bounding box center [302, 132] width 605 height 265
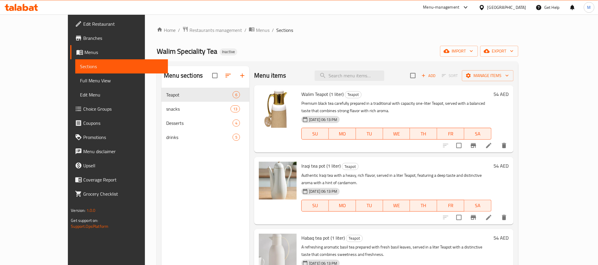
click at [83, 41] on span "Branches" at bounding box center [123, 38] width 80 height 7
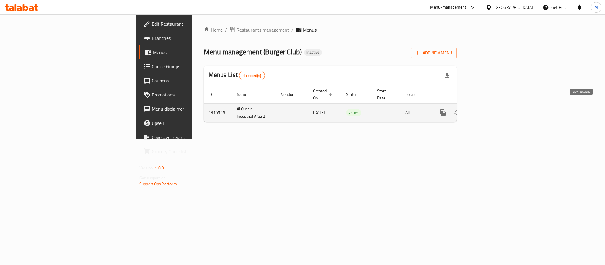
click at [488, 110] on icon "enhanced table" at bounding box center [485, 112] width 5 height 5
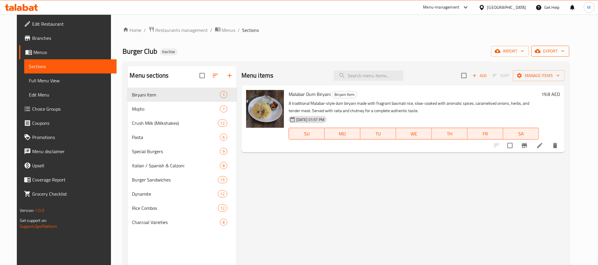
click at [566, 53] on icon "button" at bounding box center [563, 51] width 6 height 6
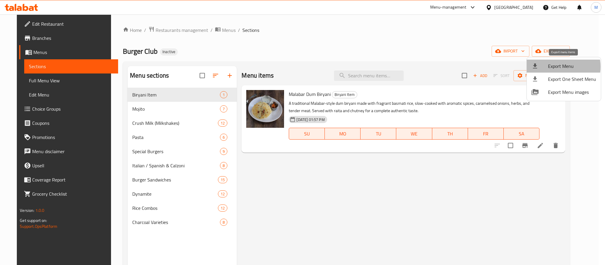
click at [555, 67] on span "Export Menu" at bounding box center [572, 66] width 48 height 7
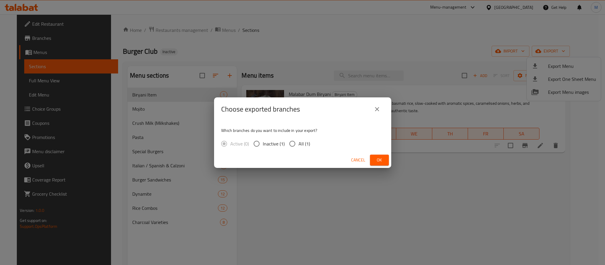
click at [301, 147] on span "All (1)" at bounding box center [304, 143] width 12 height 7
click at [298, 147] on input "All (1)" at bounding box center [292, 144] width 12 height 12
radio input "true"
click at [372, 155] on button "Ok" at bounding box center [379, 160] width 19 height 11
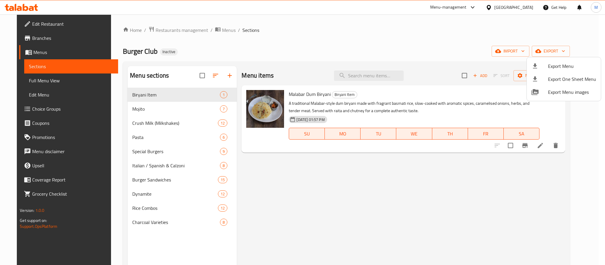
click at [20, 21] on div at bounding box center [302, 132] width 605 height 265
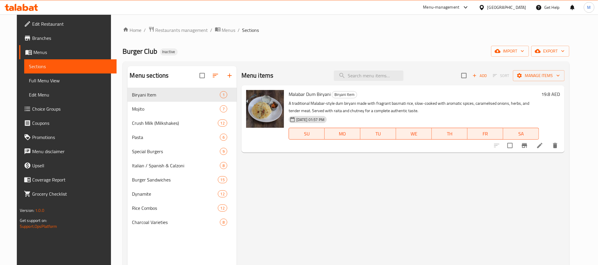
click at [32, 21] on span "Edit Restaurant" at bounding box center [72, 23] width 80 height 7
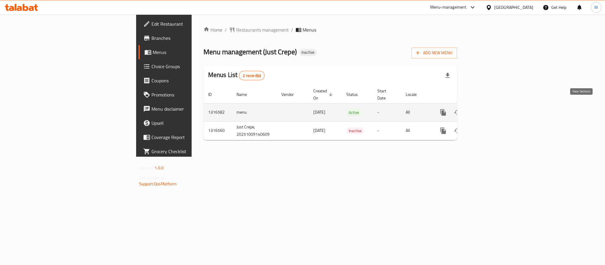
click at [489, 109] on icon "enhanced table" at bounding box center [485, 112] width 7 height 7
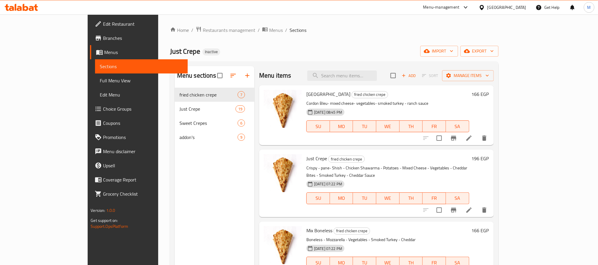
click at [386, 50] on div "Just Crepe Inactive import export" at bounding box center [334, 51] width 329 height 11
click at [494, 53] on span "export" at bounding box center [479, 51] width 29 height 7
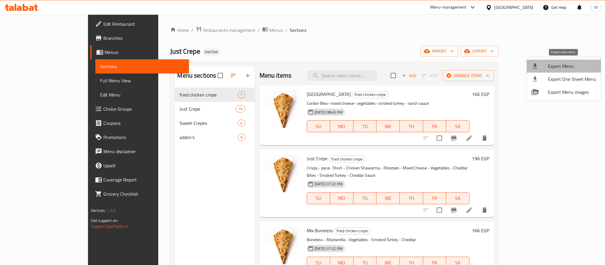
click at [566, 63] on span "Export Menu" at bounding box center [572, 66] width 48 height 7
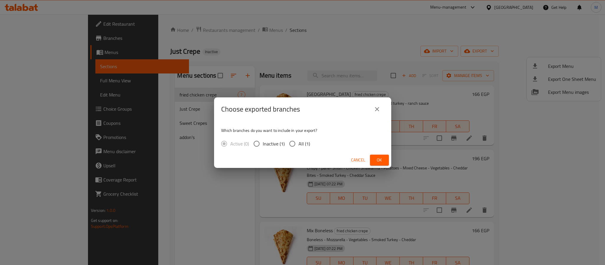
click at [304, 143] on span "All (1)" at bounding box center [304, 143] width 12 height 7
click at [298, 143] on input "All (1)" at bounding box center [292, 144] width 12 height 12
radio input "true"
click at [375, 159] on span "Ok" at bounding box center [379, 159] width 9 height 7
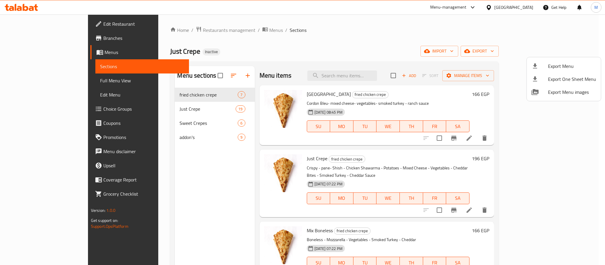
click at [49, 27] on div at bounding box center [302, 132] width 605 height 265
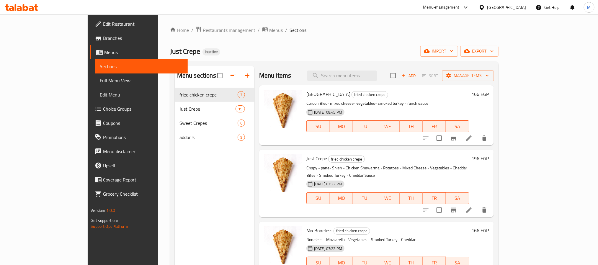
click at [103, 23] on span "Edit Restaurant" at bounding box center [143, 23] width 80 height 7
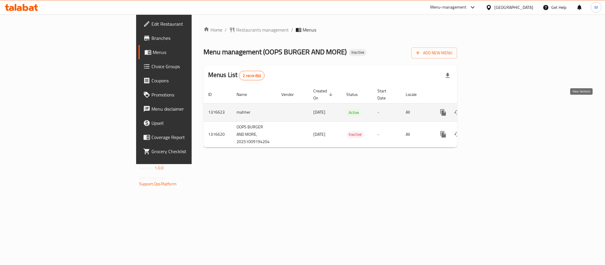
click at [488, 110] on icon "enhanced table" at bounding box center [485, 112] width 5 height 5
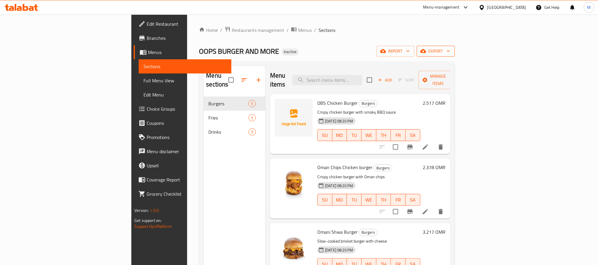
click at [455, 56] on button "export" at bounding box center [436, 51] width 38 height 11
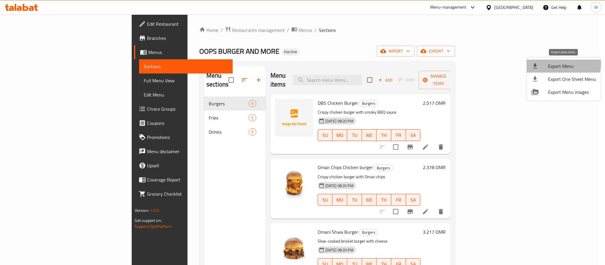
click at [554, 64] on span "Export Menu" at bounding box center [572, 66] width 48 height 7
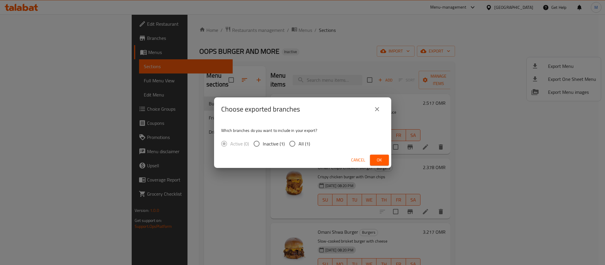
click at [307, 145] on span "All (1)" at bounding box center [304, 143] width 12 height 7
click at [298, 145] on input "All (1)" at bounding box center [292, 144] width 12 height 12
radio input "true"
click at [383, 160] on span "Ok" at bounding box center [379, 159] width 9 height 7
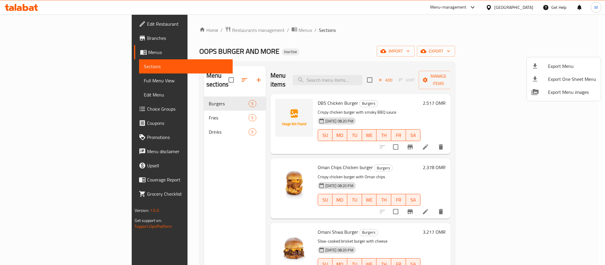
click at [150, 132] on div at bounding box center [302, 132] width 605 height 265
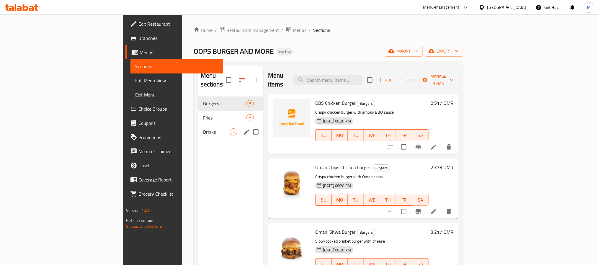
click at [203, 128] on span "Drinks" at bounding box center [216, 131] width 27 height 7
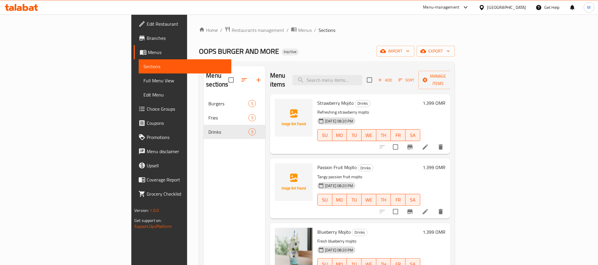
click at [317, 99] on span "Strawberry Mojito" at bounding box center [335, 103] width 36 height 9
copy h6 "Mojito"
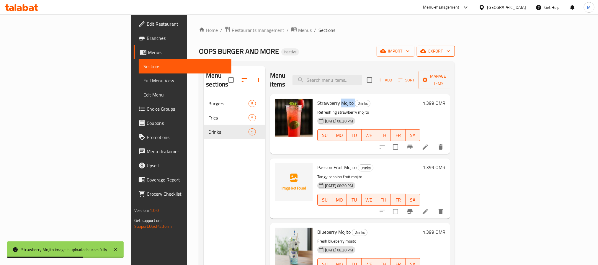
click at [451, 50] on icon "button" at bounding box center [448, 51] width 6 height 6
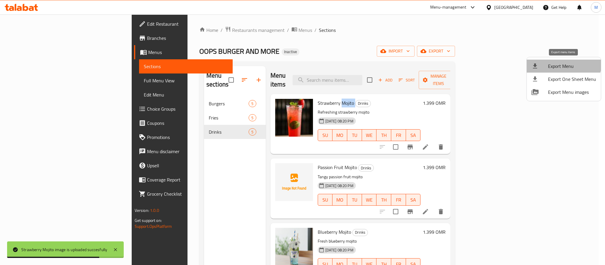
click at [563, 61] on li "Export Menu" at bounding box center [564, 66] width 74 height 13
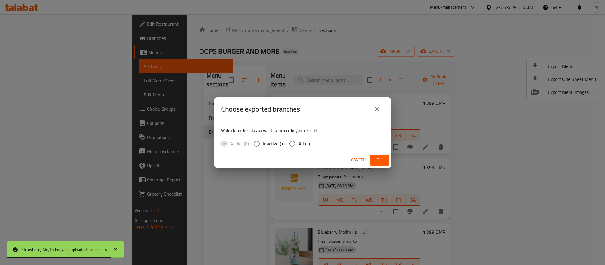
click at [292, 142] on input "All (1)" at bounding box center [292, 144] width 12 height 12
radio input "true"
click at [375, 161] on span "Ok" at bounding box center [379, 159] width 9 height 7
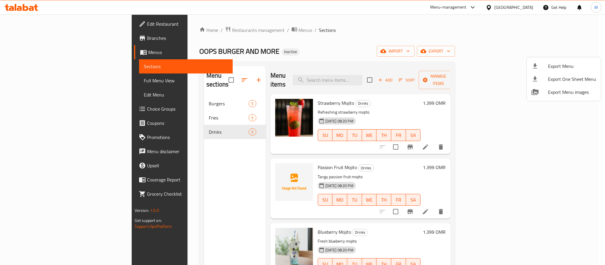
click at [293, 96] on div at bounding box center [302, 132] width 605 height 265
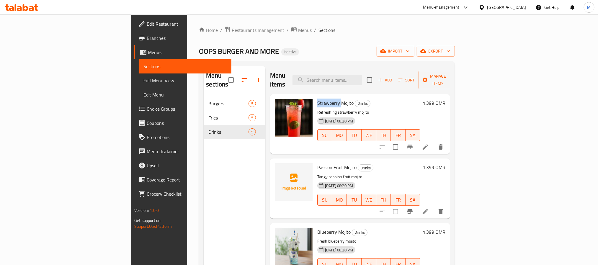
click at [317, 99] on span "Strawberry Mojito" at bounding box center [335, 103] width 36 height 9
copy h6 "Strawberry Mojito"
click at [517, 8] on div "[GEOGRAPHIC_DATA]" at bounding box center [506, 7] width 39 height 6
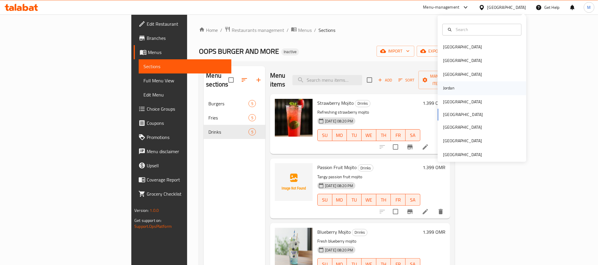
click at [461, 92] on div "Jordan" at bounding box center [482, 88] width 89 height 14
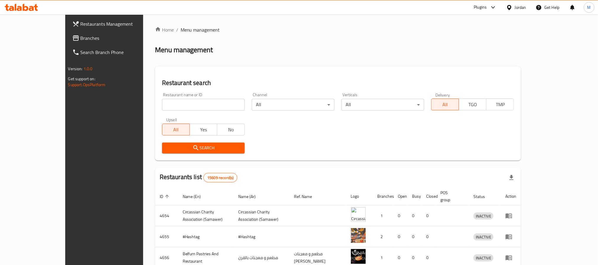
drag, startPoint x: 22, startPoint y: 37, endPoint x: 54, endPoint y: 37, distance: 32.5
click at [81, 37] on span "Branches" at bounding box center [121, 38] width 80 height 7
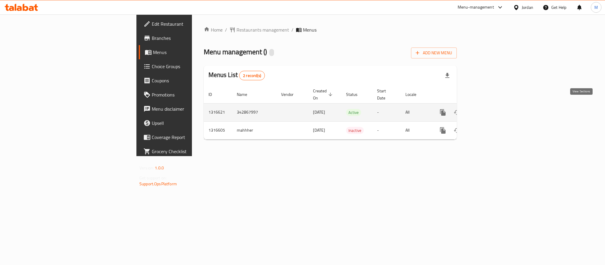
click at [492, 105] on link "enhanced table" at bounding box center [485, 112] width 14 height 14
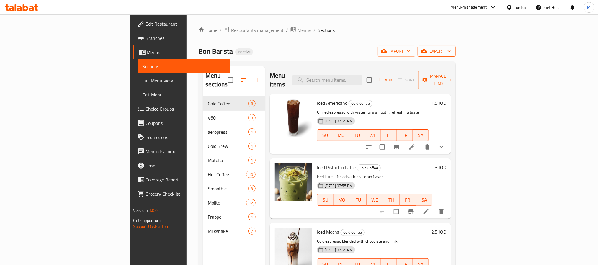
click at [427, 50] on icon "button" at bounding box center [424, 51] width 6 height 4
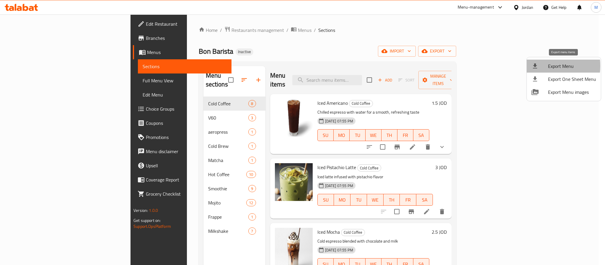
click at [530, 66] on li "Export Menu" at bounding box center [564, 66] width 74 height 13
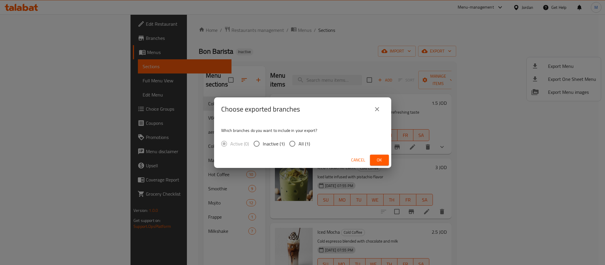
click at [296, 140] on input "All (1)" at bounding box center [292, 144] width 12 height 12
radio input "true"
click at [376, 157] on span "Ok" at bounding box center [379, 159] width 9 height 7
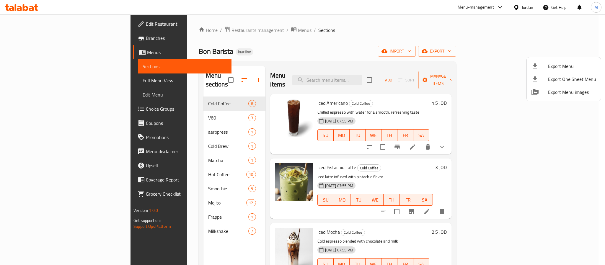
click at [523, 10] on div at bounding box center [302, 132] width 605 height 265
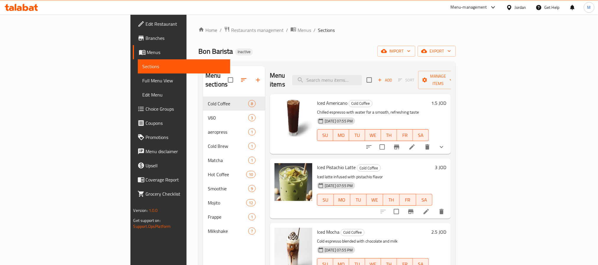
click at [522, 7] on div "Jordan" at bounding box center [521, 7] width 12 height 6
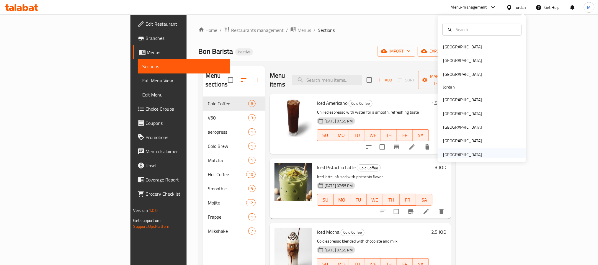
click at [472, 156] on div "[GEOGRAPHIC_DATA]" at bounding box center [462, 154] width 39 height 6
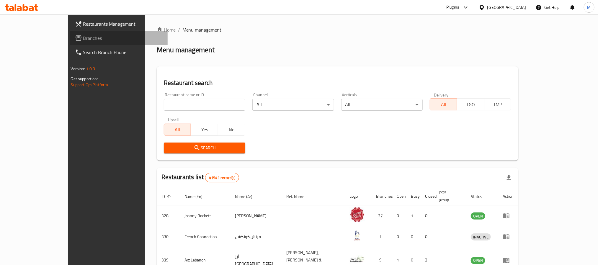
click at [83, 38] on span "Branches" at bounding box center [123, 38] width 80 height 7
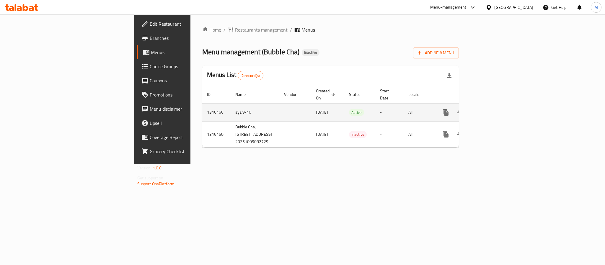
click at [492, 109] on icon "enhanced table" at bounding box center [488, 112] width 7 height 7
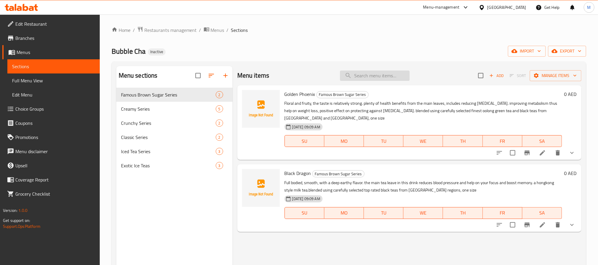
click at [369, 75] on input "search" at bounding box center [375, 76] width 70 height 10
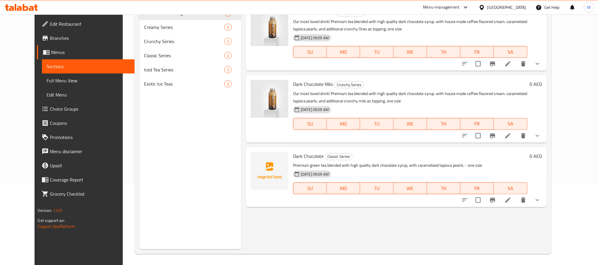
scroll to position [83, 0]
type input "dark"
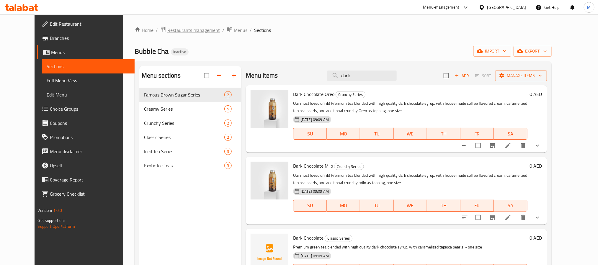
click at [174, 30] on span "Restaurants management" at bounding box center [193, 30] width 53 height 7
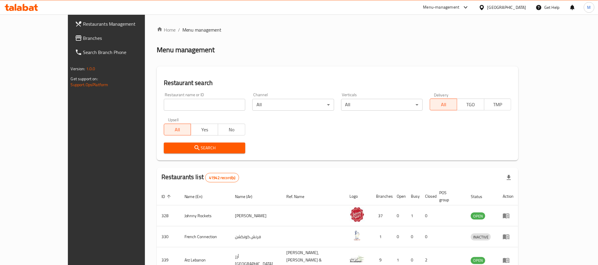
click at [68, 38] on div "Restaurants Management Branches Search Branch Phone Version: 1.0.0 Get support …" at bounding box center [299, 223] width 463 height 418
click at [83, 38] on span "Branches" at bounding box center [123, 38] width 80 height 7
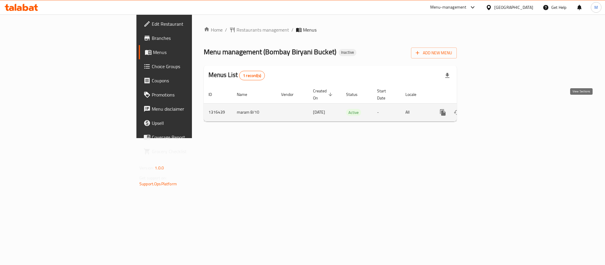
click at [489, 109] on icon "enhanced table" at bounding box center [485, 112] width 7 height 7
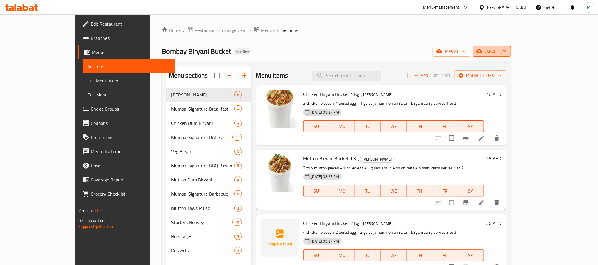
click at [506, 52] on span "export" at bounding box center [492, 51] width 29 height 7
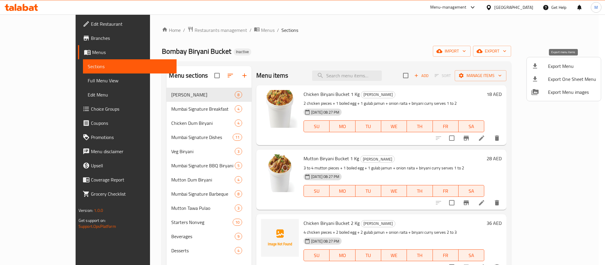
click at [558, 61] on li "Export Menu" at bounding box center [564, 66] width 74 height 13
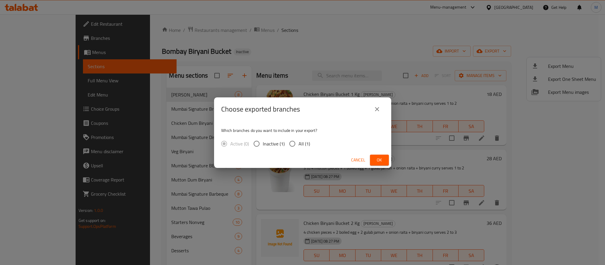
click at [298, 141] on span "All (1)" at bounding box center [304, 143] width 12 height 7
click at [298, 141] on input "All (1)" at bounding box center [292, 144] width 12 height 12
radio input "true"
click at [379, 154] on div "Cancel Ok" at bounding box center [302, 160] width 177 height 16
click at [382, 161] on span "Ok" at bounding box center [379, 159] width 9 height 7
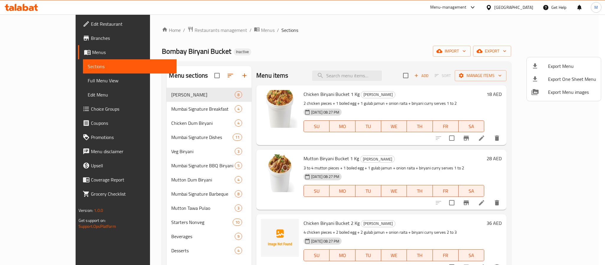
click at [307, 10] on div at bounding box center [302, 132] width 605 height 265
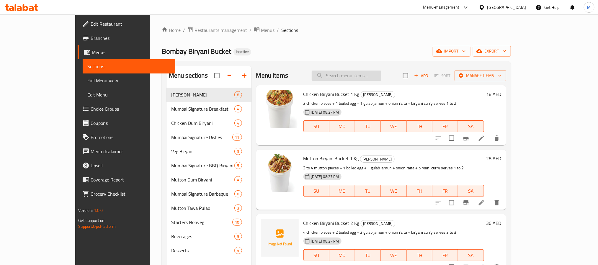
click at [352, 74] on input "search" at bounding box center [347, 76] width 70 height 10
paste input "Chicken 65 (4 Pcs)"
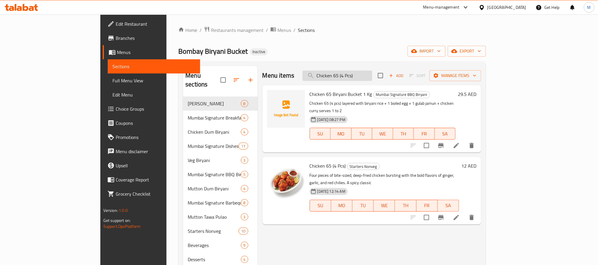
click at [372, 79] on input "Chicken 65 (4 Pcs)" at bounding box center [338, 76] width 70 height 10
paste input "Biryani Bucket 1 Kg"
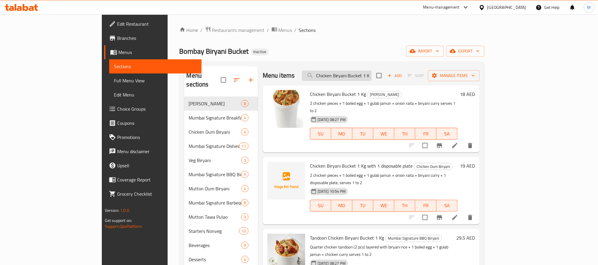
click at [372, 77] on input "Chicken Biryani Bucket 1 Kg" at bounding box center [337, 76] width 70 height 10
paste input "2 Kg with 2 disposable plates"
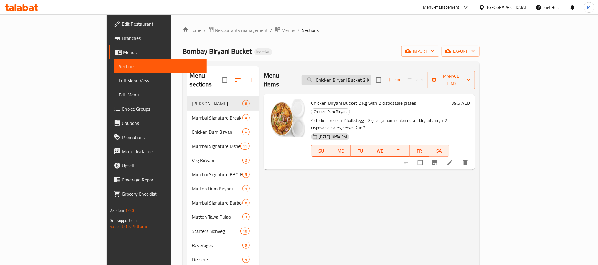
click at [371, 77] on input "Chicken Biryani Bucket 2 Kg with 2 disposable plates" at bounding box center [337, 80] width 70 height 10
paste input "Chopper Rice"
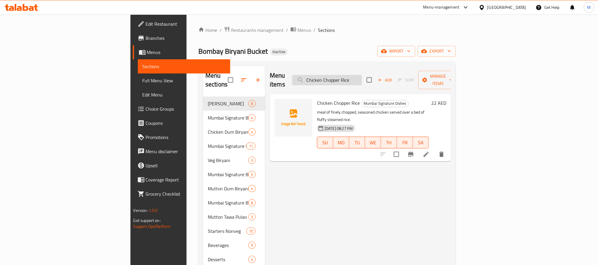
click at [362, 80] on input "Chicken Chopper Rice" at bounding box center [327, 80] width 70 height 10
paste input "rispy"
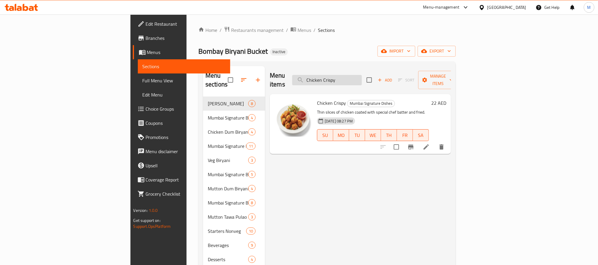
click at [362, 80] on input "Chicken Crispy" at bounding box center [327, 80] width 70 height 10
paste input "dum Biryani Bucket 5 Kg"
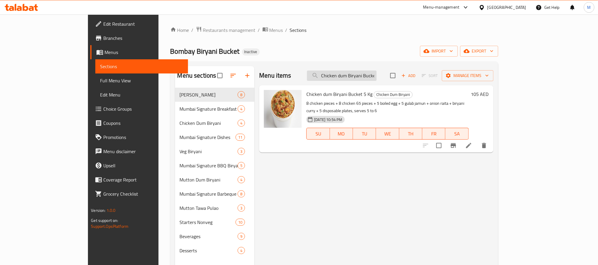
click at [376, 80] on input "Chicken dum Biryani Bucket 5 Kg" at bounding box center [342, 76] width 70 height 10
paste input "Lollipop (8 Pcs)"
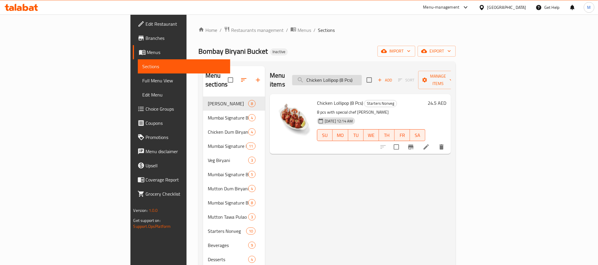
click at [362, 78] on input "Chicken Lollipop (8 Pcs)" at bounding box center [327, 80] width 70 height 10
paste input "Fresh Mango Juice"
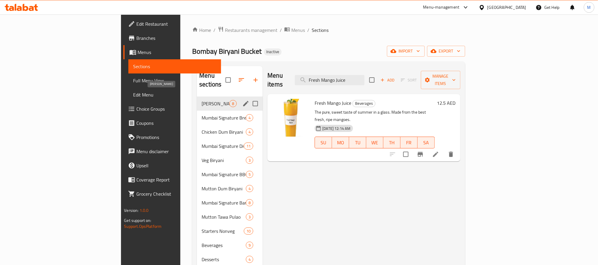
click at [202, 100] on span "Biryani Buckets" at bounding box center [216, 103] width 28 height 7
click at [202, 114] on span "Mumbai Signature Breakfast" at bounding box center [216, 117] width 28 height 7
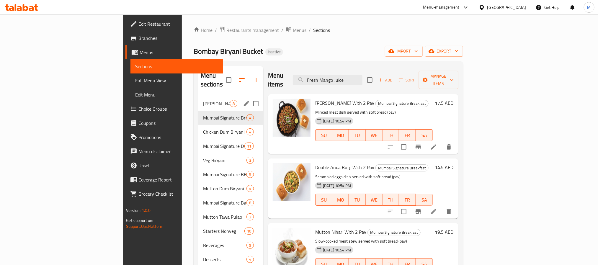
click at [198, 97] on div "Biryani Buckets 8" at bounding box center [230, 104] width 65 height 14
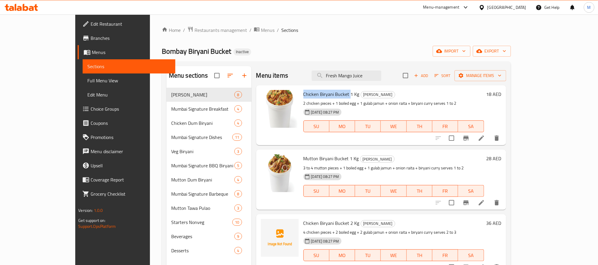
drag, startPoint x: 285, startPoint y: 93, endPoint x: 331, endPoint y: 93, distance: 45.2
click at [331, 93] on span "Chicken Biryani Bucket 1 Kg" at bounding box center [331, 94] width 56 height 9
copy span "Chicken Biryani Bucket"
click at [407, 65] on div "Menu sections Biryani Buckets 8 Mumbai Signature Breakfast 4 Chicken Dum Biryan…" at bounding box center [336, 198] width 349 height 275
click at [381, 78] on input "Fresh Mango Juice" at bounding box center [347, 76] width 70 height 10
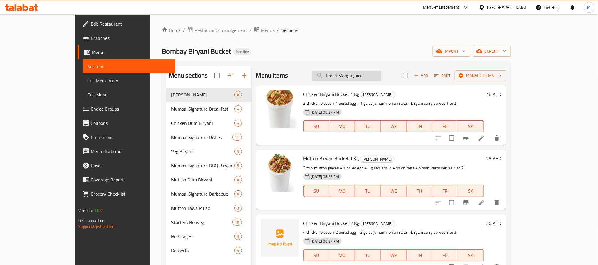
click at [381, 78] on input "Fresh Mango Juice" at bounding box center [347, 76] width 70 height 10
paste input "Chicken Biryani Bucket"
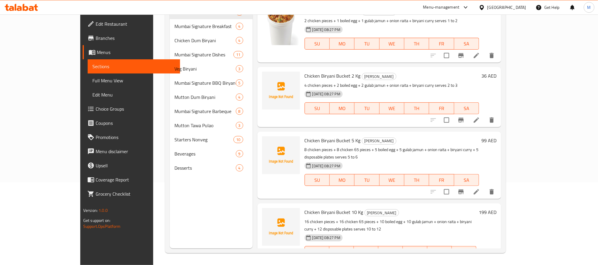
type input "Chicken Biryani Bucket"
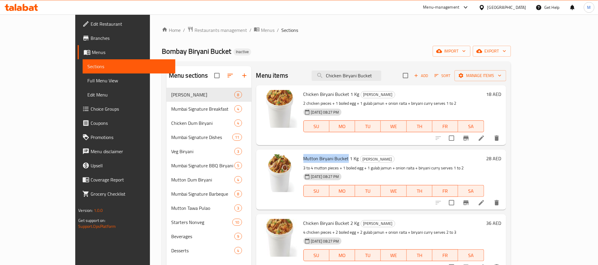
drag, startPoint x: 284, startPoint y: 157, endPoint x: 329, endPoint y: 159, distance: 44.6
click at [329, 159] on span "Mutton Biryani Bucket 1 Kg" at bounding box center [331, 158] width 56 height 9
copy span "Mutton Biryani Bucket"
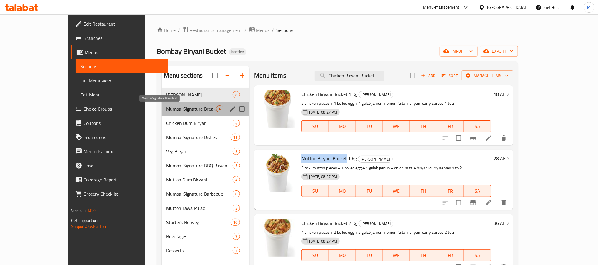
click at [167, 107] on span "Mumbai Signature Breakfast" at bounding box center [192, 108] width 50 height 7
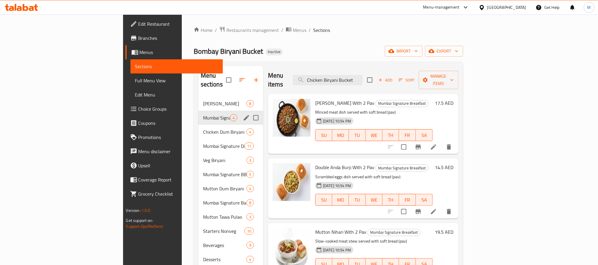
click at [198, 125] on div "Chicken Dum Biryani 4" at bounding box center [230, 132] width 65 height 14
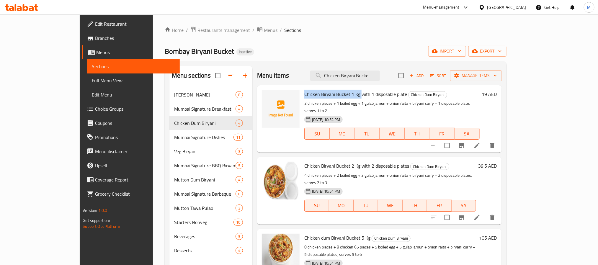
drag, startPoint x: 283, startPoint y: 92, endPoint x: 339, endPoint y: 92, distance: 56.7
click at [339, 92] on div "Chicken Biryani Bucket 1 Kg with 1 disposable plate Chicken Dum Biryani 2 chick…" at bounding box center [392, 119] width 180 height 63
copy span "Chicken Biryani Bucket 1 Kg"
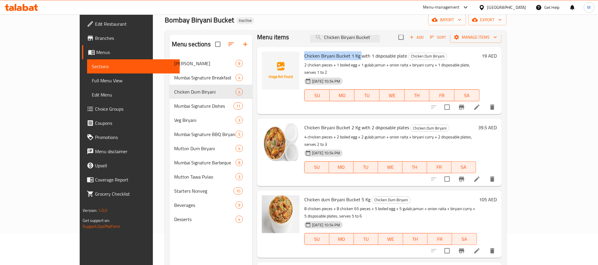
scroll to position [83, 0]
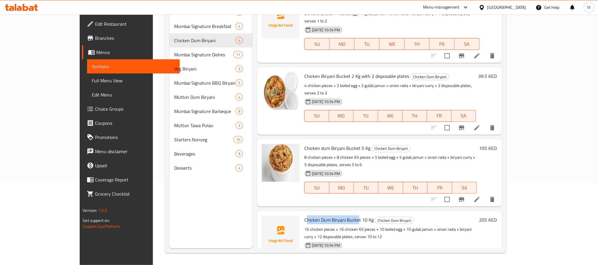
drag, startPoint x: 288, startPoint y: 199, endPoint x: 292, endPoint y: 253, distance: 53.6
click at [337, 216] on span "Chicken Dum Biryani Bucket 10 Kg" at bounding box center [338, 220] width 69 height 9
copy span "hicken Dum Biryani Bucke"
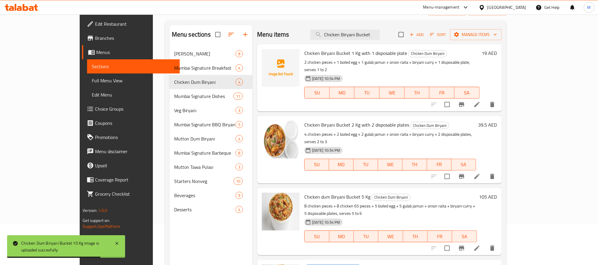
scroll to position [0, 0]
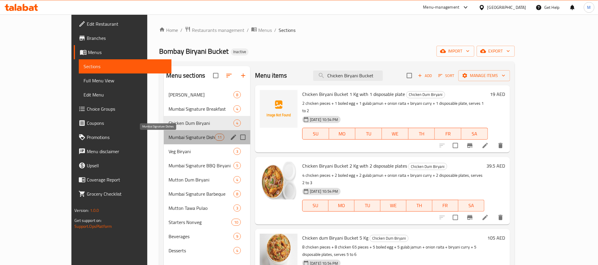
click at [169, 136] on span "Mumbai Signature Dishes" at bounding box center [192, 137] width 46 height 7
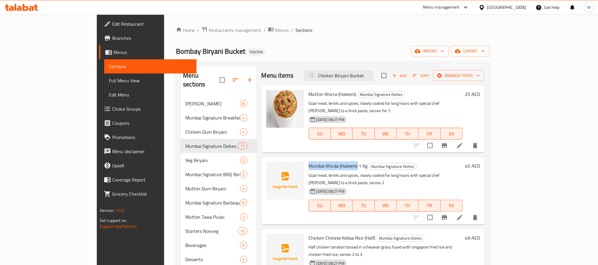
drag, startPoint x: 286, startPoint y: 158, endPoint x: 333, endPoint y: 157, distance: 46.9
click at [333, 161] on span "Mumbai Khicda (Haleem) 1 Kg" at bounding box center [338, 165] width 59 height 9
copy span "Mumbai Khicda (Haleem)"
click at [309, 93] on span "Mutton Khicra (Haleem)" at bounding box center [333, 94] width 48 height 9
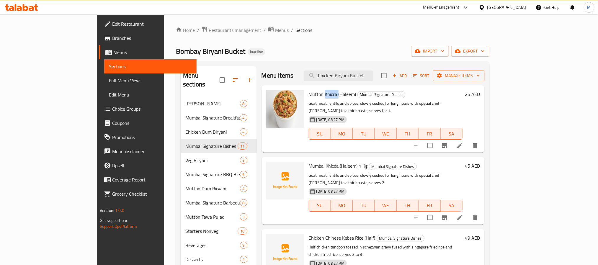
copy span "Khicra"
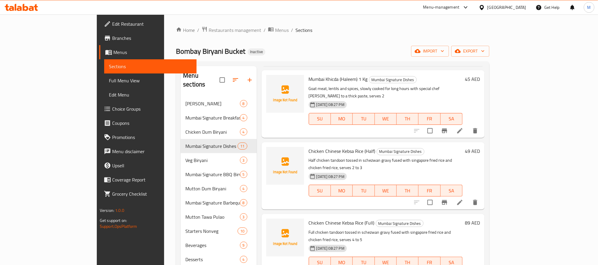
scroll to position [89, 0]
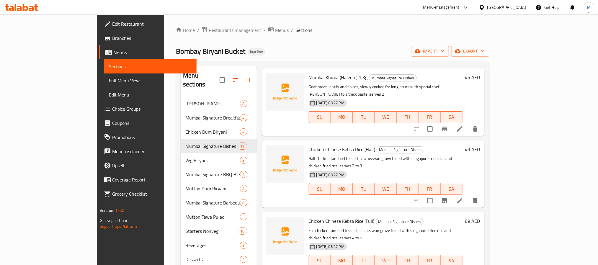
click at [309, 145] on span "Chicken Chinese Kebsa Rice (Half)" at bounding box center [342, 149] width 67 height 9
copy span "Chinese"
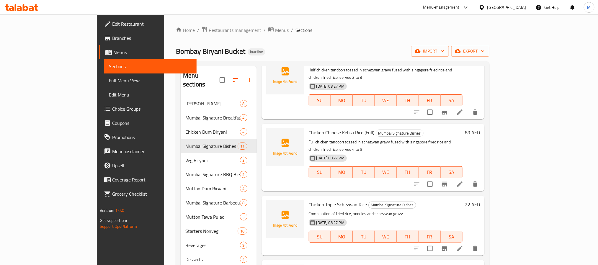
scroll to position [221, 0]
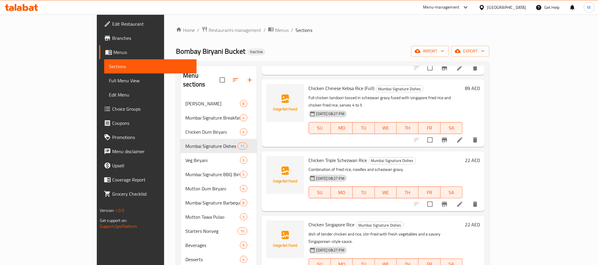
click at [325, 154] on div "Chicken Triple Schezwan Rice Mumbai Signature Dishes Combination of fried rice,…" at bounding box center [385, 181] width 159 height 55
click at [327, 156] on span "Chicken Triple Schezwan Rice" at bounding box center [338, 160] width 58 height 9
copy span "Schezwan"
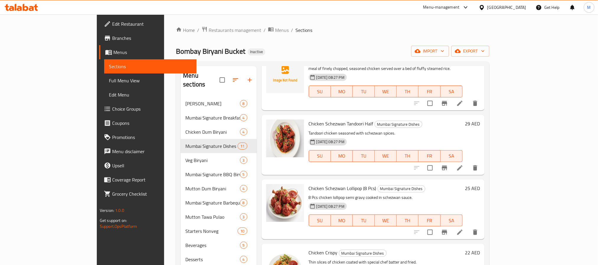
scroll to position [83, 0]
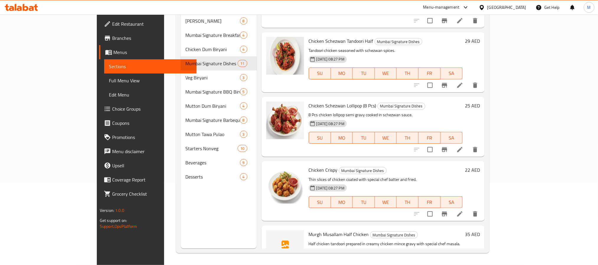
click at [309, 230] on span "Murgh Musallam Half Chicken" at bounding box center [339, 234] width 60 height 9
copy span "Murgh"
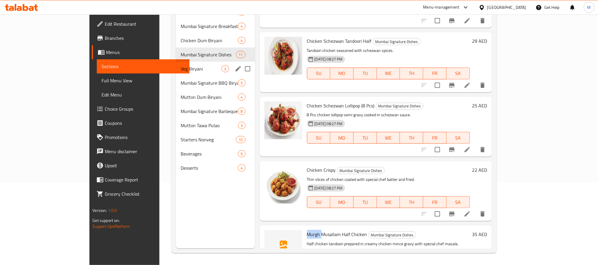
click at [176, 63] on div "Veg Biryani 3" at bounding box center [215, 69] width 79 height 14
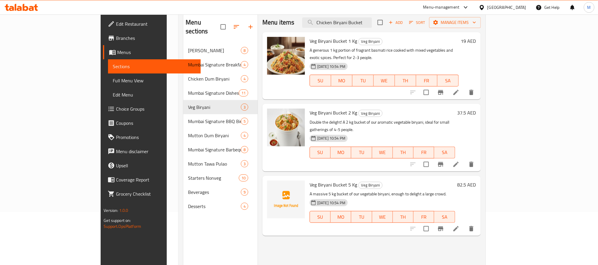
scroll to position [38, 0]
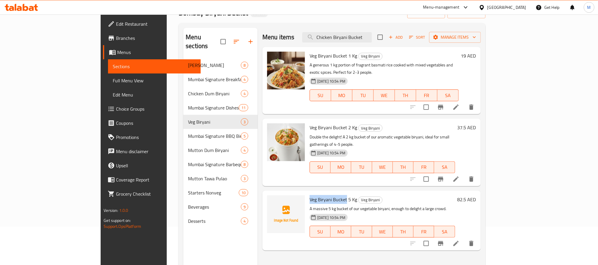
drag, startPoint x: 286, startPoint y: 184, endPoint x: 321, endPoint y: 182, distance: 34.9
click at [321, 195] on span "Veg Biryani Bucket 5 Kg" at bounding box center [334, 199] width 48 height 9
copy span "Veg Biryani Bucket"
click at [311, 195] on span "Veg Biryani Bucket 5 Kg" at bounding box center [334, 199] width 48 height 9
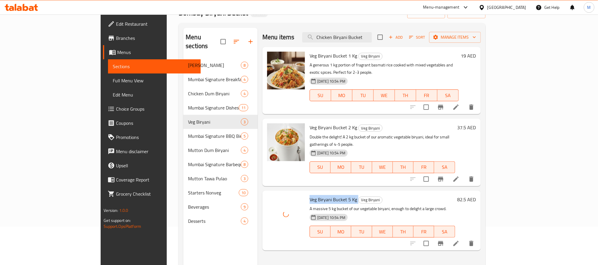
click at [311, 195] on span "Veg Biryani Bucket 5 Kg" at bounding box center [334, 199] width 48 height 9
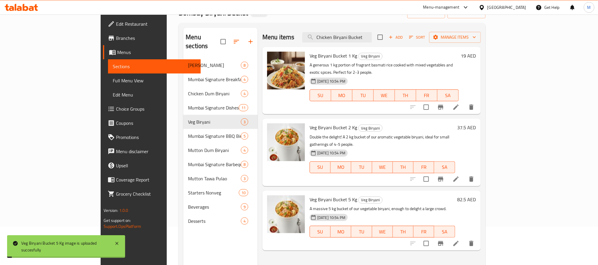
click at [320, 241] on div "Menu items Chicken Biryani Bucket Add Sort Manage items Veg Biryani Bucket 1 Kg…" at bounding box center [369, 160] width 223 height 265
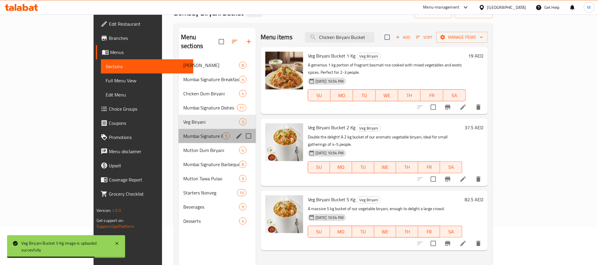
click at [179, 129] on div "Mumbai Signature BBQ Biryani 5" at bounding box center [217, 136] width 77 height 14
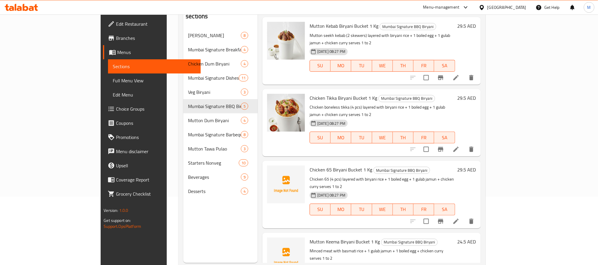
scroll to position [83, 0]
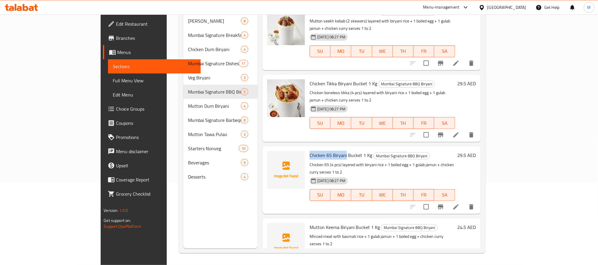
drag, startPoint x: 283, startPoint y: 133, endPoint x: 321, endPoint y: 132, distance: 38.4
click at [321, 149] on div "Chicken 65 Biryani Bucket 1 Kg Mumbai Signature BBQ Biryani Chicken 65 (4 pcs) …" at bounding box center [382, 180] width 150 height 63
click at [310, 223] on span "Mutton Keema Biryani Bucket 1 Kg" at bounding box center [345, 227] width 70 height 9
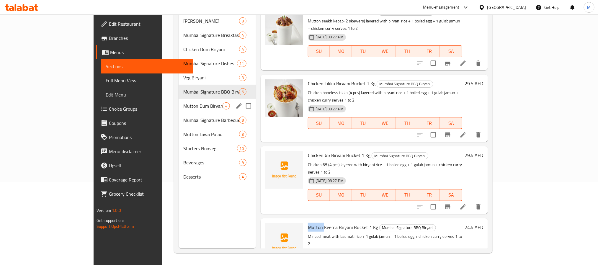
click at [183, 88] on span "Mumbai Signature BBQ Biryani" at bounding box center [211, 91] width 56 height 7
click at [183, 102] on span "Mutton Dum Biryani" at bounding box center [202, 105] width 39 height 7
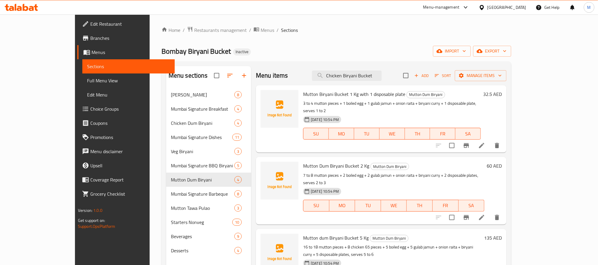
click at [303, 94] on span "Mutton Biryani Bucket 1 Kg with 1 disposable plate" at bounding box center [354, 94] width 102 height 9
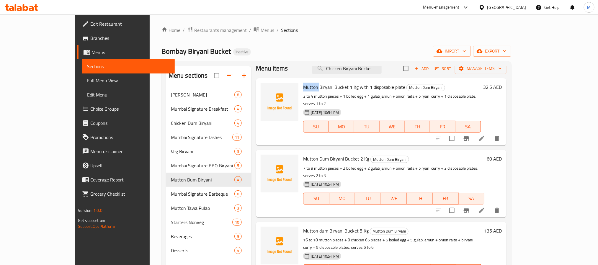
scroll to position [83, 0]
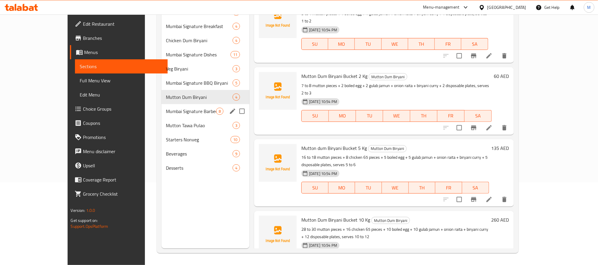
click at [161, 106] on div "Mumbai Signature Barbeque 8" at bounding box center [205, 111] width 88 height 14
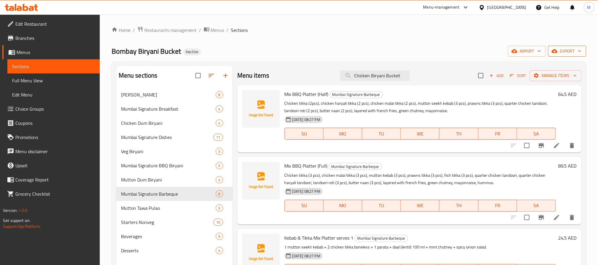
click at [576, 49] on span "export" at bounding box center [567, 51] width 29 height 7
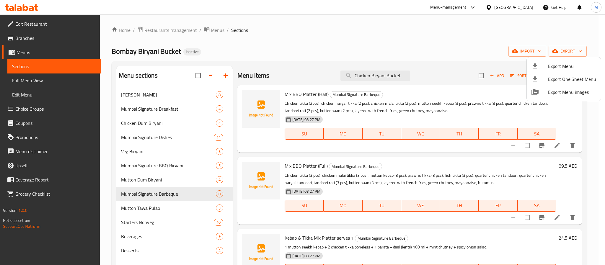
click at [540, 66] on div at bounding box center [539, 66] width 17 height 7
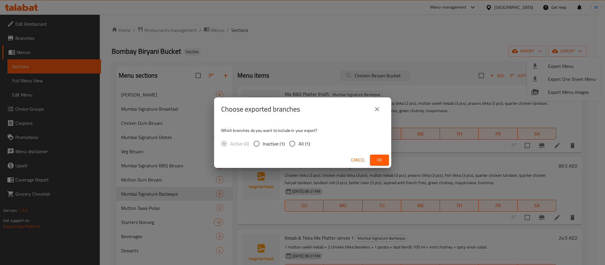
click at [283, 155] on div "Cancel Ok" at bounding box center [302, 160] width 177 height 16
click at [291, 149] on input "All (1)" at bounding box center [292, 144] width 12 height 12
radio input "true"
drag, startPoint x: 374, startPoint y: 160, endPoint x: 369, endPoint y: 33, distance: 127.6
click at [374, 160] on button "Ok" at bounding box center [379, 160] width 19 height 11
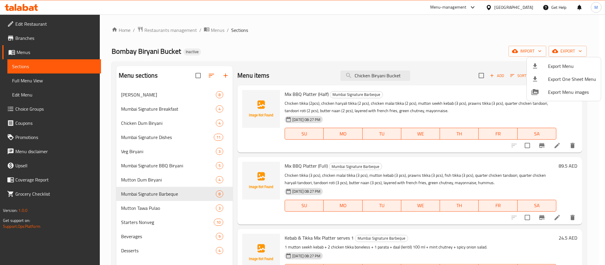
click at [155, 251] on div at bounding box center [302, 132] width 605 height 265
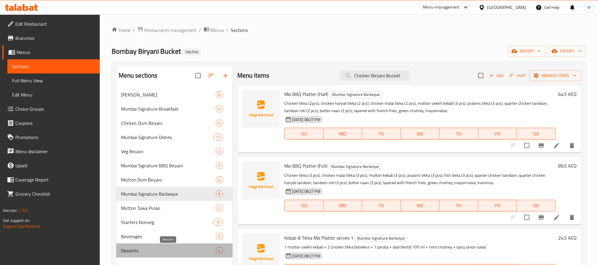
click at [155, 251] on span "Desserts" at bounding box center [168, 250] width 95 height 7
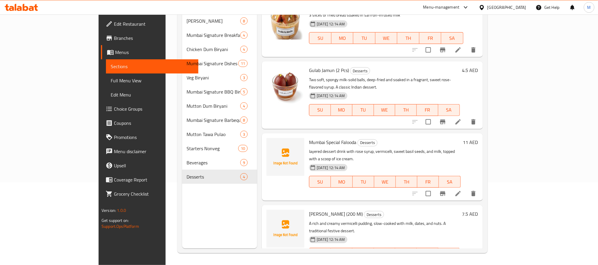
scroll to position [7, 0]
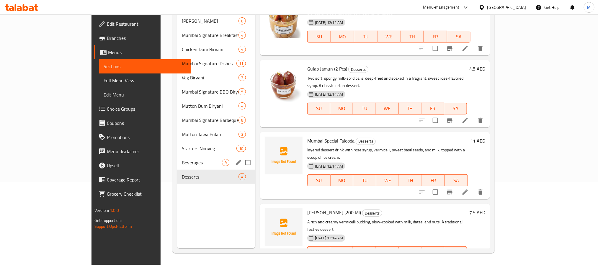
click at [182, 159] on span "Beverages" at bounding box center [202, 162] width 40 height 7
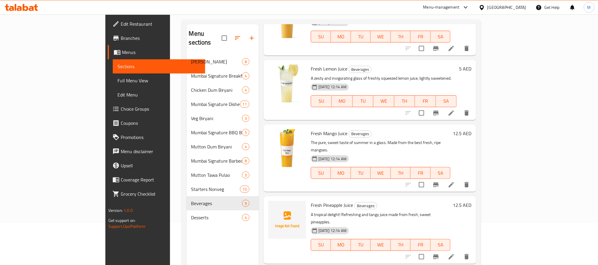
scroll to position [83, 0]
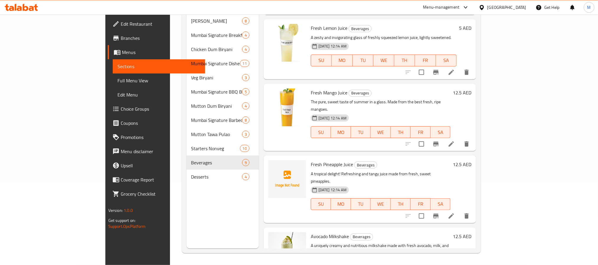
click at [311, 160] on span "Fresh Pineapple Juice" at bounding box center [332, 164] width 42 height 9
click at [316, 160] on span "Fresh Pineapple Juice" at bounding box center [332, 164] width 42 height 9
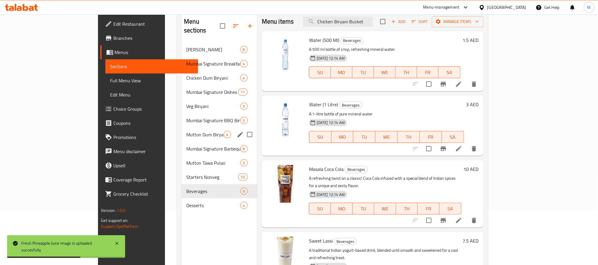
scroll to position [38, 0]
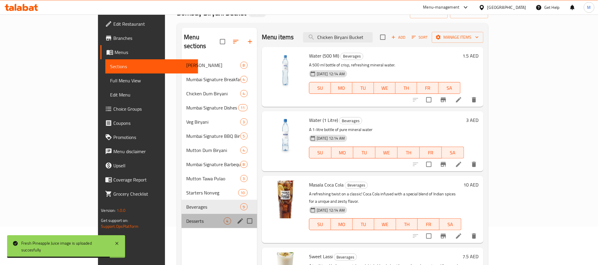
click at [182, 214] on div "Desserts 4" at bounding box center [220, 221] width 76 height 14
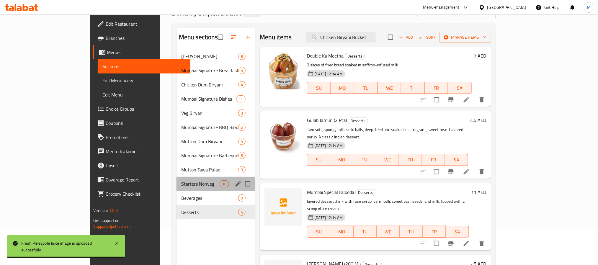
click at [177, 177] on div "Starters Nonveg 10" at bounding box center [216, 184] width 79 height 14
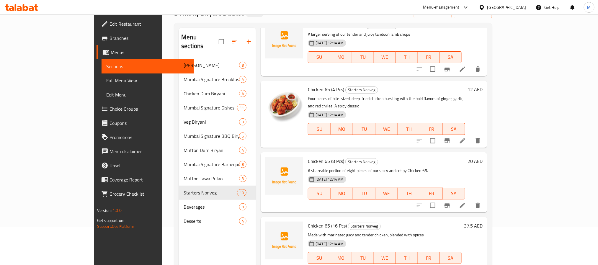
scroll to position [133, 0]
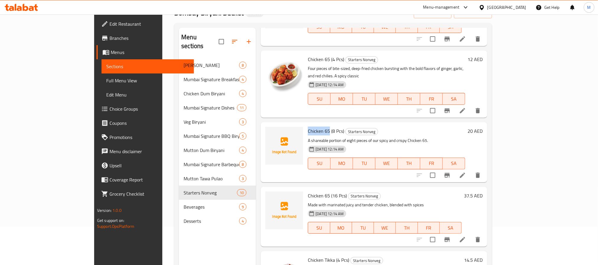
drag, startPoint x: 284, startPoint y: 116, endPoint x: 306, endPoint y: 116, distance: 22.1
click at [308, 127] on span "Chicken 65 (8 Pcs)" at bounding box center [326, 131] width 36 height 9
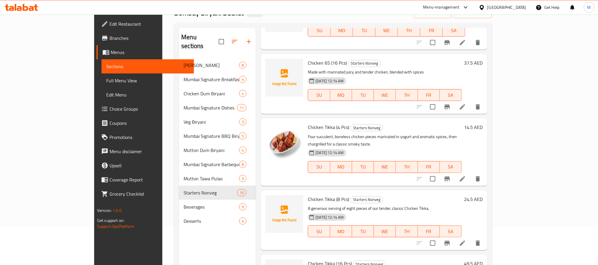
scroll to position [310, 0]
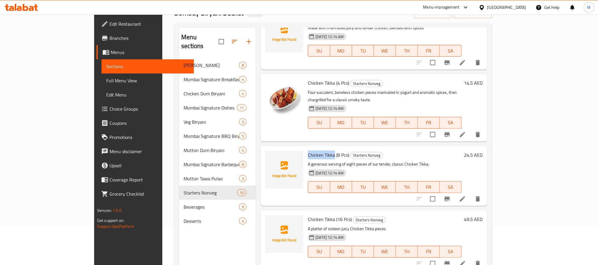
drag, startPoint x: 283, startPoint y: 131, endPoint x: 311, endPoint y: 133, distance: 28.4
click at [311, 148] on div "Chicken Tikka (8 Pcs) Starters Nonveg A generous serving of eight pieces of our…" at bounding box center [385, 175] width 159 height 55
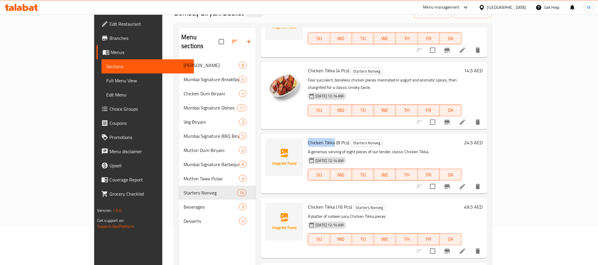
scroll to position [350, 0]
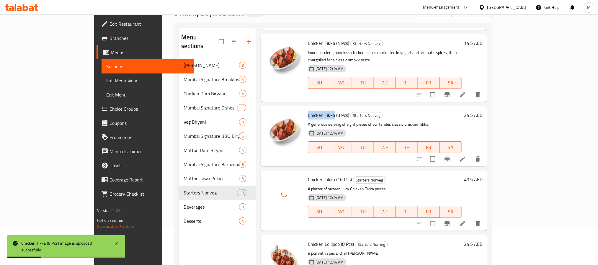
click at [308, 111] on span "Chicken Tikka (8 Pcs)" at bounding box center [328, 115] width 41 height 9
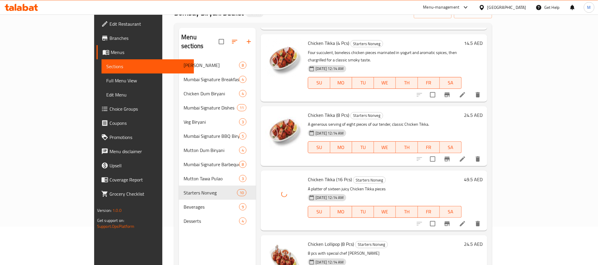
click at [308, 175] on span "Chicken Tikka (16 Pcs)" at bounding box center [330, 179] width 44 height 9
click at [492, 120] on div "Menu sections Biryani Buckets 8 Mumbai Signature Breakfast 4 Chicken Dum Biryan…" at bounding box center [333, 160] width 318 height 275
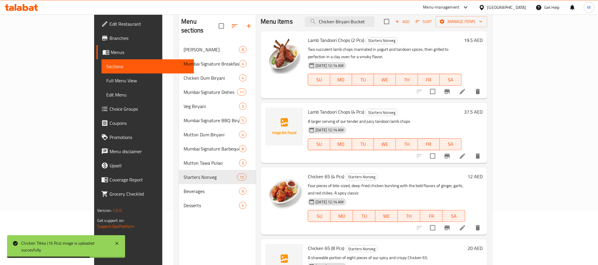
scroll to position [38, 0]
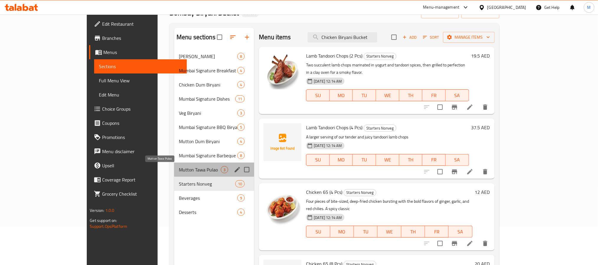
click at [179, 172] on span "Mutton Tawa Pulao" at bounding box center [200, 169] width 42 height 7
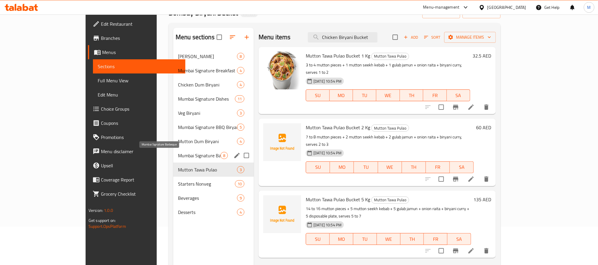
click at [178, 154] on span "Mumbai Signature Barbeque" at bounding box center [199, 155] width 43 height 7
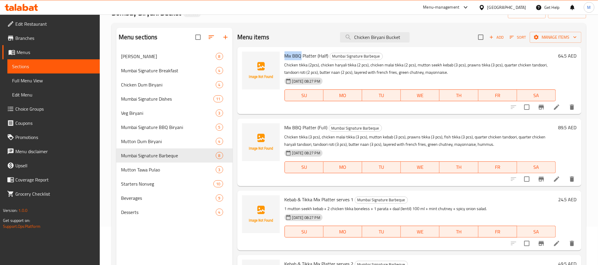
drag, startPoint x: 284, startPoint y: 54, endPoint x: 301, endPoint y: 55, distance: 17.2
click at [301, 55] on span "Mix BBQ Platter (Half)" at bounding box center [307, 55] width 44 height 9
click at [314, 55] on span "Mix BBQ Platter (Half)" at bounding box center [307, 55] width 44 height 9
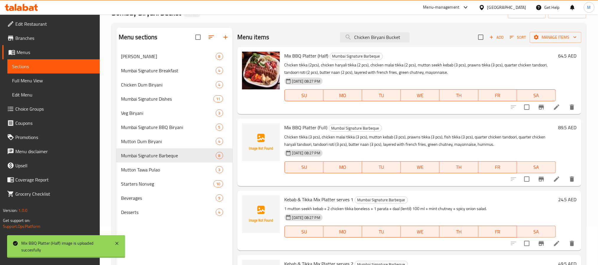
click at [586, 150] on div "Menu sections Biryani Buckets 8 Mumbai Signature Breakfast 4 Chicken Dum Biryan…" at bounding box center [349, 160] width 475 height 275
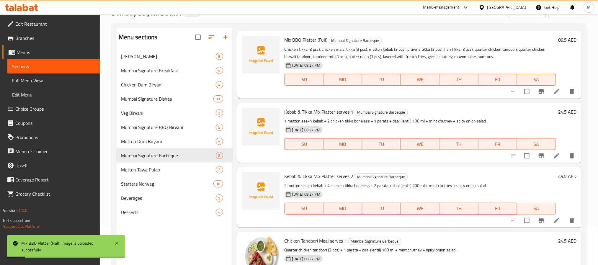
scroll to position [89, 0]
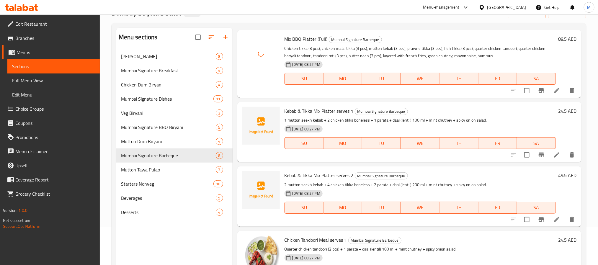
click at [313, 40] on span "Mix BBQ Platter (Full)" at bounding box center [306, 39] width 43 height 9
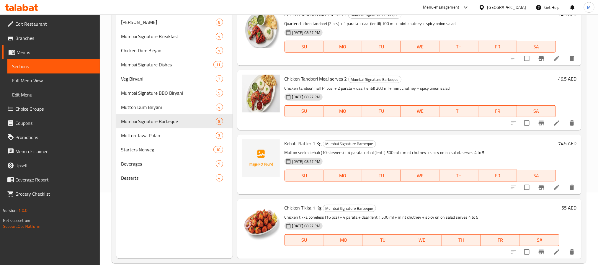
scroll to position [83, 0]
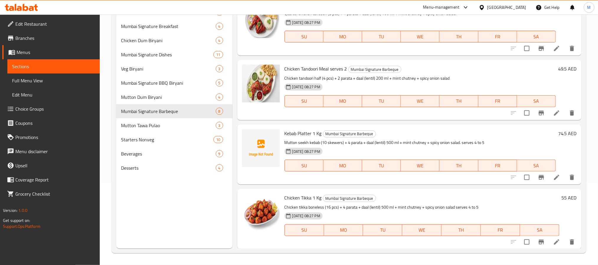
click at [292, 133] on span "Kebab Platter 1 Kg" at bounding box center [303, 133] width 37 height 9
click at [321, 132] on span "Kebab Platter 1 Kg" at bounding box center [303, 133] width 37 height 9
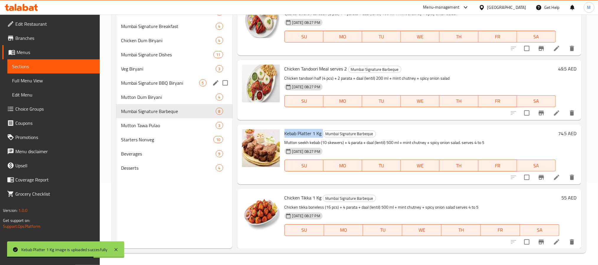
click at [140, 95] on span "Mutton Dum Biryani" at bounding box center [168, 97] width 95 height 7
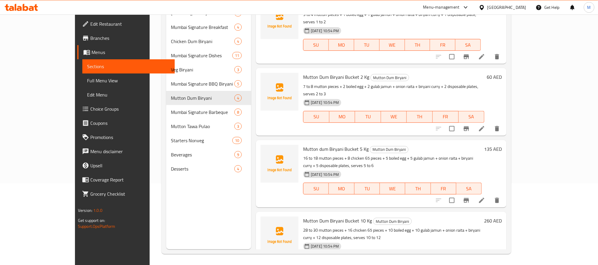
scroll to position [83, 0]
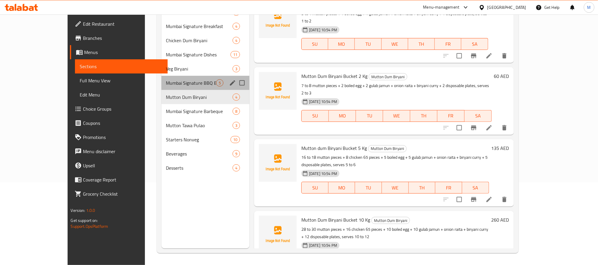
click at [162, 87] on div "Mumbai Signature BBQ Biryani 5" at bounding box center [205, 83] width 88 height 14
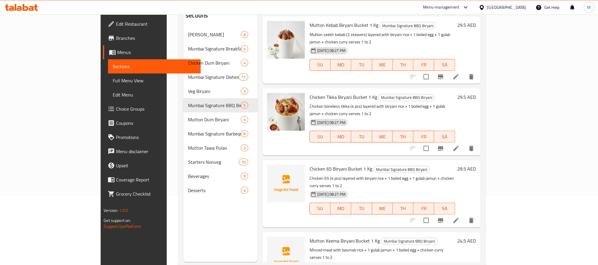
scroll to position [83, 0]
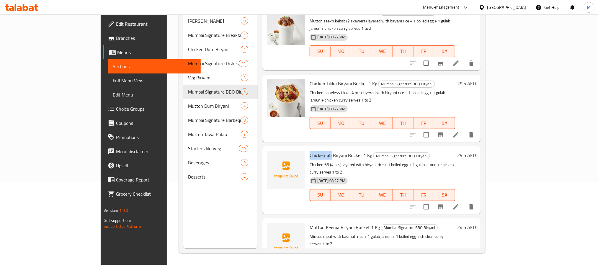
drag, startPoint x: 284, startPoint y: 132, endPoint x: 306, endPoint y: 135, distance: 22.3
click at [307, 149] on div "Chicken 65 Biryani Bucket 1 Kg Mumbai Signature BBQ Biryani Chicken 65 (4 pcs) …" at bounding box center [382, 180] width 150 height 63
click at [320, 151] on span "Chicken 65 Biryani Bucket 1 Kg" at bounding box center [341, 155] width 63 height 9
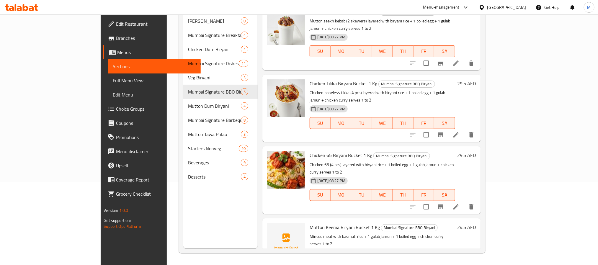
click at [220, 214] on div "Menu sections Biryani Buckets 8 Mumbai Signature Breakfast 4 Chicken Dum Biryan…" at bounding box center [220, 115] width 74 height 265
click at [310, 223] on span "Mutton Keema Biryani Bucket 1 Kg" at bounding box center [345, 227] width 70 height 9
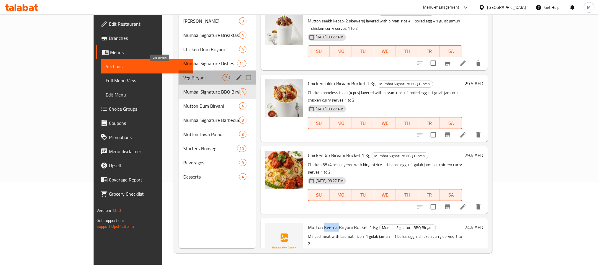
click at [183, 74] on span "Veg Biryani" at bounding box center [202, 77] width 39 height 7
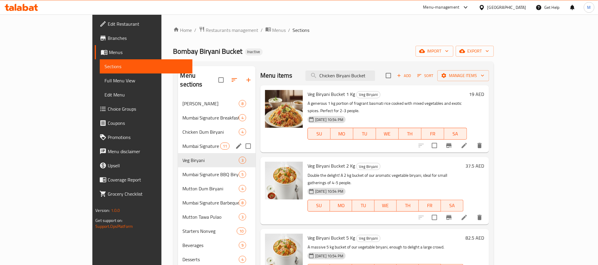
click at [183, 143] on span "Mumbai Signature Dishes" at bounding box center [201, 146] width 37 height 7
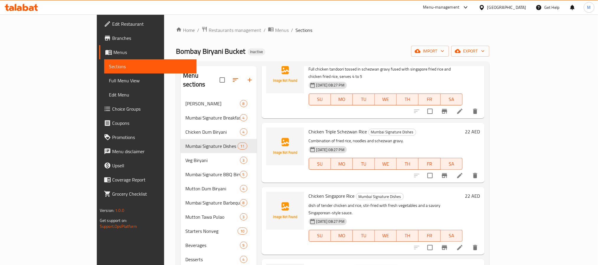
scroll to position [266, 0]
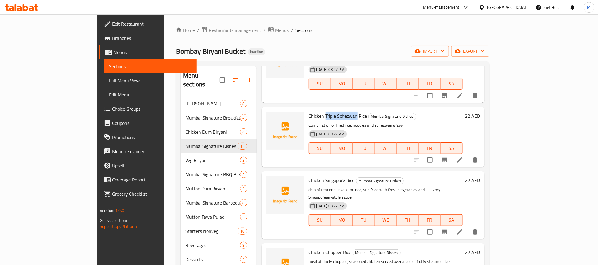
drag, startPoint x: 301, startPoint y: 86, endPoint x: 332, endPoint y: 87, distance: 31.0
click at [332, 112] on span "Chicken Triple Schezwan Rice" at bounding box center [338, 116] width 58 height 9
click at [325, 112] on span "Chicken Triple Schezwan Rice" at bounding box center [338, 116] width 58 height 9
click at [309, 112] on span "Chicken Triple Schezwan Rice" at bounding box center [338, 116] width 58 height 9
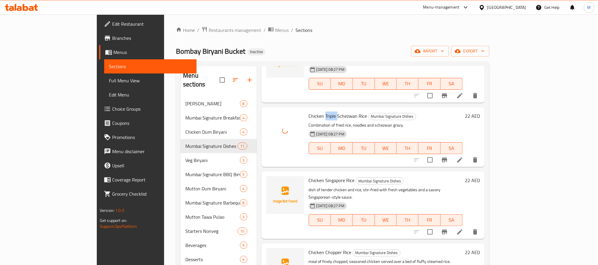
click at [309, 112] on span "Chicken Triple Schezwan Rice" at bounding box center [338, 116] width 58 height 9
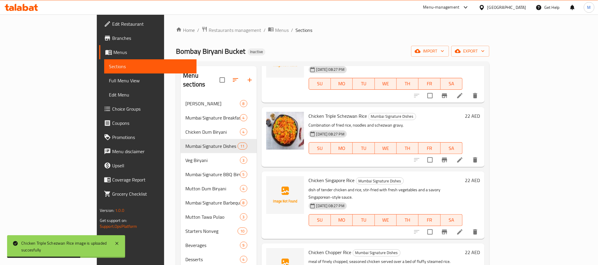
click at [501, 139] on div "Home / Restaurants management / Menus / Sections Bombay Biryani Bucket Inactive…" at bounding box center [332, 180] width 337 height 333
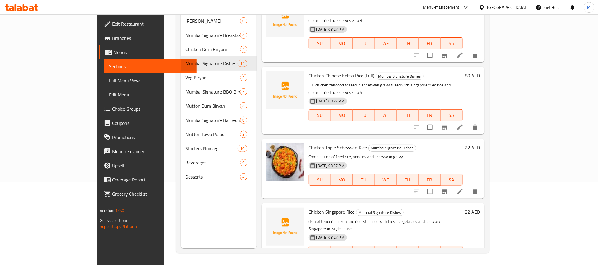
scroll to position [149, 0]
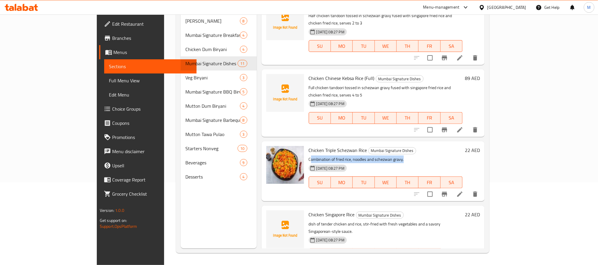
drag, startPoint x: 288, startPoint y: 130, endPoint x: 395, endPoint y: 127, distance: 107.2
click at [395, 156] on p "Combination of fried rice, noodles and schezwan gravy." at bounding box center [386, 159] width 154 height 7
click at [399, 156] on p "Combination of fried rice, noodles and schezwan gravy." at bounding box center [386, 159] width 154 height 7
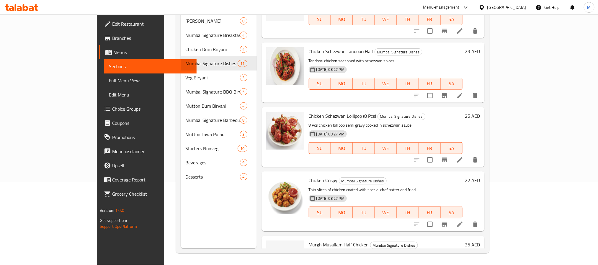
scroll to position [459, 0]
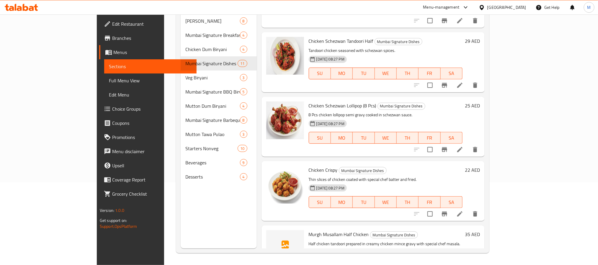
click at [309, 230] on span "Murgh Musallam Half Chicken" at bounding box center [339, 234] width 60 height 9
drag, startPoint x: 316, startPoint y: 208, endPoint x: 449, endPoint y: 203, distance: 132.9
click at [449, 240] on p "Half chicken tandoori prepared in creamy chicken mince gravy with special chef …" at bounding box center [386, 243] width 154 height 7
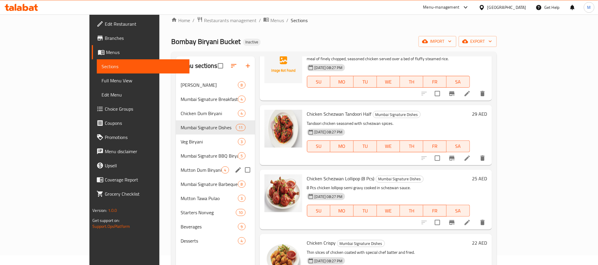
scroll to position [0, 0]
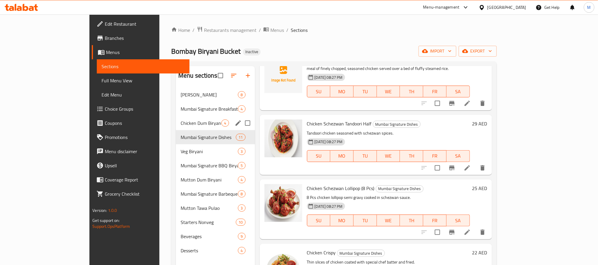
click at [176, 119] on div "Chicken Dum Biryani 4" at bounding box center [215, 123] width 79 height 14
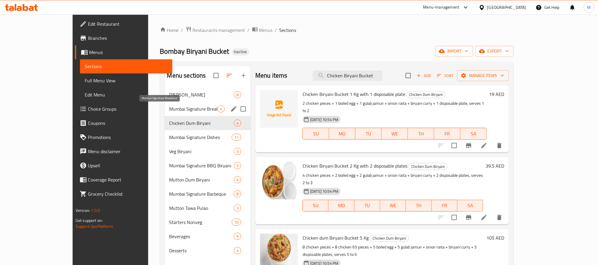
click at [173, 108] on span "Mumbai Signature Breakfast" at bounding box center [193, 108] width 48 height 7
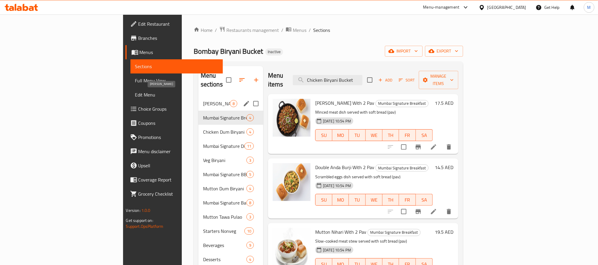
click at [203, 100] on span "Biryani Buckets" at bounding box center [216, 103] width 27 height 7
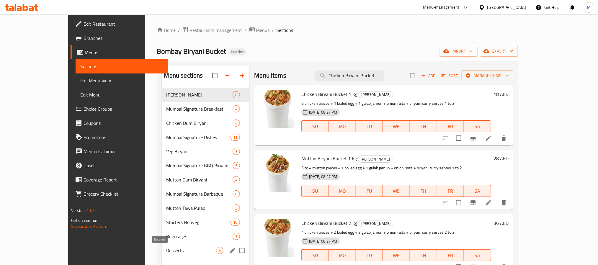
click at [167, 250] on span "Desserts" at bounding box center [192, 250] width 50 height 7
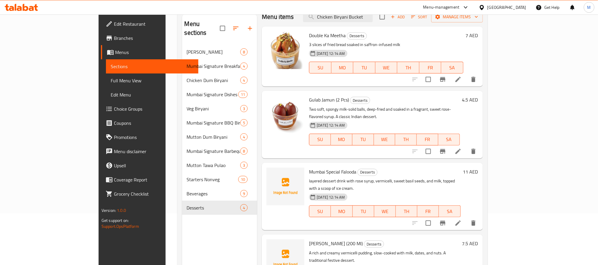
scroll to position [83, 0]
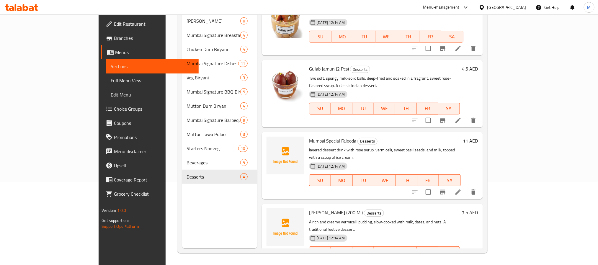
click at [327, 136] on span "Mumbai Special Falooda" at bounding box center [332, 140] width 47 height 9
click at [309, 136] on span "Mumbai Special Falooda" at bounding box center [332, 140] width 47 height 9
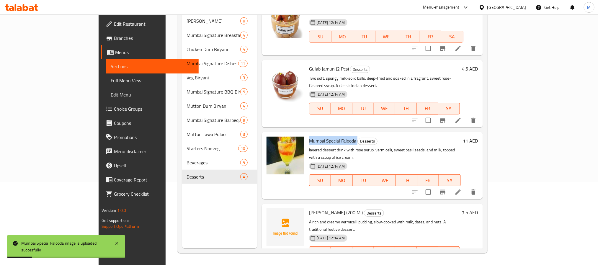
drag, startPoint x: 194, startPoint y: 210, endPoint x: 201, endPoint y: 210, distance: 7.1
click at [194, 210] on div "Menu sections Biryani Buckets 8 Mumbai Signature Breakfast 4 Chicken Dum Biryan…" at bounding box center [219, 115] width 75 height 265
click at [309, 208] on span "Sheer Kurma (200 Ml)" at bounding box center [336, 212] width 54 height 9
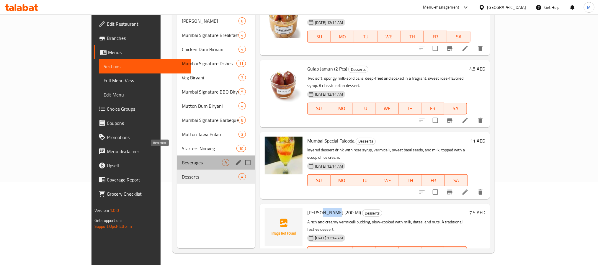
click at [182, 159] on span "Beverages" at bounding box center [202, 162] width 40 height 7
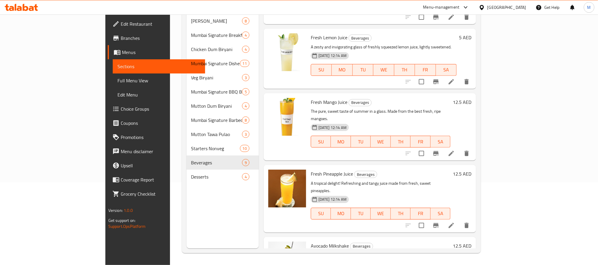
scroll to position [329, 0]
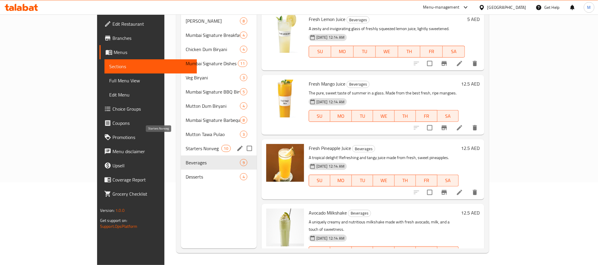
click at [186, 145] on span "Starters Nonveg" at bounding box center [204, 148] width 36 height 7
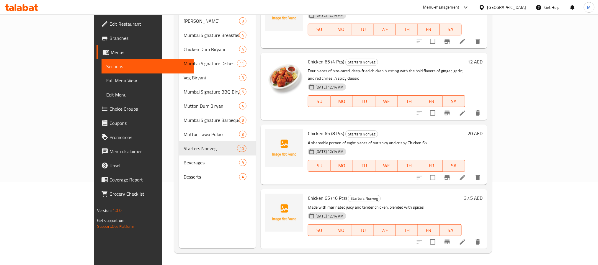
scroll to position [89, 0]
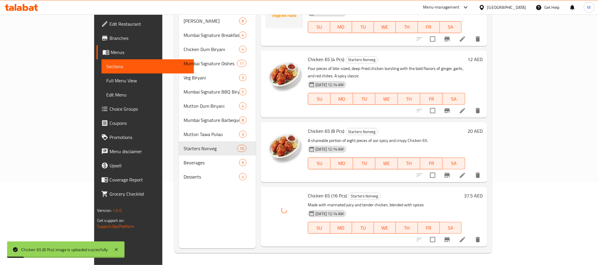
click at [308, 127] on span "Chicken 65 (8 Pcs)" at bounding box center [326, 131] width 36 height 9
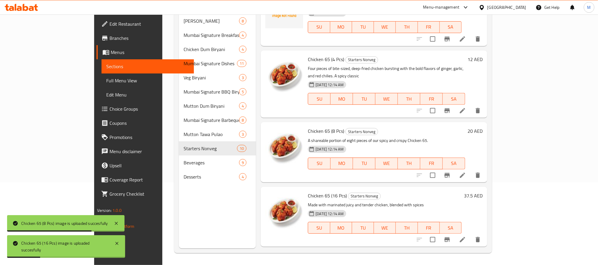
click at [309, 191] on span "Chicken 65 (16 Pcs)" at bounding box center [327, 195] width 39 height 9
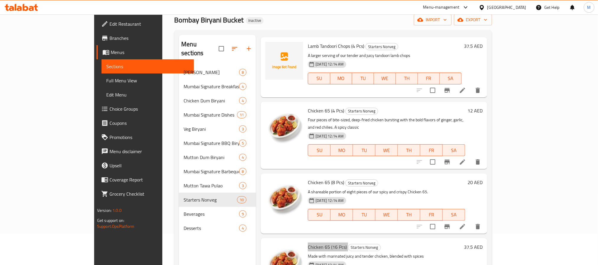
scroll to position [0, 0]
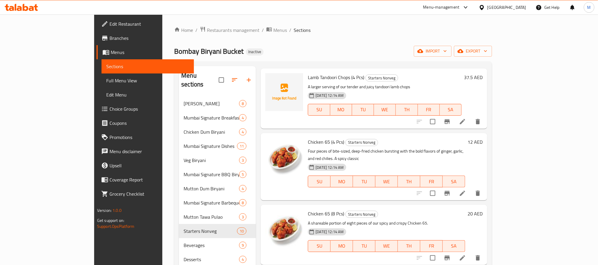
click at [492, 42] on div "Home / Restaurants management / Menus / Sections Bombay Biryani Bucket Inactive…" at bounding box center [333, 181] width 318 height 310
click at [487, 50] on span "export" at bounding box center [473, 51] width 29 height 7
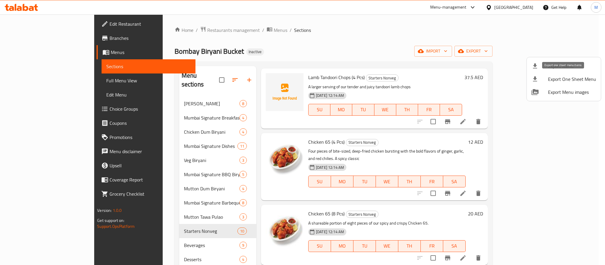
click at [542, 73] on li "Export One Sheet Menu" at bounding box center [564, 79] width 74 height 13
click at [539, 62] on li "Export Menu" at bounding box center [564, 66] width 74 height 13
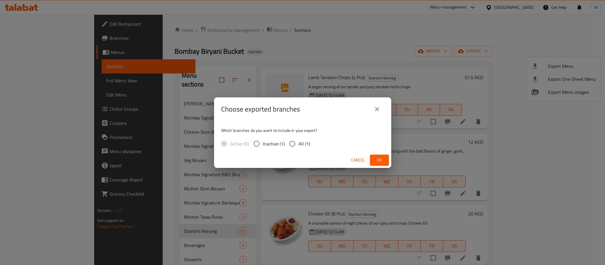
click at [541, 65] on div "Choose exported branches Which branches do you want to include in your export? …" at bounding box center [302, 132] width 605 height 265
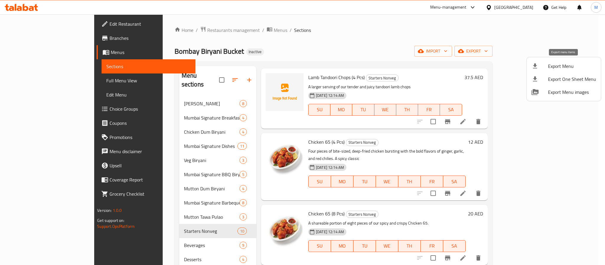
click at [585, 65] on span "Export Menu" at bounding box center [572, 66] width 48 height 7
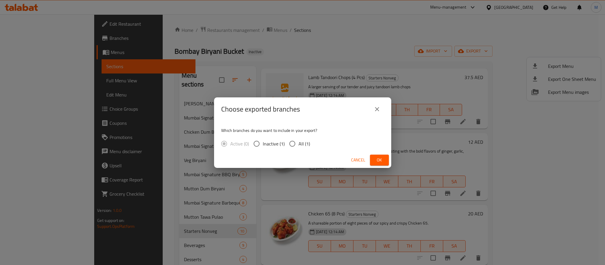
drag, startPoint x: 300, startPoint y: 144, endPoint x: 317, endPoint y: 1, distance: 143.6
click at [300, 142] on span "All (1)" at bounding box center [304, 143] width 12 height 7
click at [298, 142] on input "All (1)" at bounding box center [292, 144] width 12 height 12
radio input "true"
drag, startPoint x: 381, startPoint y: 165, endPoint x: 377, endPoint y: 146, distance: 18.8
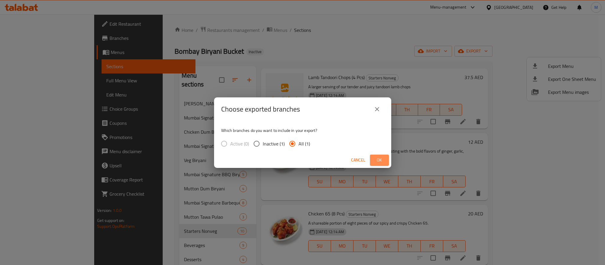
click at [381, 164] on button "Ok" at bounding box center [379, 160] width 19 height 11
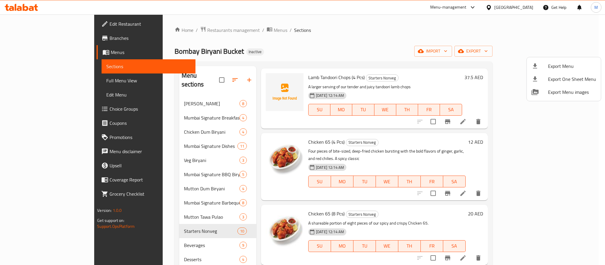
click at [64, 24] on div at bounding box center [302, 132] width 605 height 265
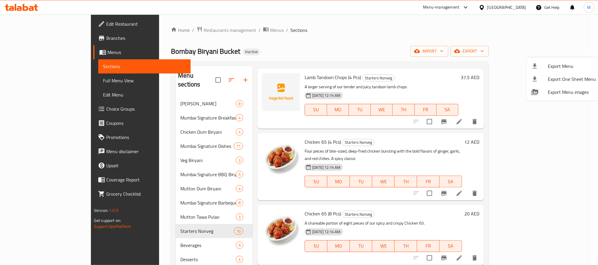
click at [106, 24] on span "Edit Restaurant" at bounding box center [146, 23] width 80 height 7
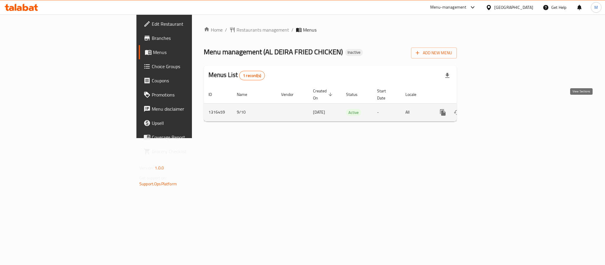
click at [489, 109] on icon "enhanced table" at bounding box center [485, 112] width 7 height 7
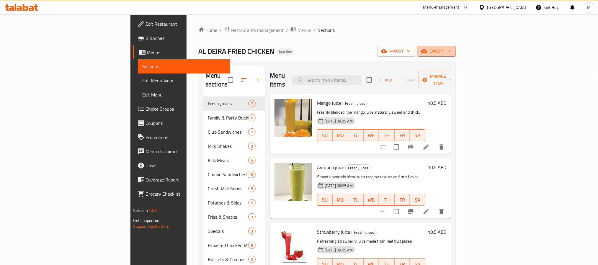
click at [451, 50] on span "export" at bounding box center [436, 51] width 29 height 7
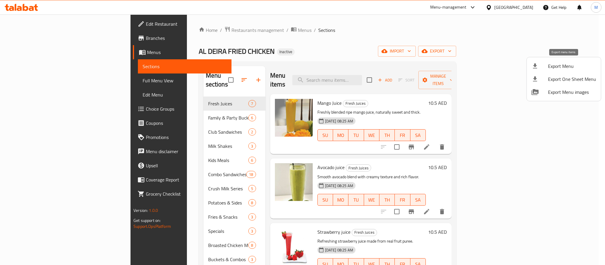
click at [555, 63] on span "Export Menu" at bounding box center [572, 66] width 48 height 7
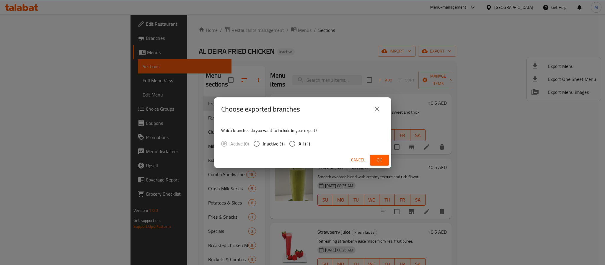
click at [306, 144] on span "All (1)" at bounding box center [304, 143] width 12 height 7
click at [298, 144] on input "All (1)" at bounding box center [292, 144] width 12 height 12
radio input "true"
drag, startPoint x: 375, startPoint y: 159, endPoint x: 330, endPoint y: 10, distance: 155.9
click at [375, 159] on span "Ok" at bounding box center [379, 159] width 9 height 7
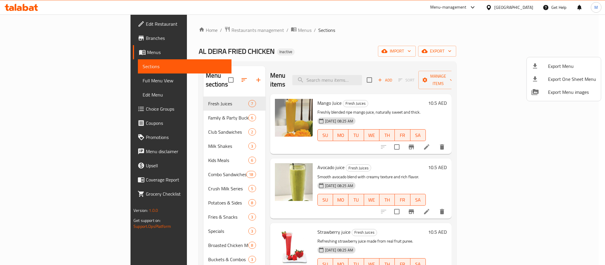
click at [497, 10] on div at bounding box center [302, 132] width 605 height 265
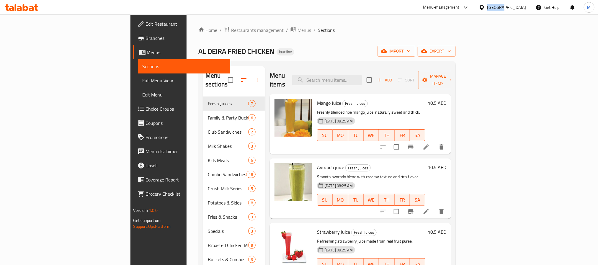
click at [497, 10] on div "[GEOGRAPHIC_DATA]" at bounding box center [506, 7] width 39 height 6
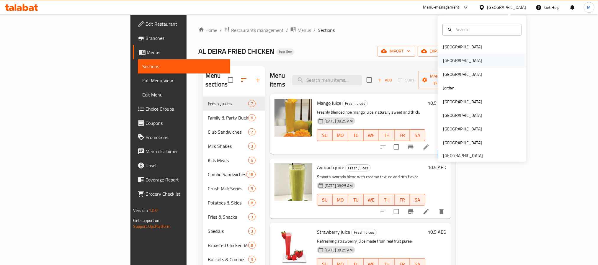
click at [456, 64] on div "[GEOGRAPHIC_DATA]" at bounding box center [482, 61] width 89 height 14
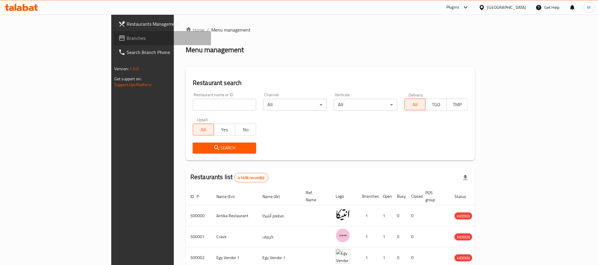
click at [127, 36] on span "Branches" at bounding box center [167, 38] width 80 height 7
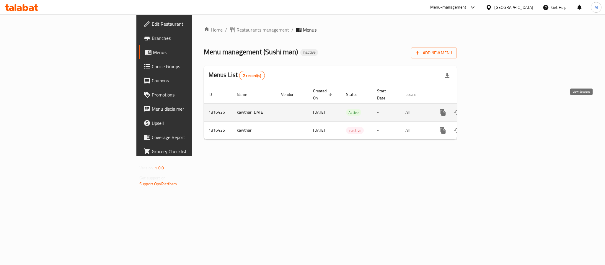
click at [489, 109] on icon "enhanced table" at bounding box center [485, 112] width 7 height 7
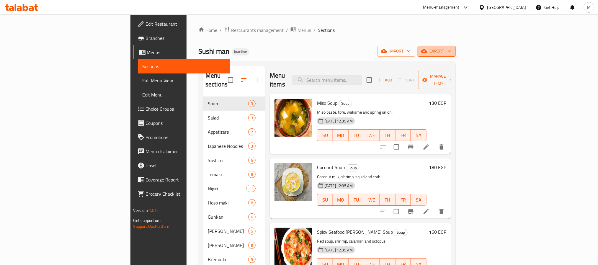
click at [451, 53] on span "export" at bounding box center [436, 51] width 29 height 7
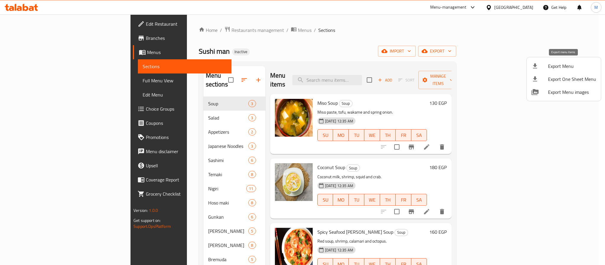
click at [549, 70] on span "Export Menu" at bounding box center [572, 66] width 48 height 7
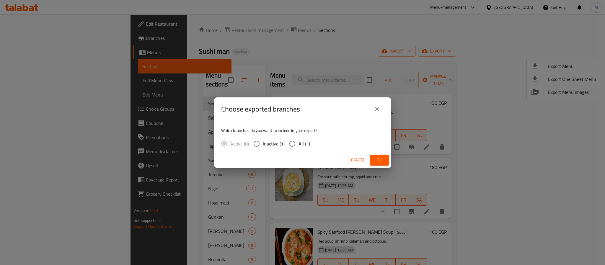
click at [292, 145] on input "All (1)" at bounding box center [292, 144] width 12 height 12
radio input "true"
click at [386, 160] on button "Ok" at bounding box center [379, 160] width 19 height 11
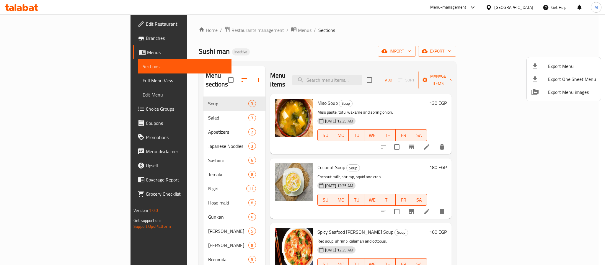
click at [521, 9] on div at bounding box center [302, 132] width 605 height 265
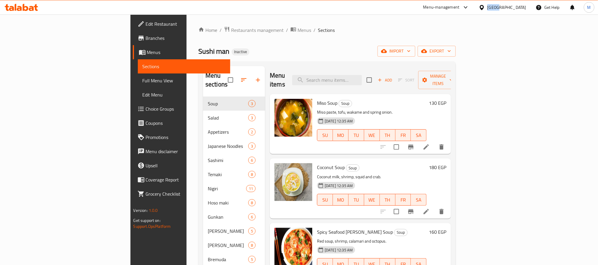
click at [521, 9] on div "[GEOGRAPHIC_DATA]" at bounding box center [506, 7] width 39 height 6
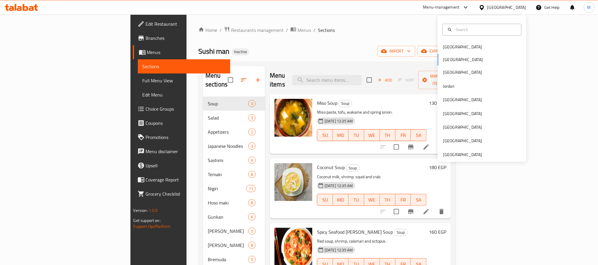
click at [429, 164] on div "Coconut Soup Soup Coconut milk, shrimp, squid and crab. [DATE] 12:35 AM SU MO T…" at bounding box center [372, 188] width 114 height 55
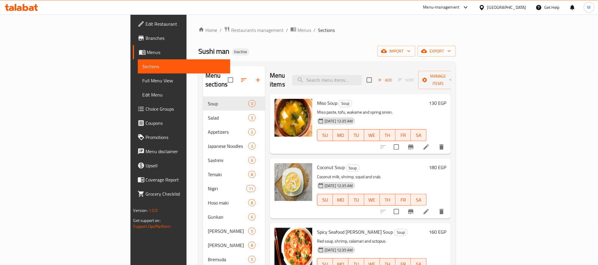
click at [527, 0] on div "Menu-management [GEOGRAPHIC_DATA] Get Help M" at bounding box center [299, 7] width 598 height 15
click at [522, 8] on div "[GEOGRAPHIC_DATA]" at bounding box center [506, 7] width 39 height 6
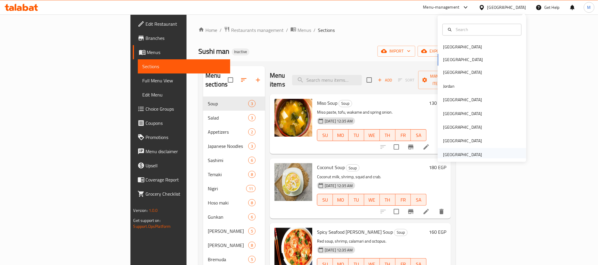
click at [482, 150] on div "United Arab Emirates" at bounding box center [482, 155] width 89 height 14
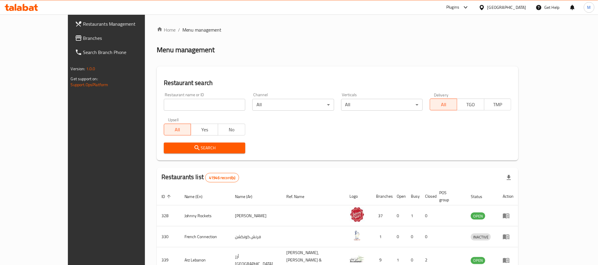
click at [83, 36] on span "Branches" at bounding box center [123, 38] width 80 height 7
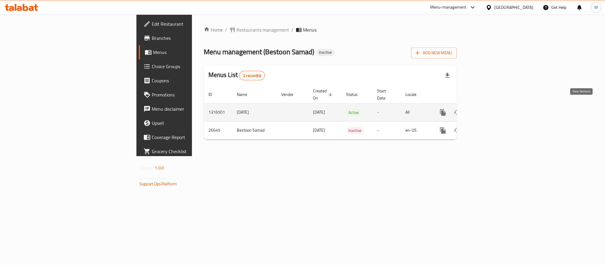
click at [492, 106] on link "enhanced table" at bounding box center [485, 112] width 14 height 14
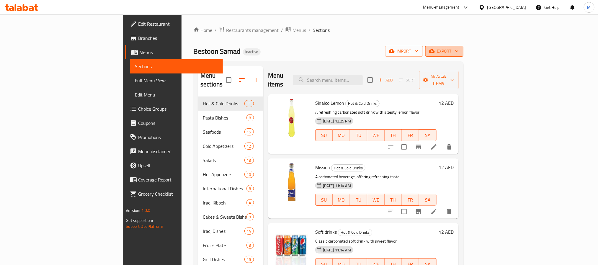
click at [459, 51] on span "export" at bounding box center [444, 51] width 29 height 7
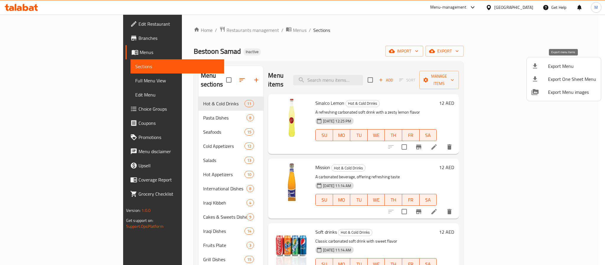
click at [564, 67] on span "Export Menu" at bounding box center [572, 66] width 48 height 7
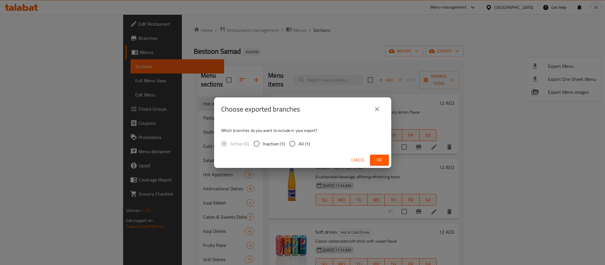
click at [308, 143] on span "All (1)" at bounding box center [304, 143] width 12 height 7
click at [298, 143] on input "All (1)" at bounding box center [292, 144] width 12 height 12
radio input "true"
click at [380, 158] on span "Ok" at bounding box center [379, 159] width 9 height 7
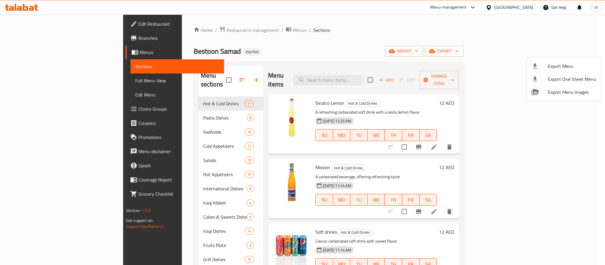
click at [514, 6] on div at bounding box center [302, 132] width 605 height 265
click at [514, 6] on div "United Arab Emirates" at bounding box center [513, 7] width 39 height 6
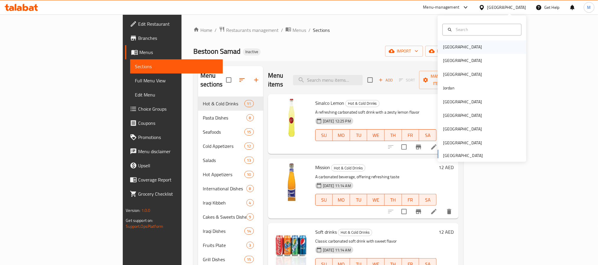
click at [461, 51] on div "[GEOGRAPHIC_DATA]" at bounding box center [482, 47] width 89 height 14
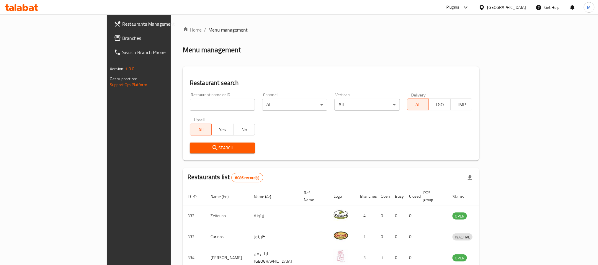
click at [122, 36] on span "Branches" at bounding box center [162, 38] width 80 height 7
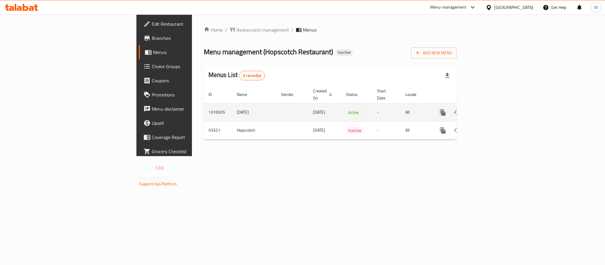
click at [492, 105] on link "enhanced table" at bounding box center [485, 112] width 14 height 14
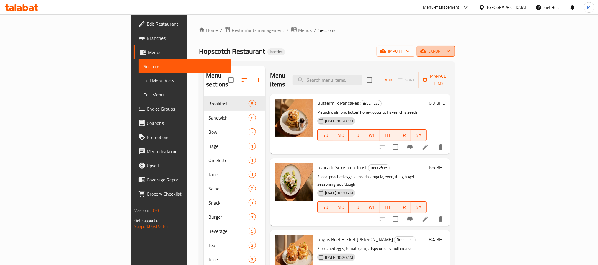
click at [450, 52] on span "export" at bounding box center [436, 51] width 29 height 7
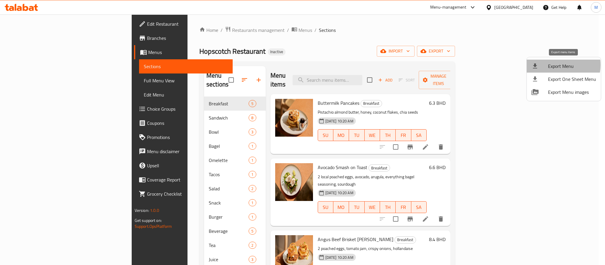
click at [556, 65] on span "Export Menu" at bounding box center [572, 66] width 48 height 7
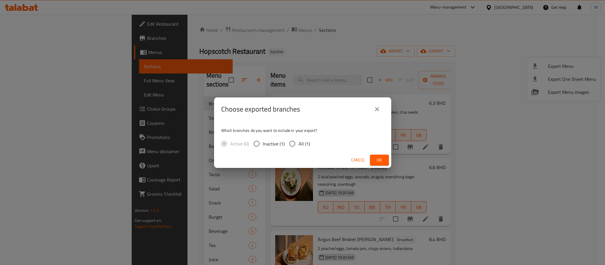
click at [301, 138] on label "All (1)" at bounding box center [298, 144] width 24 height 12
click at [298, 138] on input "All (1)" at bounding box center [292, 144] width 12 height 12
radio input "true"
click at [299, 140] on span "All (1)" at bounding box center [304, 143] width 12 height 7
click at [298, 139] on input "All (1)" at bounding box center [292, 144] width 12 height 12
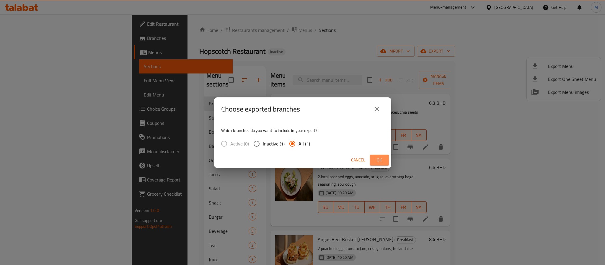
click at [378, 160] on span "Ok" at bounding box center [379, 159] width 9 height 7
